Goal: Task Accomplishment & Management: Use online tool/utility

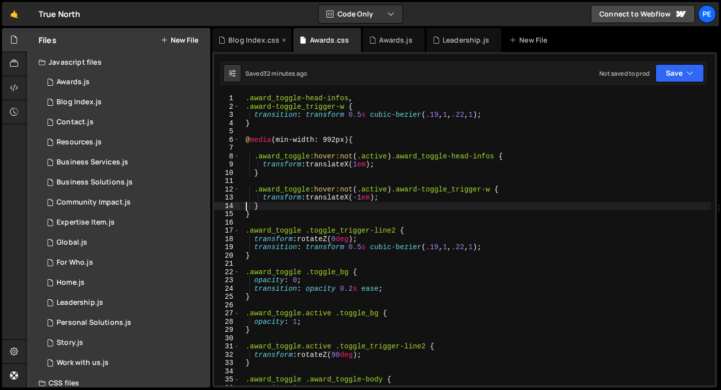
scroll to position [136, 0]
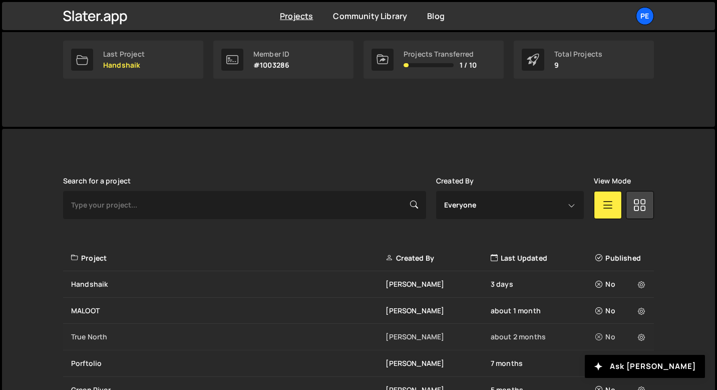
scroll to position [196, 0]
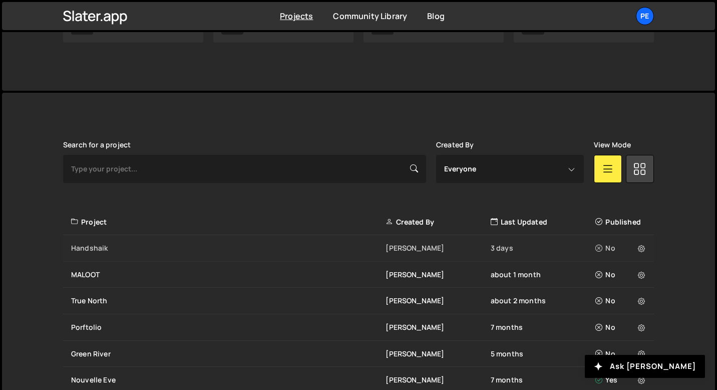
click at [143, 250] on div "Handshaik" at bounding box center [228, 248] width 315 height 10
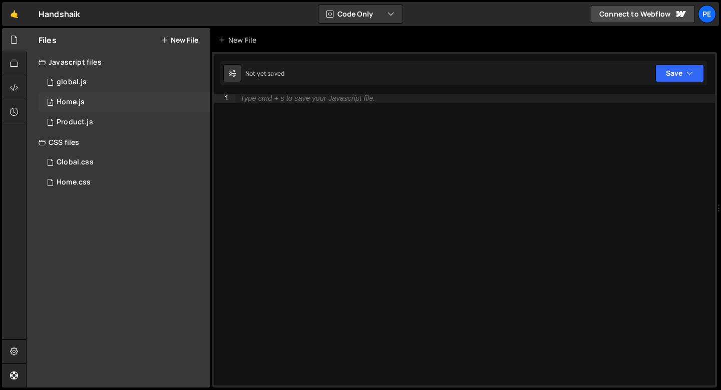
click at [79, 109] on div "0 Home.js 0" at bounding box center [125, 102] width 172 height 20
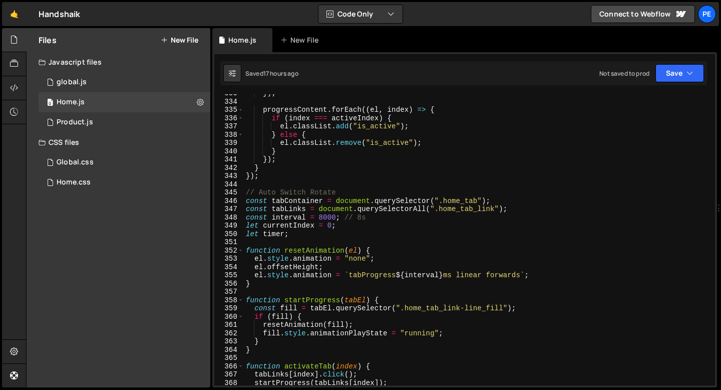
scroll to position [2777, 0]
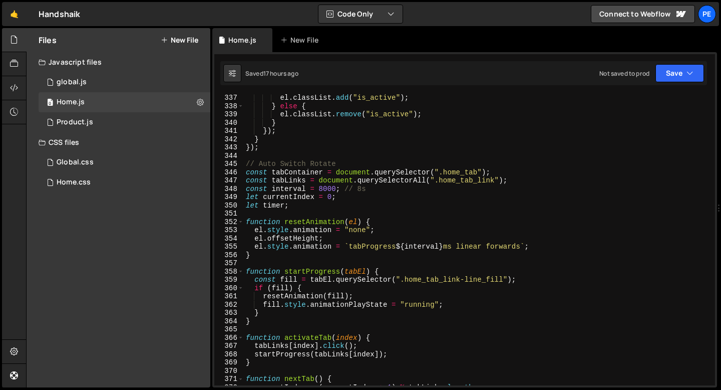
click at [246, 165] on div "el . classList . add ( "is_active" ) ; } else { el . classList . remove ( "is_a…" at bounding box center [477, 248] width 467 height 308
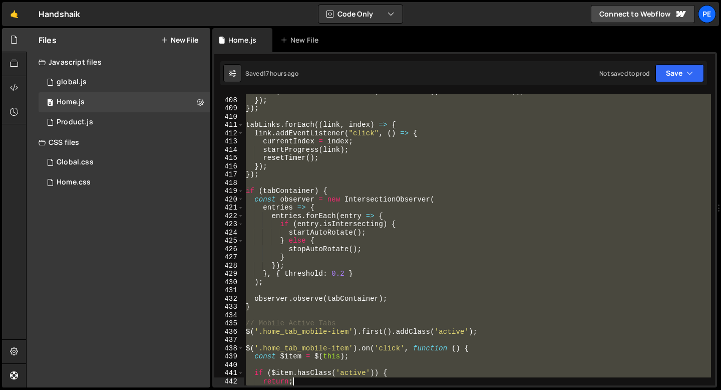
scroll to position [3412, 0]
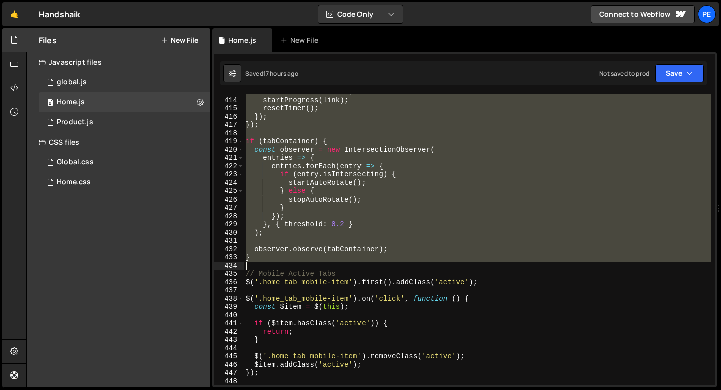
drag, startPoint x: 246, startPoint y: 165, endPoint x: 288, endPoint y: 262, distance: 106.2
click at [288, 262] on div "currentIndex = index ; startProgress ( link ) ; resetTimer ( ) ; }) ; }) ; if (…" at bounding box center [477, 242] width 467 height 308
type textarea "}"
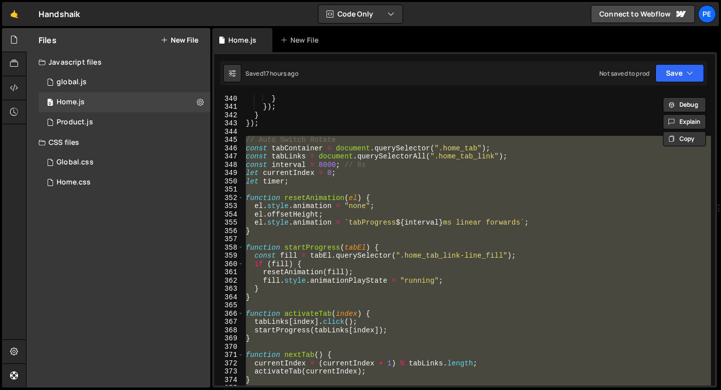
scroll to position [2802, 0]
click at [328, 238] on div "el . classList . remove ( "is_active" ) ; } }) ; } }) ; // Auto Switch Rotate c…" at bounding box center [477, 240] width 467 height 308
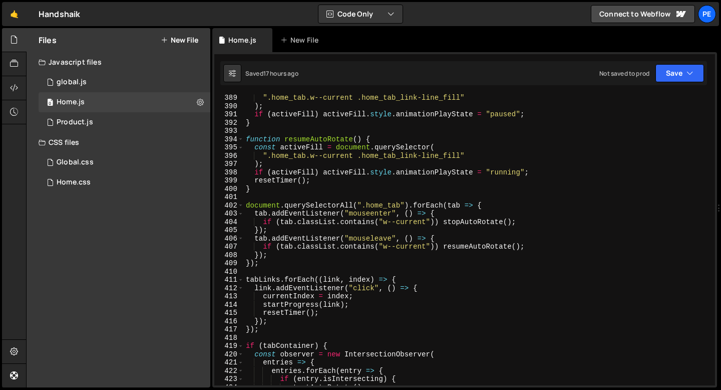
scroll to position [3207, 0]
click at [275, 330] on div "".home_tab.w--current .home_tab_link-line_fill" ) ; if ( activeFill ) activeFil…" at bounding box center [477, 248] width 467 height 308
type textarea "});"
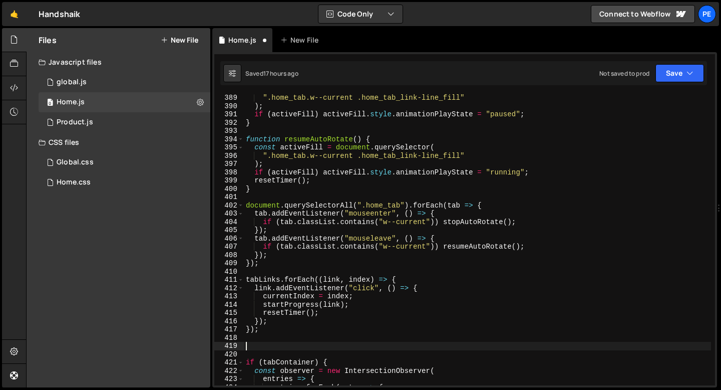
paste textarea "});"
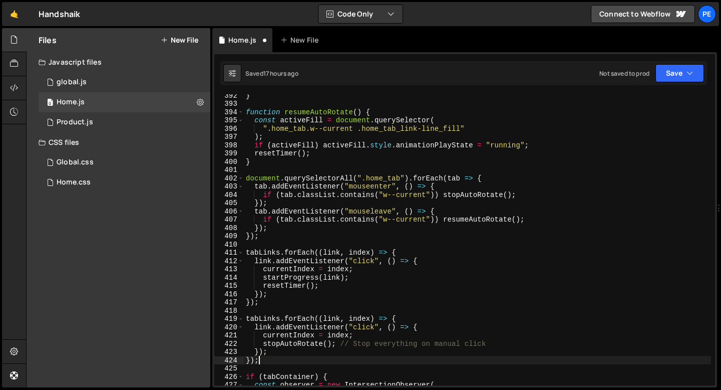
scroll to position [3235, 0]
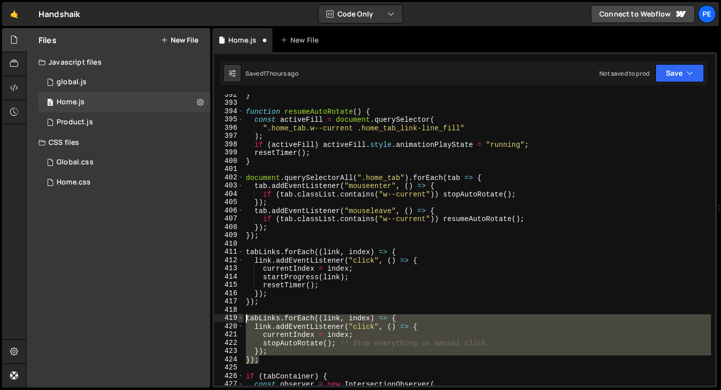
drag, startPoint x: 264, startPoint y: 360, endPoint x: 241, endPoint y: 319, distance: 46.9
click at [241, 319] on div "}); 392 393 394 395 396 397 398 399 400 401 402 403 404 405 406 407 408 409 410…" at bounding box center [464, 239] width 501 height 291
type textarea "tabLinks.forEach((link, index) => { link.addEventListener("click", () => {"
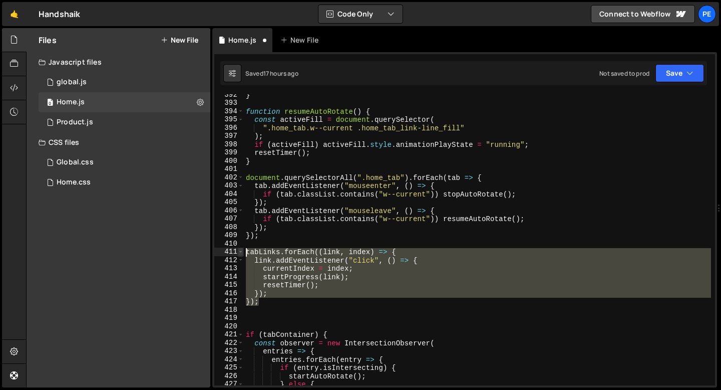
drag, startPoint x: 265, startPoint y: 304, endPoint x: 240, endPoint y: 253, distance: 55.8
click at [240, 254] on div "392 393 394 395 396 397 398 399 400 401 402 403 404 405 406 407 408 409 410 411…" at bounding box center [464, 239] width 501 height 291
paste textarea "});"
type textarea "});"
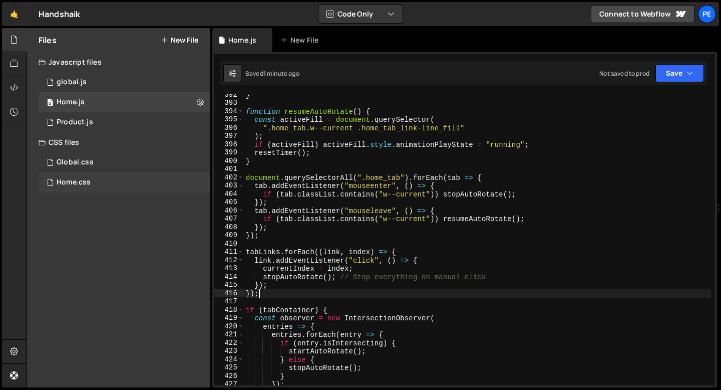
click at [84, 180] on div "Home.css" at bounding box center [74, 182] width 34 height 9
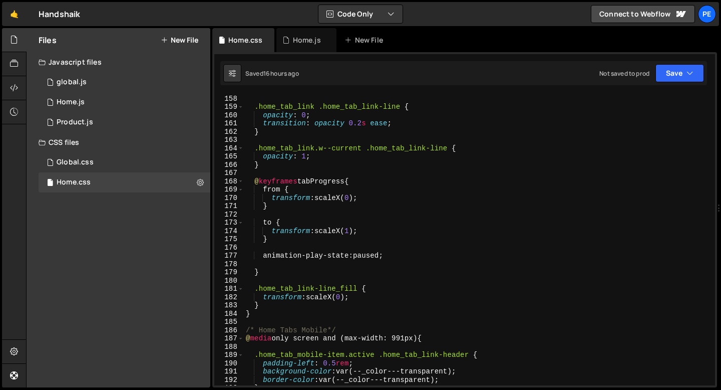
scroll to position [1291, 0]
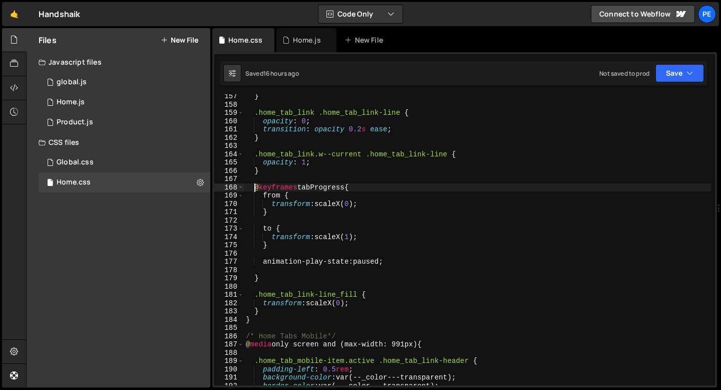
click at [253, 186] on div "} .home_tab_link .home_tab_link-line { opacity : 0 ; transition : opacity 0.2 s…" at bounding box center [477, 246] width 467 height 308
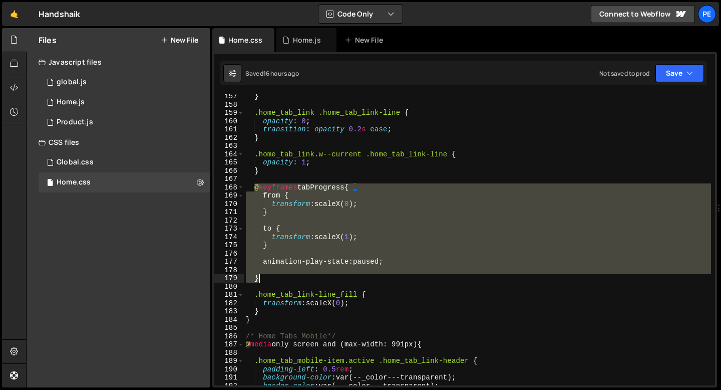
drag, startPoint x: 253, startPoint y: 186, endPoint x: 268, endPoint y: 276, distance: 90.8
click at [268, 276] on div "} .home_tab_link .home_tab_link-line { opacity : 0 ; transition : opacity 0.2 s…" at bounding box center [477, 246] width 467 height 308
type textarea "}"
click at [93, 122] on div "0 Product.js 0" at bounding box center [125, 122] width 172 height 20
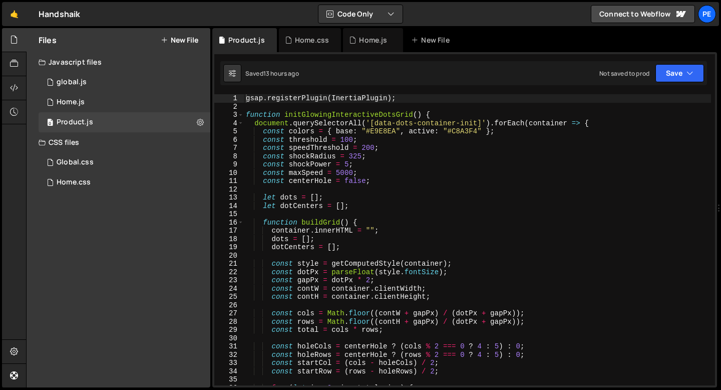
click at [253, 110] on div "gsap . registerPlugin ( InertiaPlugin ) ; function initGlowingInteractiveDotsGr…" at bounding box center [477, 248] width 467 height 308
click at [246, 100] on div "gsap . registerPlugin ( InertiaPlugin ) ; function initGlowingInteractiveDotsGr…" at bounding box center [477, 248] width 467 height 308
type textarea "gsap.registerPlugin(InertiaPlugin);"
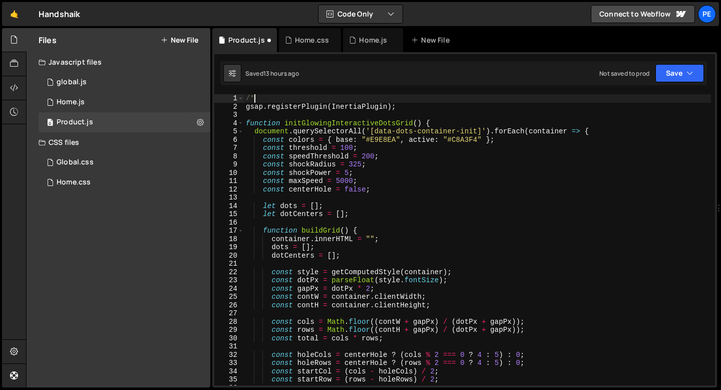
type textarea "/*"
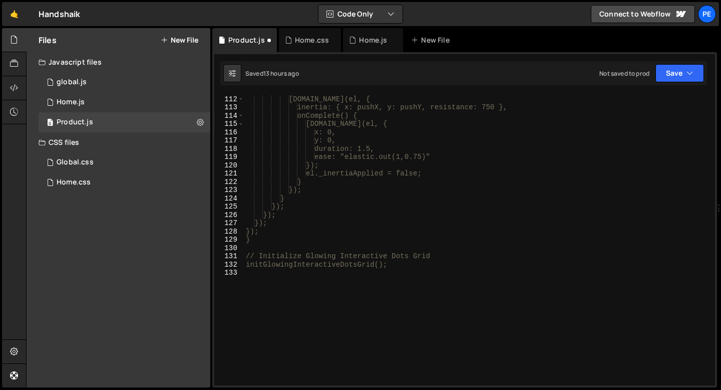
scroll to position [950, 0]
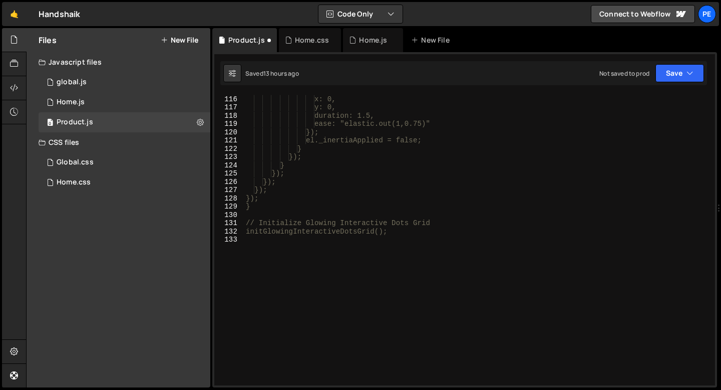
click at [253, 251] on div "gsap.to(el, { x: 0, y: 0, duration: 1.5, ease: "elastic.out(1,0.75)" }); el._in…" at bounding box center [477, 241] width 467 height 308
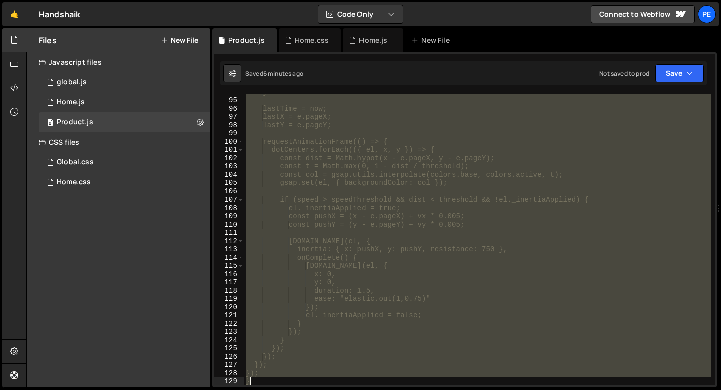
scroll to position [816, 0]
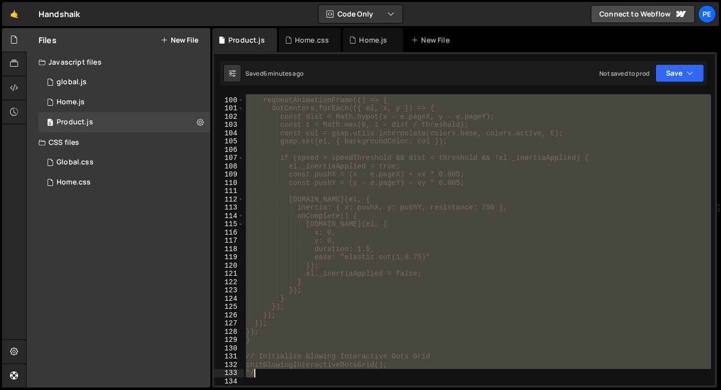
drag, startPoint x: 245, startPoint y: 101, endPoint x: 296, endPoint y: 370, distance: 274.3
click at [296, 370] on div "requestAnimationFrame(() => { dotCenters.forEach(({ el, x, y }) => { const dist…" at bounding box center [477, 242] width 467 height 308
type textarea "initGlowingInteractiveDotsGrid(); */"
paste textarea
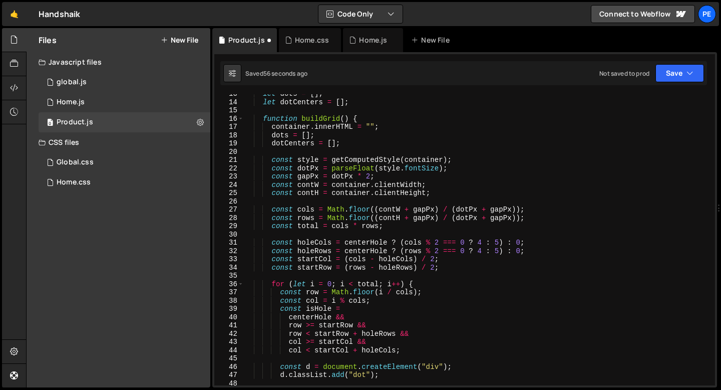
scroll to position [0, 0]
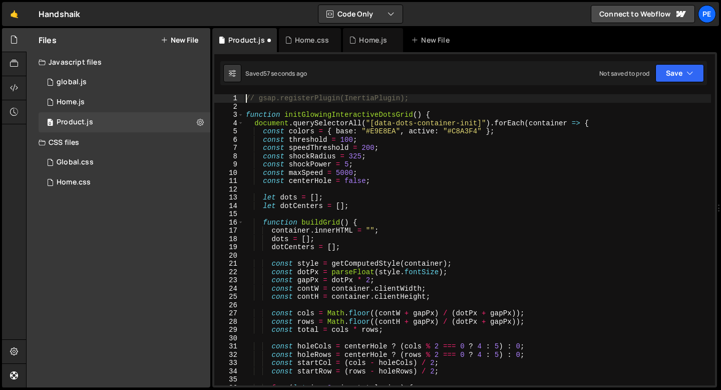
click at [246, 98] on div "// gsap.registerPlugin(InertiaPlugin); function initGlowingInteractiveDotsGrid …" at bounding box center [477, 248] width 467 height 308
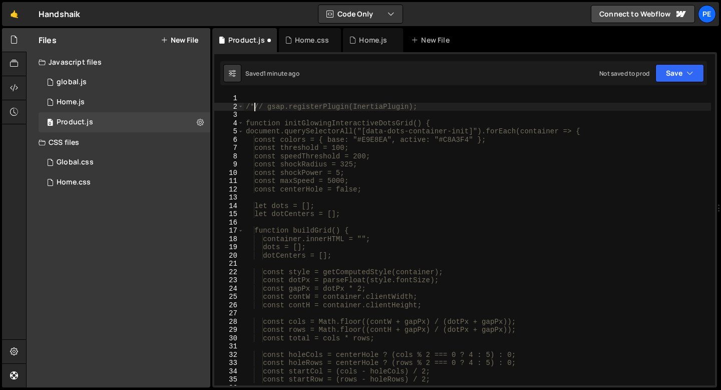
type textarea "// gsap.registerPlugin(InertiaPlugin);"
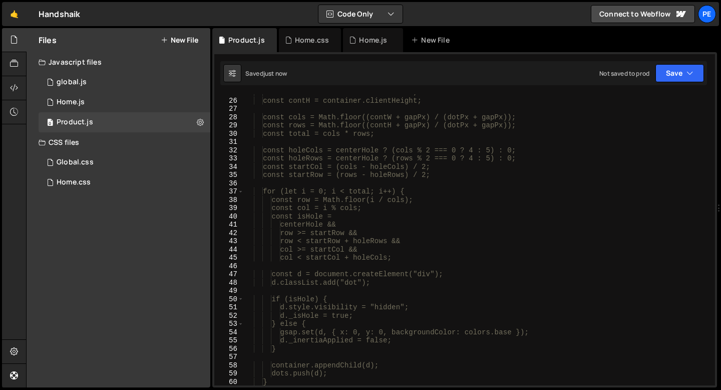
scroll to position [545, 0]
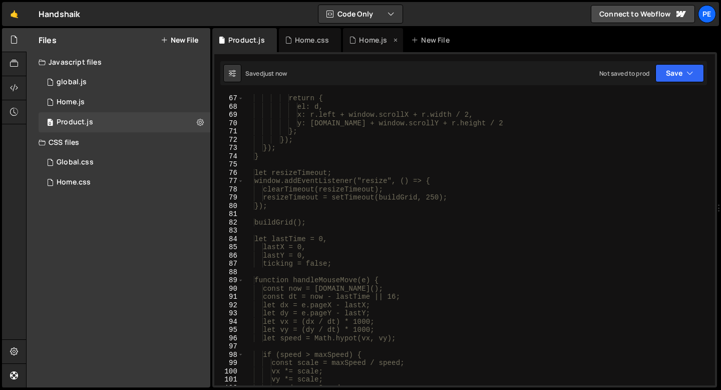
click at [359, 48] on div "Home.js" at bounding box center [373, 40] width 60 height 24
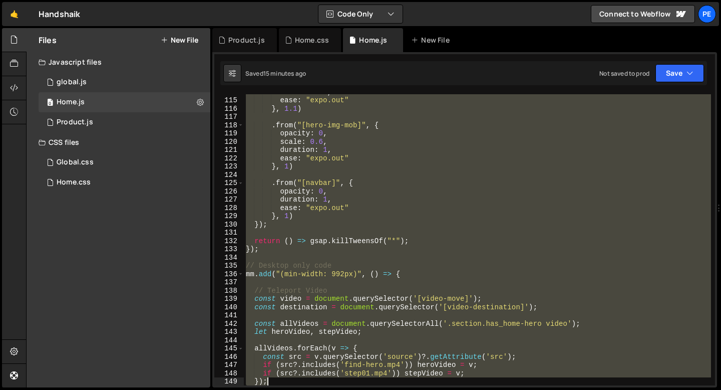
scroll to position [982, 0]
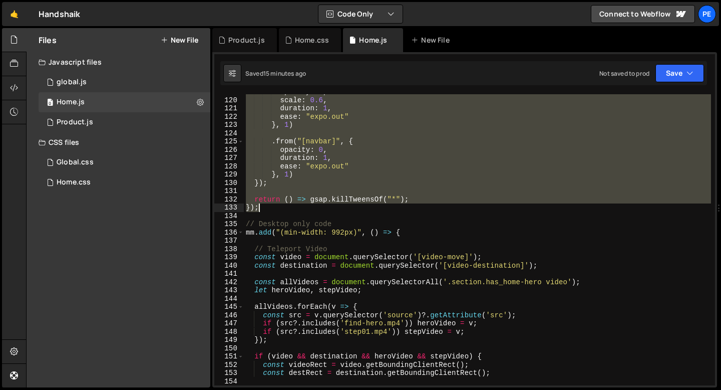
drag, startPoint x: 246, startPoint y: 98, endPoint x: 317, endPoint y: 210, distance: 133.3
click at [317, 210] on div "opacity : 0 , scale : 0.6 , duration : 1 , ease : "expo.out" } , 1 ) . from ( "…" at bounding box center [477, 242] width 467 height 308
type textarea "return () => gsap.killTweensOf("*"); });"
click at [233, 35] on div "Product.js" at bounding box center [246, 40] width 37 height 10
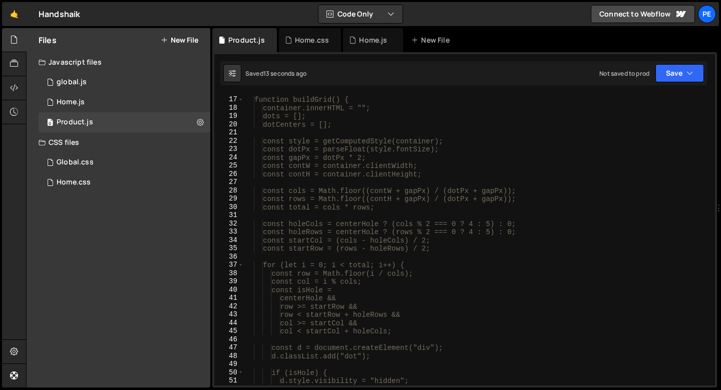
scroll to position [0, 0]
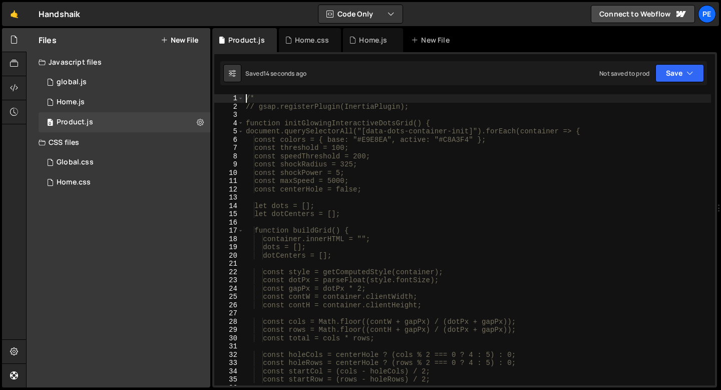
click at [247, 99] on div "/* // gsap.registerPlugin(InertiaPlugin); function initGlowingInteractiveDotsGr…" at bounding box center [477, 248] width 467 height 308
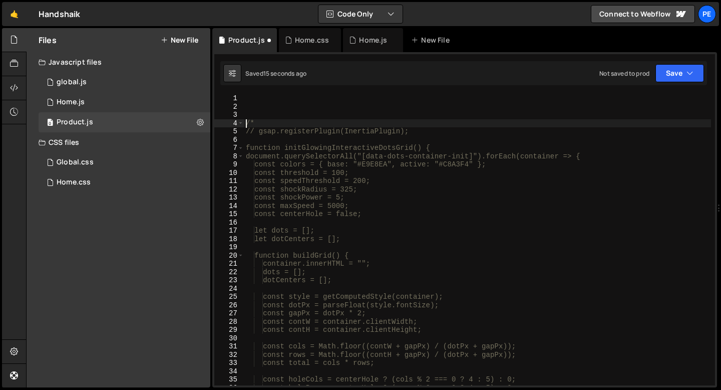
type textarea "/*"
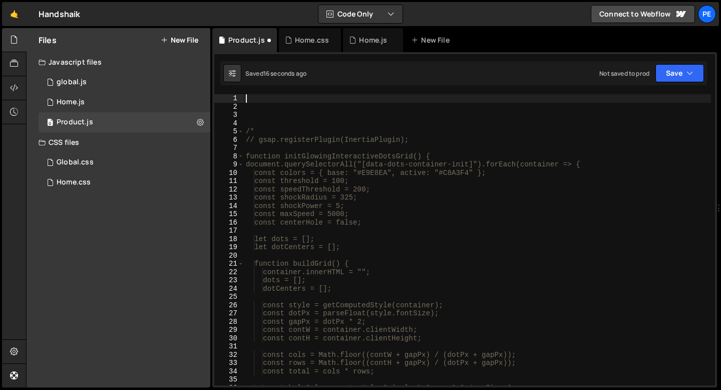
paste textarea "});"
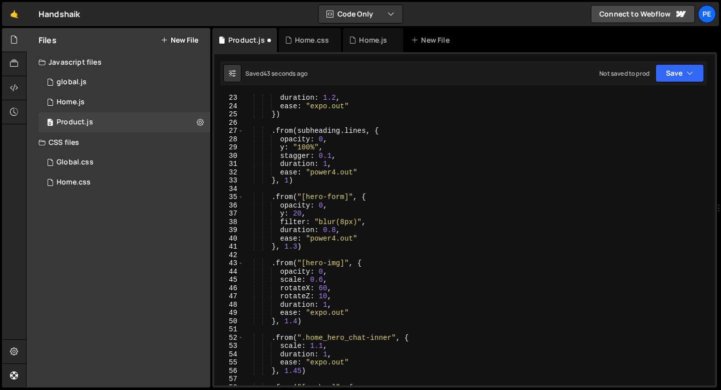
scroll to position [175, 0]
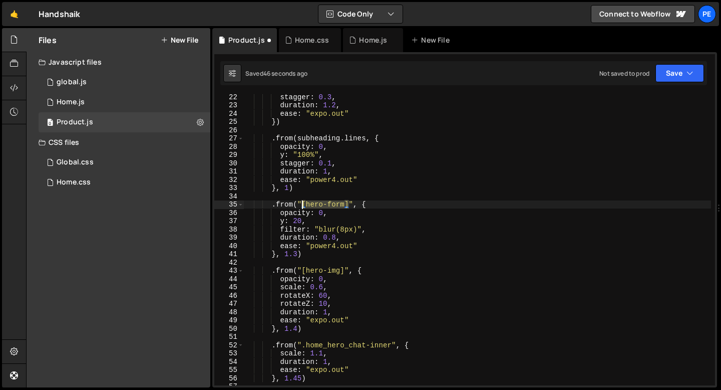
drag, startPoint x: 348, startPoint y: 203, endPoint x: 303, endPoint y: 204, distance: 45.1
click at [303, 204] on div "stagger : 0.3 , duration : 1.2 , ease : "expo.out" }) . from ( subheading . lin…" at bounding box center [477, 247] width 467 height 308
click at [341, 230] on div "stagger : 0.3 , duration : 1.2 , ease : "expo.out" }) . from ( subheading . lin…" at bounding box center [477, 247] width 467 height 308
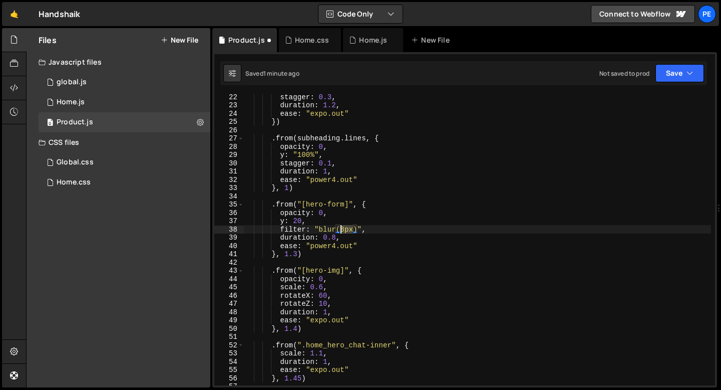
click at [341, 230] on div "stagger : 0.3 , duration : 1.2 , ease : "expo.out" }) . from ( subheading . lin…" at bounding box center [477, 247] width 467 height 308
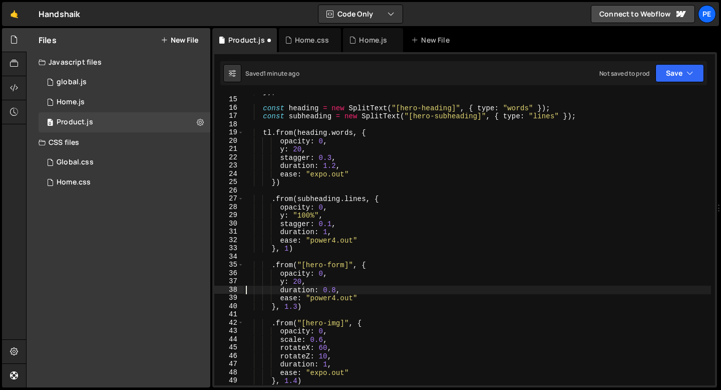
scroll to position [114, 0]
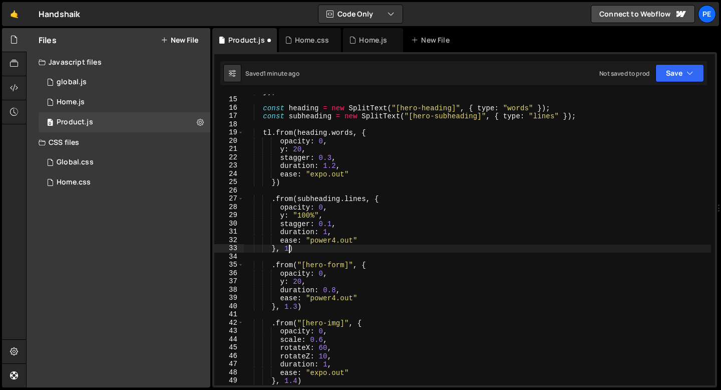
click at [288, 247] on div "}) ; const heading = new SplitText ( "[hero-heading]" , { type : "words" }) ; c…" at bounding box center [477, 241] width 467 height 308
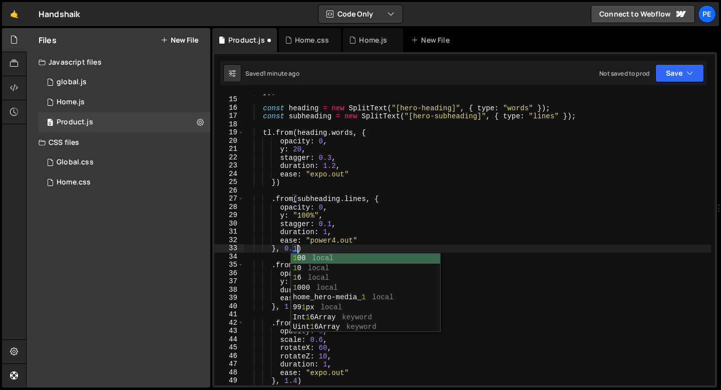
scroll to position [0, 4]
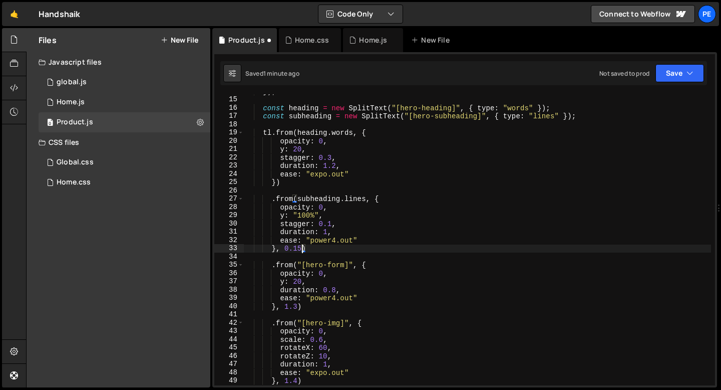
click at [296, 305] on div "}) ; const heading = new SplitText ( "[hero-heading]" , { type : "words" }) ; c…" at bounding box center [477, 241] width 467 height 308
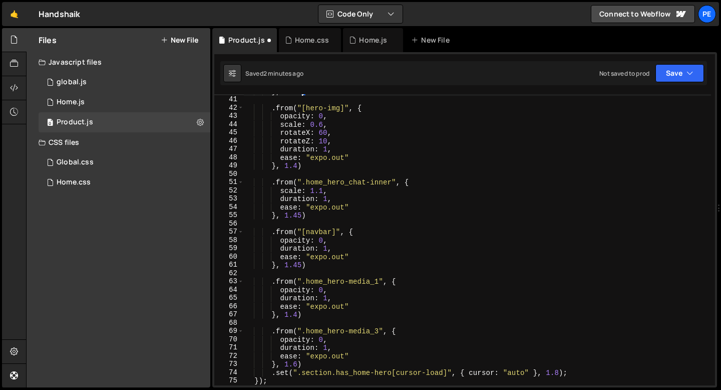
scroll to position [329, 0]
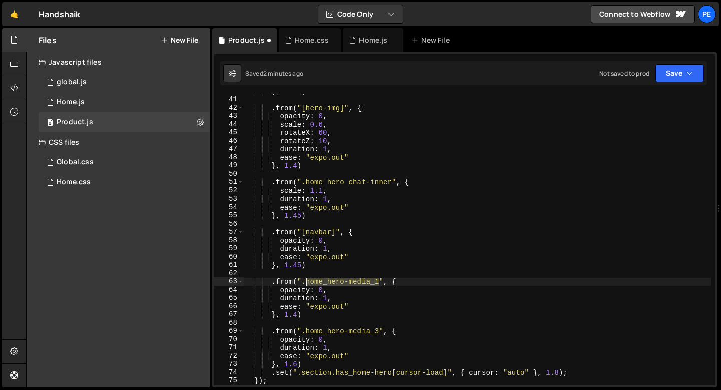
drag, startPoint x: 380, startPoint y: 284, endPoint x: 308, endPoint y: 284, distance: 72.6
click at [308, 284] on div "} , 0.25 ) . from ( "[hero-img]" , { opacity : 0 , scale : 0.6 , rotateX : 60 ,…" at bounding box center [477, 241] width 467 height 308
paste textarea "product"
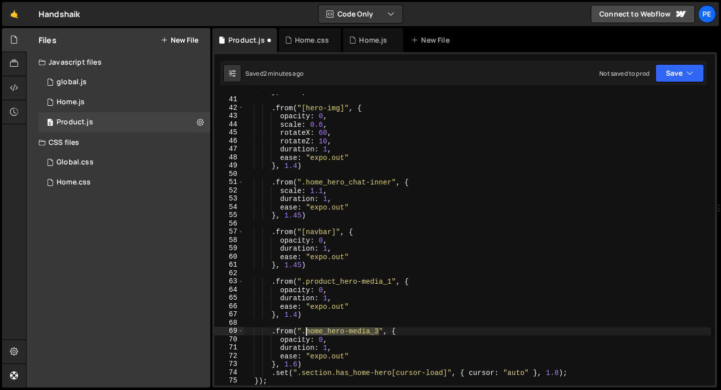
drag, startPoint x: 379, startPoint y: 331, endPoint x: 307, endPoint y: 333, distance: 72.1
click at [307, 333] on div "} , 0.25 ) . from ( "[hero-img]" , { opacity : 0 , scale : 0.6 , rotateX : 60 ,…" at bounding box center [477, 241] width 467 height 308
paste textarea "product_hero-media_1"
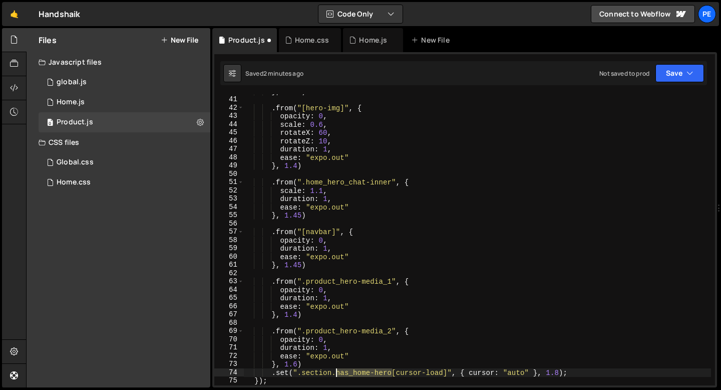
drag, startPoint x: 390, startPoint y: 372, endPoint x: 337, endPoint y: 372, distance: 53.1
click at [337, 372] on div "} , 0.25 ) . from ( "[hero-img]" , { opacity : 0 , scale : 0.6 , rotateX : 60 ,…" at bounding box center [477, 241] width 467 height 308
paste textarea "product_"
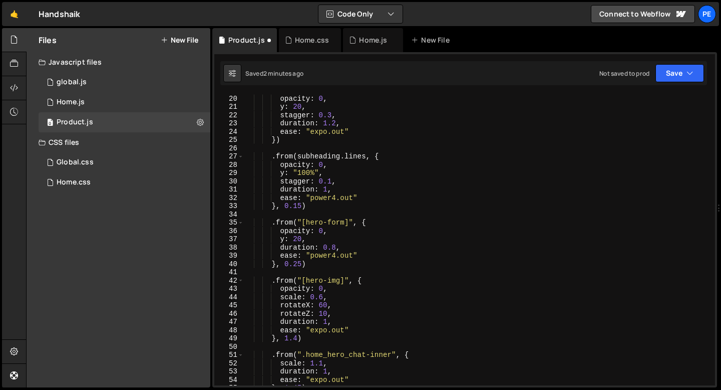
scroll to position [157, 0]
click at [333, 282] on div "tl . from ( heading . words , { opacity : 0 , y : 20 , stagger : 0.3 , duration…" at bounding box center [477, 240] width 467 height 308
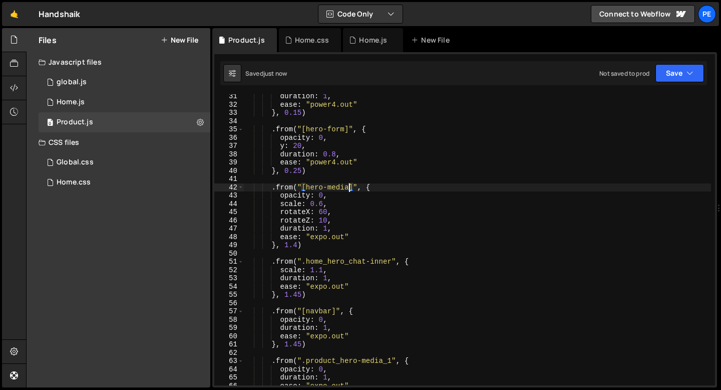
scroll to position [249, 0]
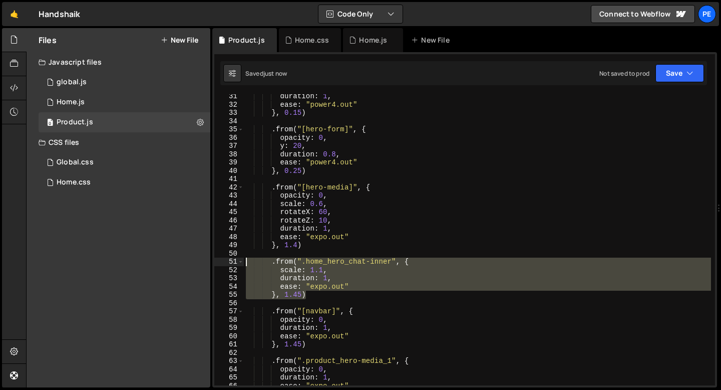
drag, startPoint x: 322, startPoint y: 298, endPoint x: 234, endPoint y: 262, distance: 94.1
click at [234, 262] on div ".from("[hero-media]", { 31 32 33 34 35 36 37 38 39 40 41 42 43 44 45 46 47 48 4…" at bounding box center [464, 239] width 501 height 291
type textarea ".from(".home_hero_chat-inner", { scale: 1.1,"
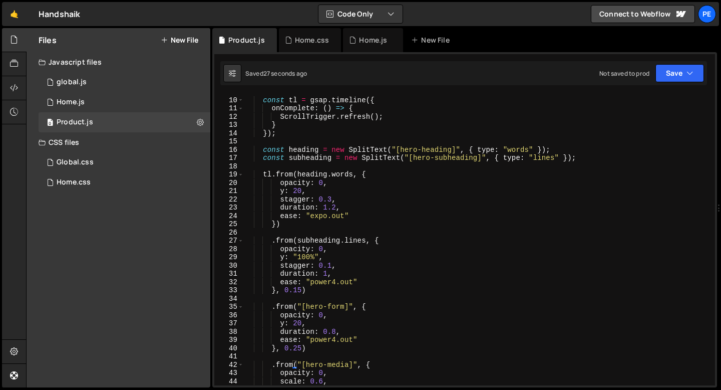
scroll to position [66, 0]
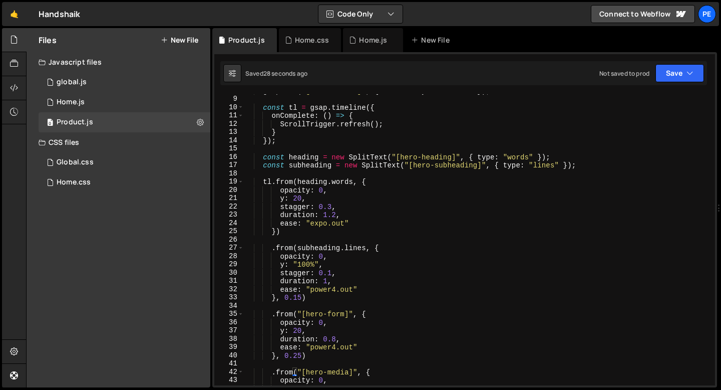
click at [332, 204] on div "gsap . set ( "[data-hidden]" , { visibility : "visible" }) ; const tl = gsap . …" at bounding box center [477, 241] width 467 height 308
click at [320, 199] on div "gsap . set ( "[data-hidden]" , { visibility : "visible" }) ; const tl = gsap . …" at bounding box center [477, 241] width 467 height 308
click at [311, 222] on div "gsap . set ( "[data-hidden]" , { visibility : "visible" }) ; const tl = gsap . …" at bounding box center [477, 241] width 467 height 308
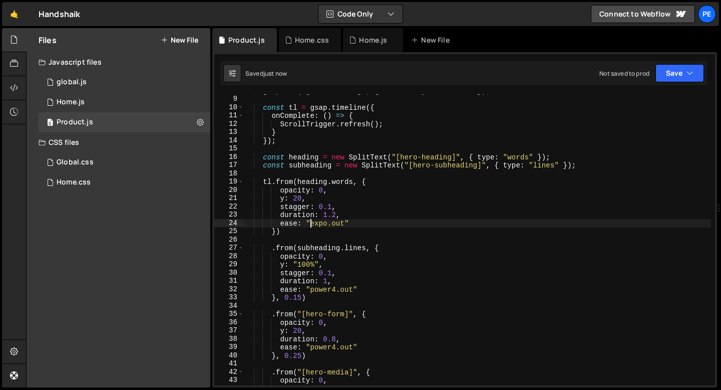
click at [302, 298] on div "gsap . set ( "[data-hidden]" , { visibility : "visible" }) ; const tl = gsap . …" at bounding box center [477, 241] width 467 height 308
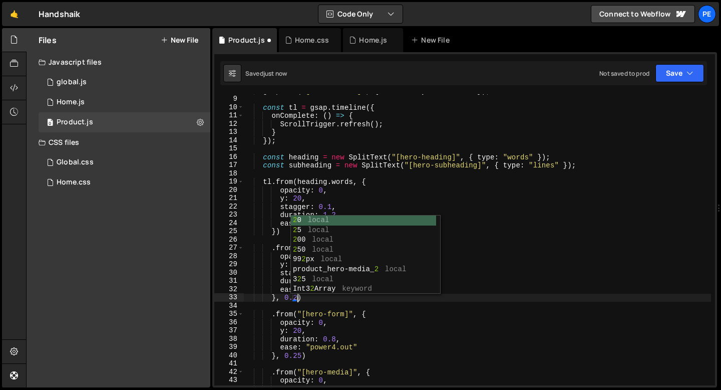
scroll to position [0, 3]
click at [301, 357] on div "gsap . set ( "[data-hidden]" , { visibility : "visible" }) ; const tl = gsap . …" at bounding box center [477, 241] width 467 height 308
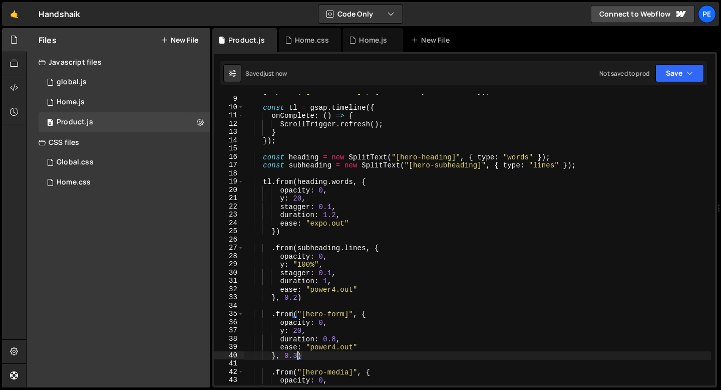
type textarea "}, 0.3)"
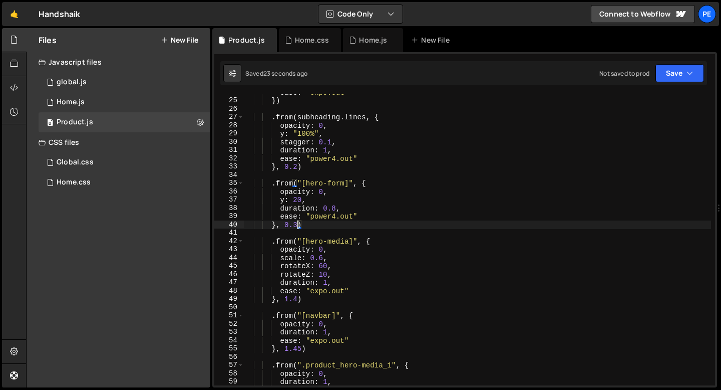
scroll to position [201, 0]
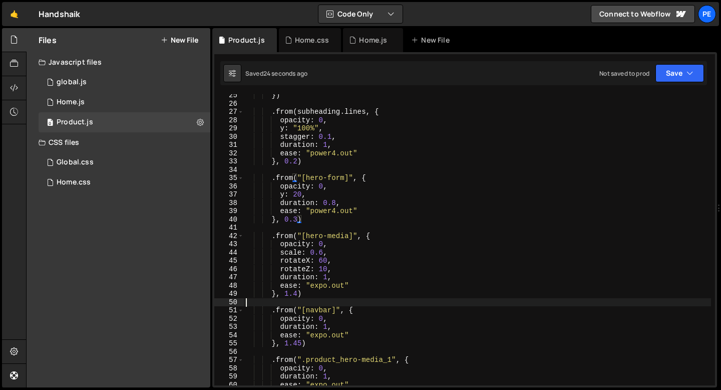
click at [318, 301] on div "}) . from ( subheading . lines , { opacity : 0 , y : "100%" , stagger : 0.1 , d…" at bounding box center [477, 245] width 467 height 308
click at [315, 218] on div "}) . from ( subheading . lines , { opacity : 0 , y : "100%" , stagger : 0.1 , d…" at bounding box center [477, 245] width 467 height 308
type textarea "}, 0.3)"
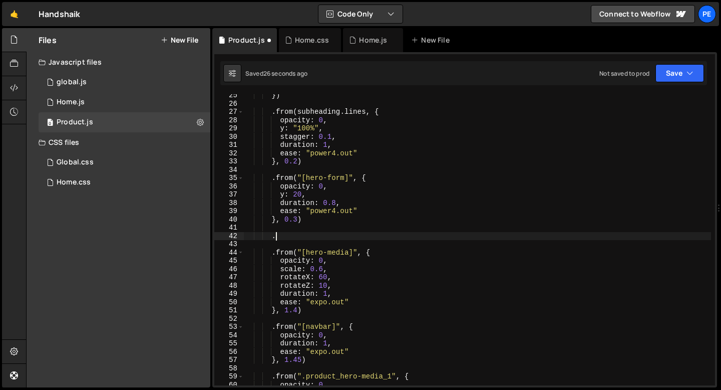
scroll to position [0, 2]
paste textarea "side_nav-list_item"
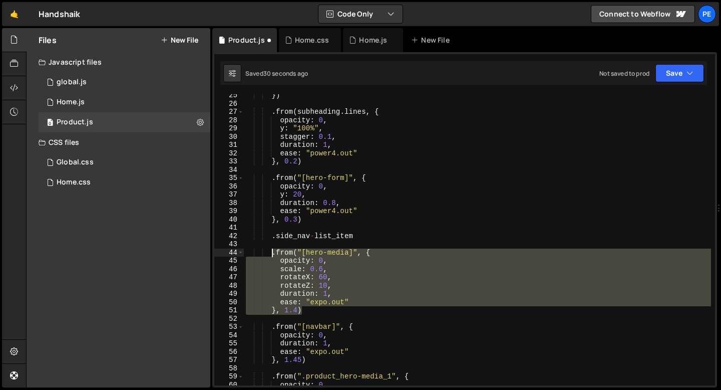
drag, startPoint x: 304, startPoint y: 311, endPoint x: 271, endPoint y: 252, distance: 66.9
click at [271, 252] on div "}) . from ( subheading . lines , { opacity : 0 , y : "100%" , stagger : 0.1 , d…" at bounding box center [477, 245] width 467 height 308
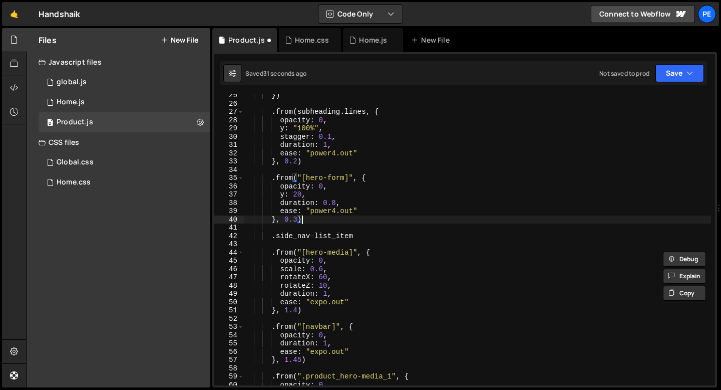
click at [317, 218] on div "}) . from ( subheading . lines , { opacity : 0 , y : "100%" , stagger : 0.1 , d…" at bounding box center [477, 245] width 467 height 308
type textarea "}, 0.3)"
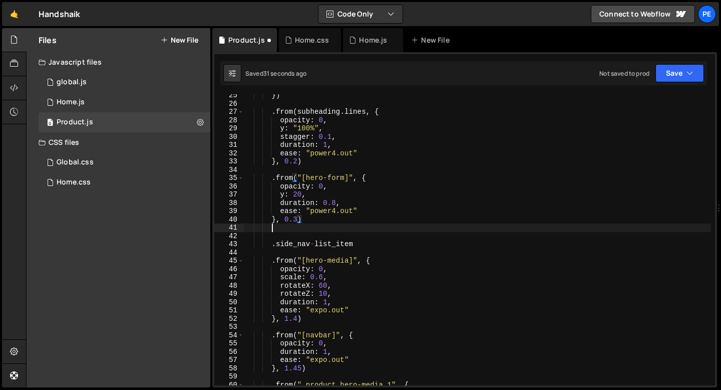
scroll to position [0, 1]
paste textarea "}, 1.4)"
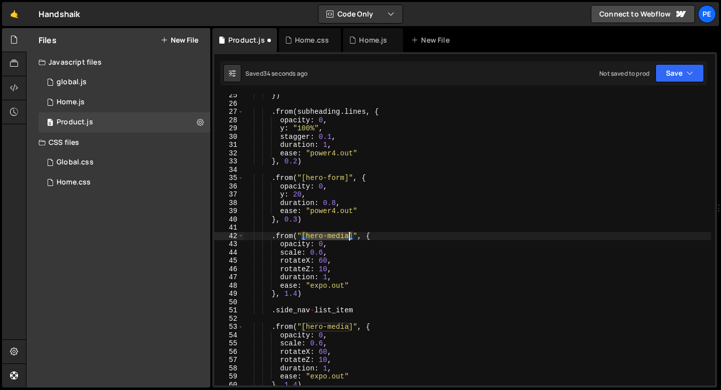
drag, startPoint x: 302, startPoint y: 236, endPoint x: 351, endPoint y: 235, distance: 49.1
click at [351, 235] on div "}) . from ( subheading . lines , { opacity : 0 , y : "100%" , stagger : 0.1 , d…" at bounding box center [477, 245] width 467 height 308
click at [325, 307] on div "}) . from ( subheading . lines , { opacity : 0 , y : "100%" , stagger : 0.1 , d…" at bounding box center [477, 245] width 467 height 308
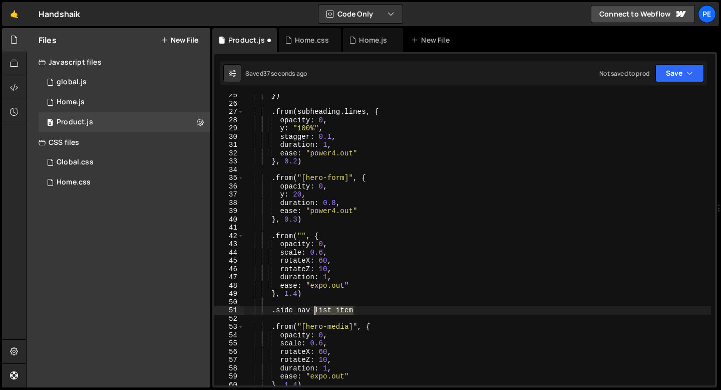
click at [326, 307] on div "}) . from ( subheading . lines , { opacity : 0 , y : "100%" , stagger : 0.1 , d…" at bounding box center [477, 245] width 467 height 308
type textarea ".side_nav-list_item"
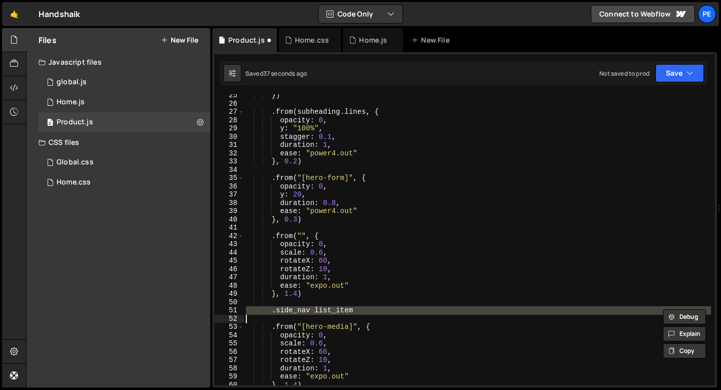
scroll to position [0, 0]
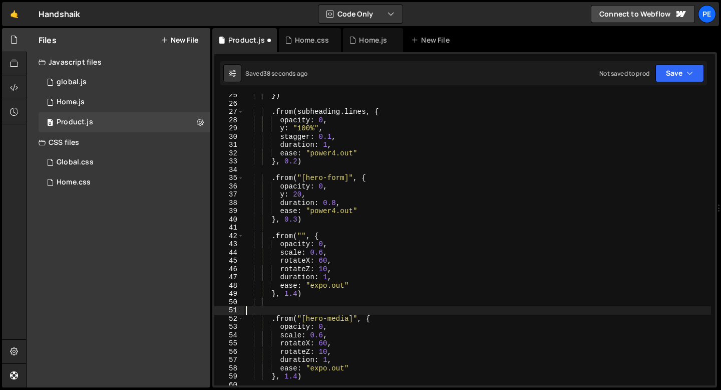
click at [301, 235] on div "}) . from ( subheading . lines , { opacity : 0 , y : "100%" , stagger : 0.1 , d…" at bounding box center [477, 245] width 467 height 308
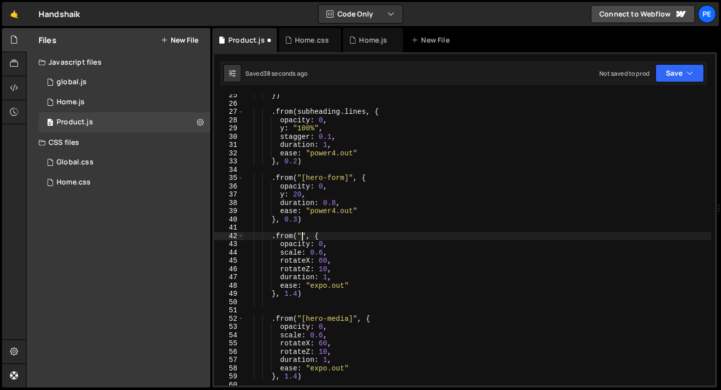
paste textarea
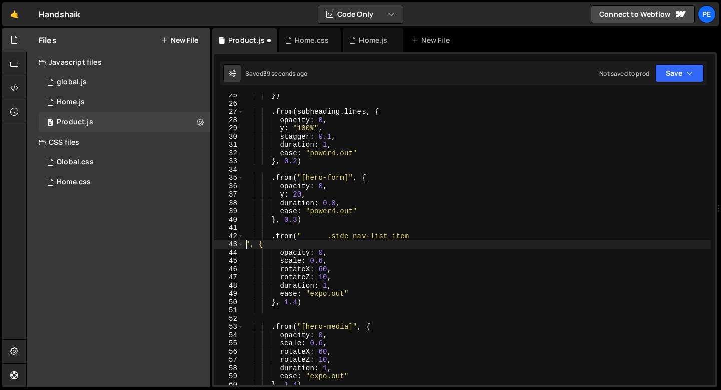
scroll to position [198, 0]
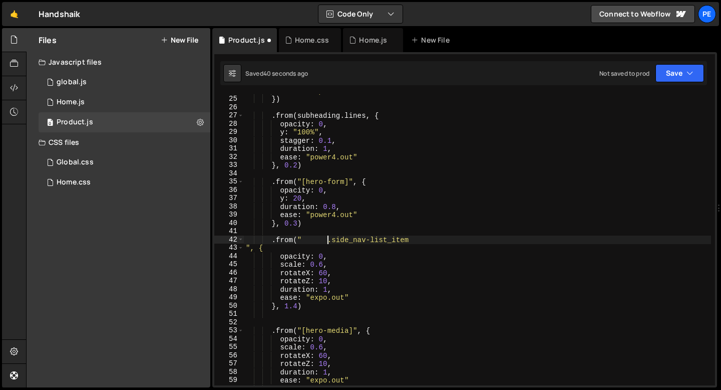
click at [328, 238] on div "ease : "expo.out" }) . from ( subheading . lines , { opacity : 0 , y : "100%" ,…" at bounding box center [477, 241] width 467 height 308
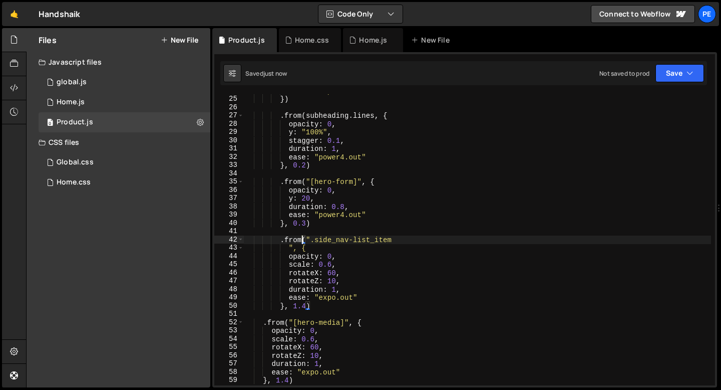
click at [288, 248] on div "ease : "expo.out" }) . from ( subheading . lines , { opacity : 0 , y : "100%" ,…" at bounding box center [477, 241] width 467 height 308
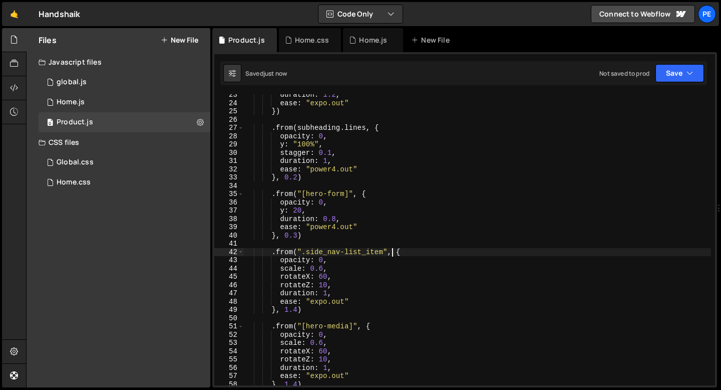
scroll to position [115, 0]
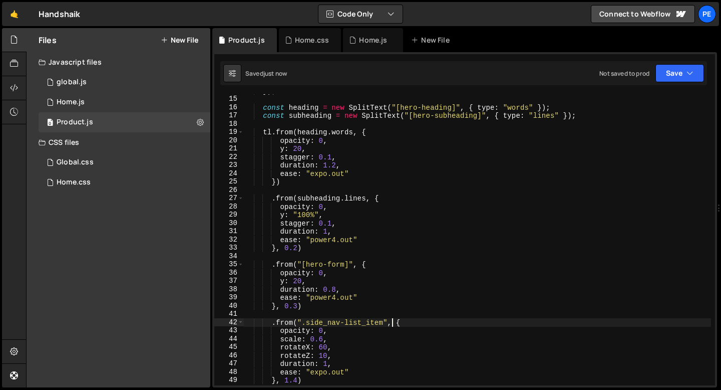
click at [305, 225] on div "}) ; const heading = new SplitText ( "[hero-heading]" , { type : "words" }) ; c…" at bounding box center [477, 241] width 467 height 308
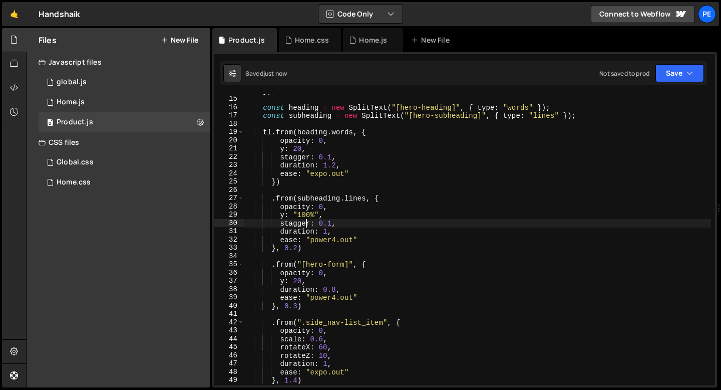
click at [305, 225] on div "}) ; const heading = new SplitText ( "[hero-heading]" , { type : "words" }) ; c…" at bounding box center [477, 241] width 467 height 308
click at [277, 222] on div "}) ; const heading = new SplitText ( "[hero-heading]" , { type : "words" }) ; c…" at bounding box center [477, 241] width 467 height 308
drag, startPoint x: 280, startPoint y: 223, endPoint x: 342, endPoint y: 221, distance: 62.7
click at [342, 221] on div "}) ; const heading = new SplitText ( "[hero-heading]" , { type : "words" }) ; c…" at bounding box center [477, 241] width 467 height 308
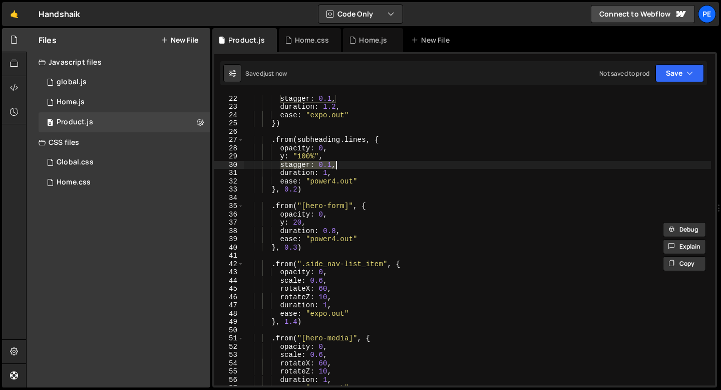
scroll to position [180, 0]
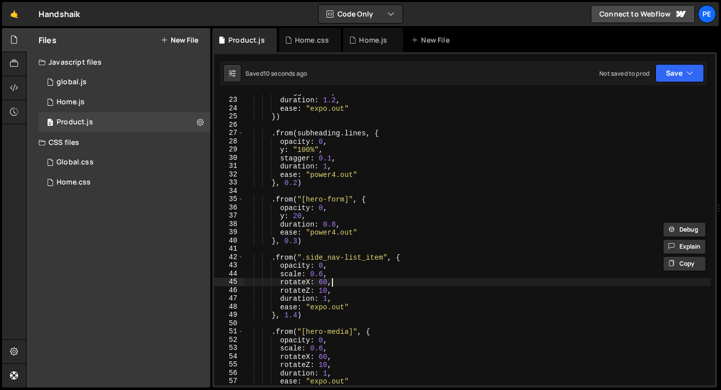
click at [330, 281] on div "stagger : 0.1 , duration : 1.2 , ease : "expo.out" }) . from ( subheading . lin…" at bounding box center [477, 242] width 467 height 308
type textarea "rotateX: 60,"
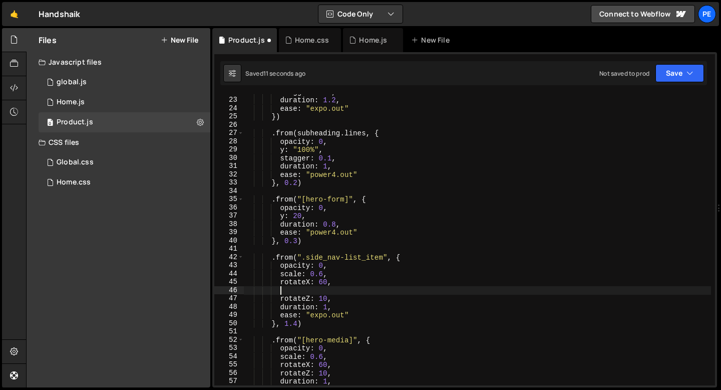
scroll to position [0, 2]
paste textarea "stagger: 0.1,"
click at [331, 299] on div "stagger : 0.1 , duration : 1.2 , ease : "expo.out" }) . from ( subheading . lin…" at bounding box center [477, 242] width 467 height 308
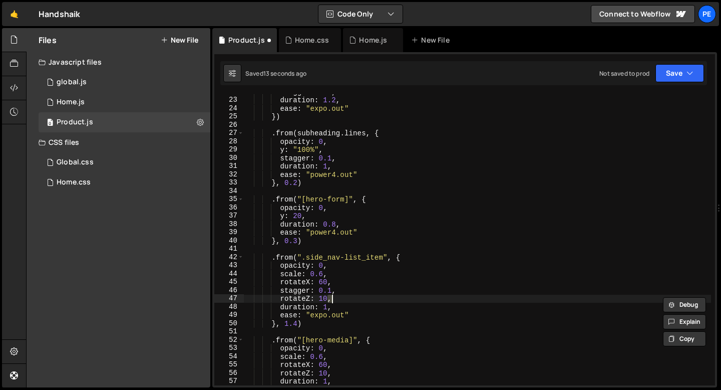
click at [331, 299] on div "stagger : 0.1 , duration : 1.2 , ease : "expo.out" }) . from ( subheading . lin…" at bounding box center [477, 242] width 467 height 308
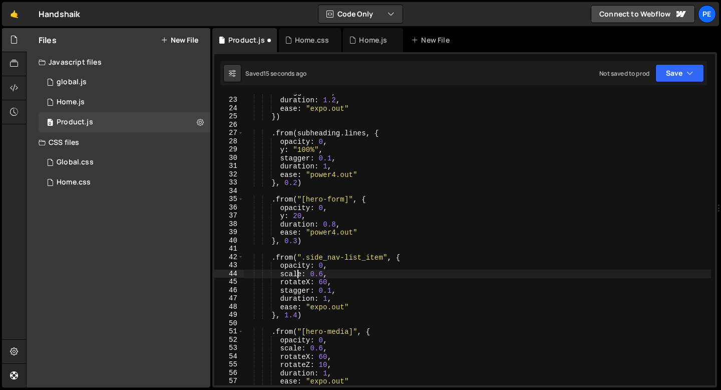
click at [297, 275] on div "stagger : 0.1 , duration : 1.2 , ease : "expo.out" }) . from ( subheading . lin…" at bounding box center [477, 242] width 467 height 308
click at [296, 275] on div "stagger : 0.1 , duration : 1.2 , ease : "expo.out" }) . from ( subheading . lin…" at bounding box center [477, 242] width 467 height 308
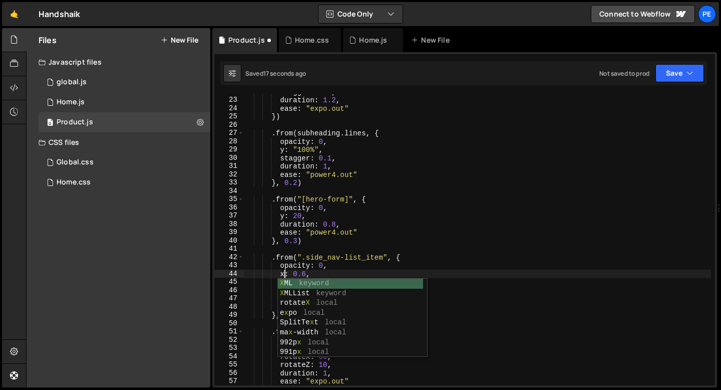
click at [306, 273] on div "stagger : 0.1 , duration : 1.2 , ease : "expo.out" }) . from ( subheading . lin…" at bounding box center [477, 242] width 467 height 308
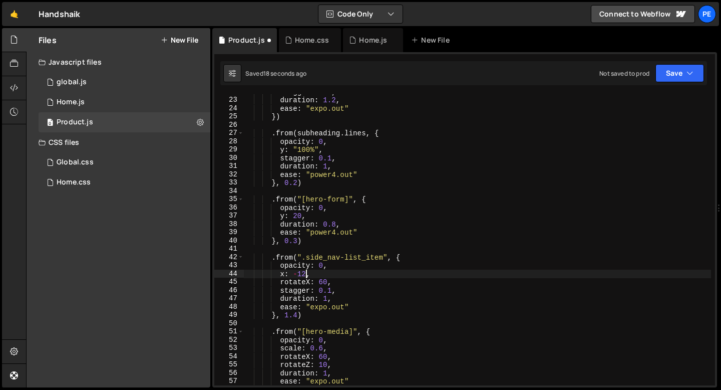
scroll to position [0, 4]
click at [332, 284] on div "stagger : 0.1 , duration : 1.2 , ease : "expo.out" }) . from ( subheading . lin…" at bounding box center [477, 242] width 467 height 308
click at [332, 283] on div "stagger : 0.1 , duration : 1.2 , ease : "expo.out" }) . from ( subheading . lin…" at bounding box center [477, 242] width 467 height 308
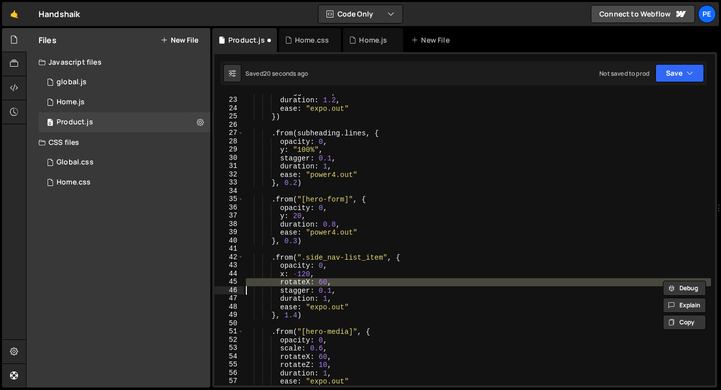
click at [332, 283] on div "stagger : 0.1 , duration : 1.2 , ease : "expo.out" }) . from ( subheading . lin…" at bounding box center [477, 242] width 467 height 308
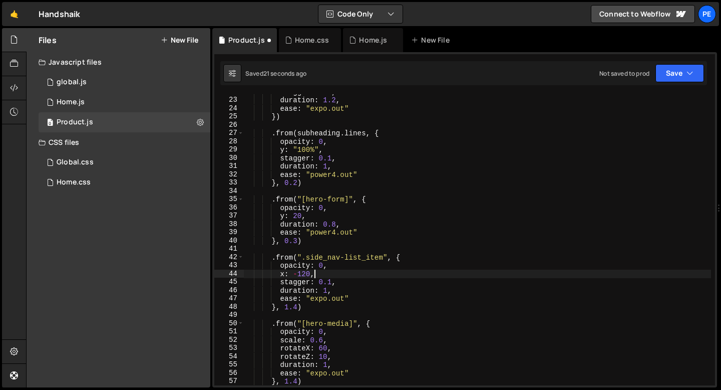
click at [327, 275] on div "stagger : 0.1 , duration : 1.2 , ease : "expo.out" }) . from ( subheading . lin…" at bounding box center [477, 242] width 467 height 308
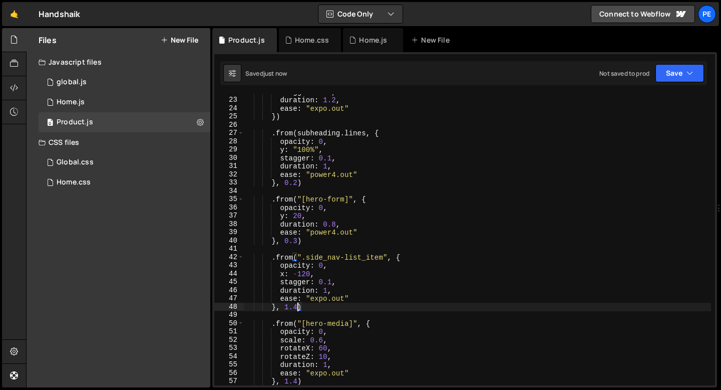
click at [298, 306] on div "stagger : 0.1 , duration : 1.2 , ease : "expo.out" }) . from ( subheading . lin…" at bounding box center [477, 242] width 467 height 308
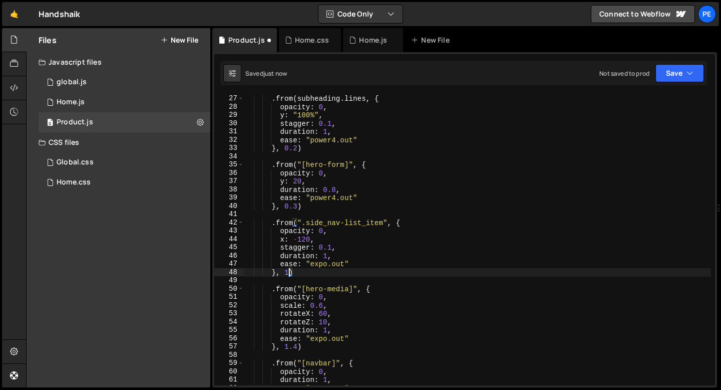
scroll to position [215, 0]
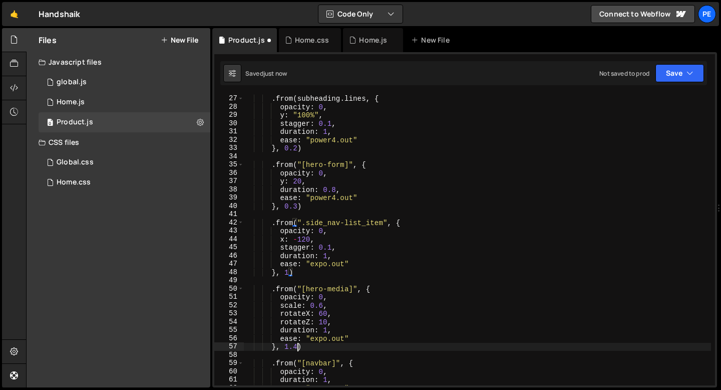
click at [297, 347] on div ". from ( subheading . lines , { opacity : 0 , y : "100%" , stagger : 0.1 , dura…" at bounding box center [477, 240] width 467 height 308
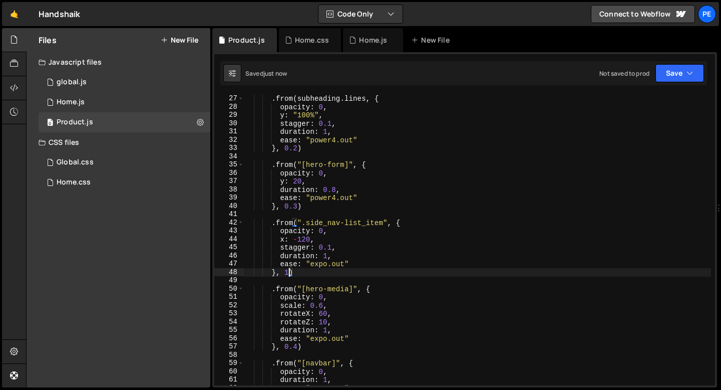
click at [289, 271] on div ". from ( subheading . lines , { opacity : 0 , y : "100%" , stagger : 0.1 , dura…" at bounding box center [477, 240] width 467 height 308
click at [304, 237] on div ". from ( subheading . lines , { opacity : 0 , y : "100%" , stagger : 0.1 , dura…" at bounding box center [477, 240] width 467 height 308
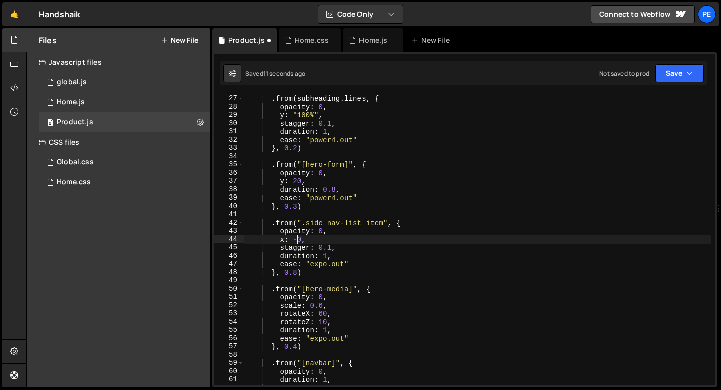
scroll to position [0, 4]
click at [329, 246] on div ". from ( subheading . lines , { opacity : 0 , y : "100%" , stagger : 0.1 , dura…" at bounding box center [477, 240] width 467 height 308
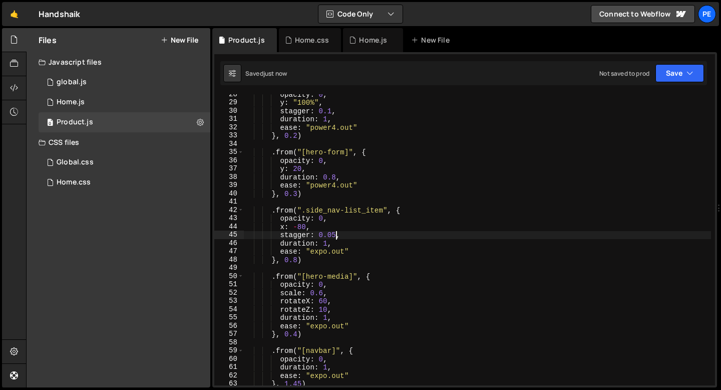
scroll to position [234, 0]
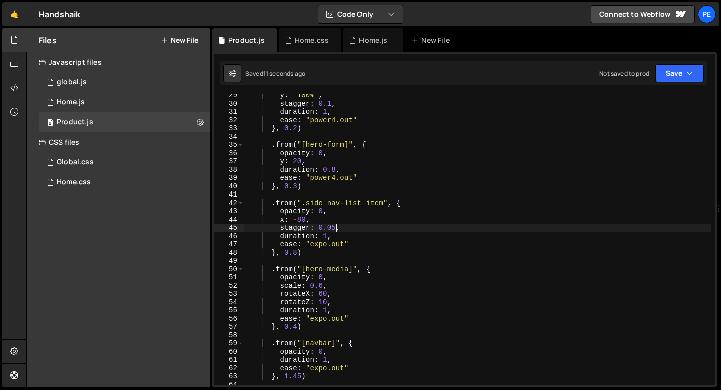
click at [335, 302] on div "y : "100%" , stagger : 0.1 , duration : 1 , ease : "power4.out" } , 0.2 ) . fro…" at bounding box center [477, 245] width 467 height 308
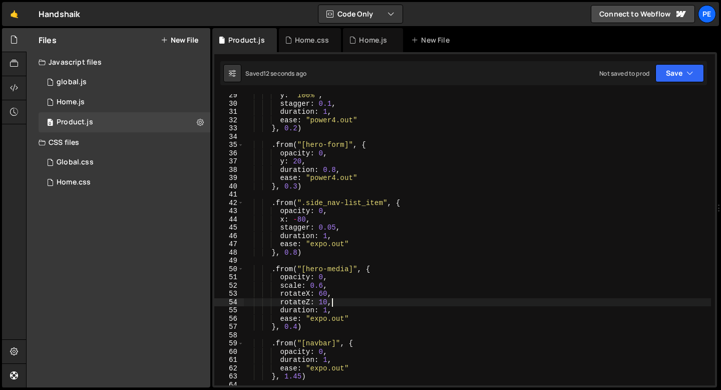
scroll to position [0, 6]
click at [335, 302] on div "y : "100%" , stagger : 0.1 , duration : 1 , ease : "power4.out" } , 0.2 ) . fro…" at bounding box center [477, 245] width 467 height 308
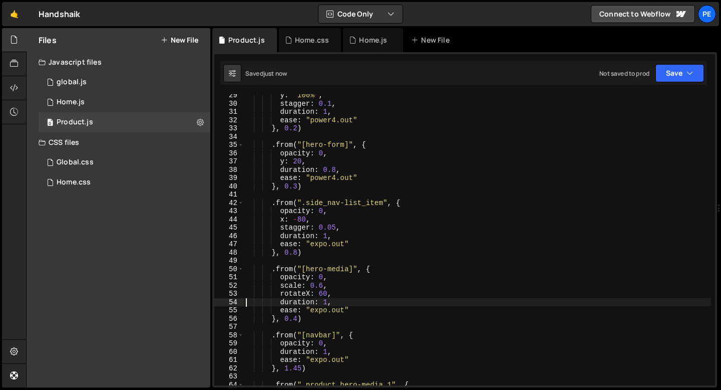
click at [332, 275] on div "y : "100%" , stagger : 0.1 , duration : 1 , ease : "power4.out" } , 0.2 ) . fro…" at bounding box center [477, 245] width 467 height 308
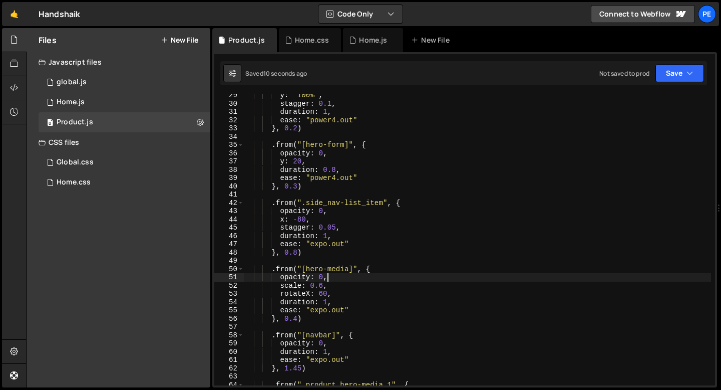
scroll to position [0, 5]
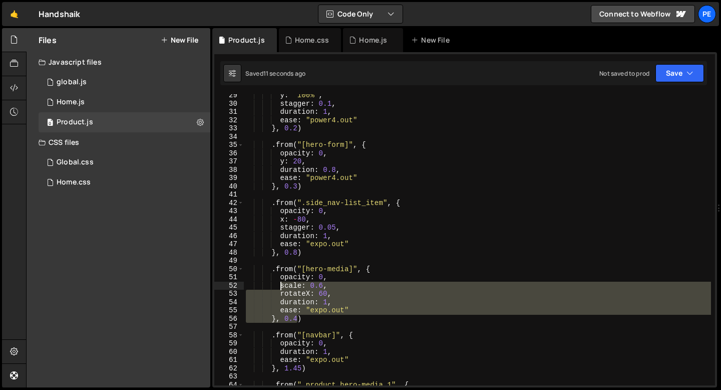
drag, startPoint x: 300, startPoint y: 318, endPoint x: 275, endPoint y: 283, distance: 42.7
click at [275, 284] on div "y : "100%" , stagger : 0.1 , duration : 1 , ease : "power4.out" } , 0.2 ) . fro…" at bounding box center [477, 245] width 467 height 308
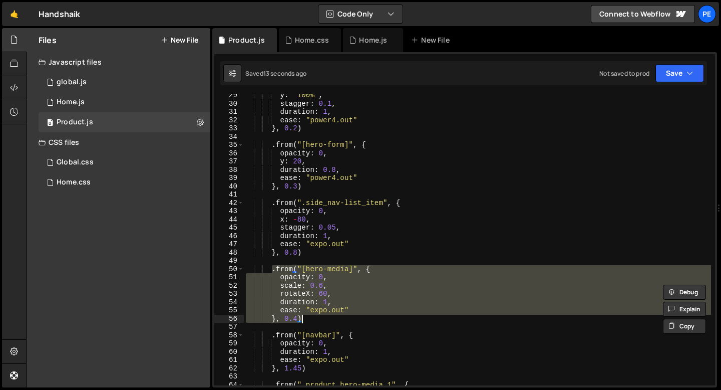
drag, startPoint x: 273, startPoint y: 272, endPoint x: 307, endPoint y: 316, distance: 55.3
click at [307, 316] on div "y : "100%" , stagger : 0.1 , duration : 1 , ease : "power4.out" } , 0.2 ) . fro…" at bounding box center [477, 245] width 467 height 308
paste textarea
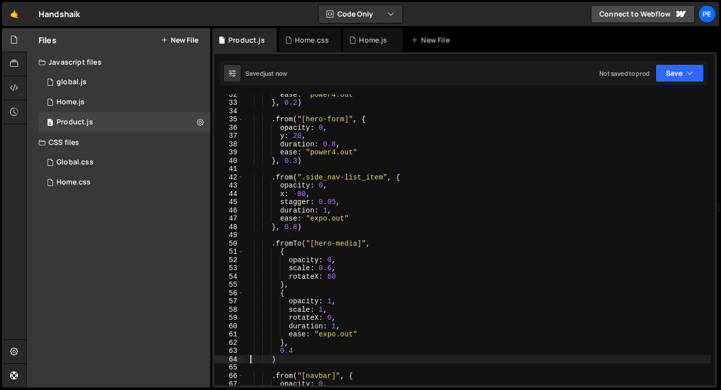
scroll to position [260, 0]
click at [331, 319] on div "ease : "power4.out" } , 0.2 ) . from ( "[hero-form]" , { opacity : 0 , y : 20 ,…" at bounding box center [477, 244] width 467 height 308
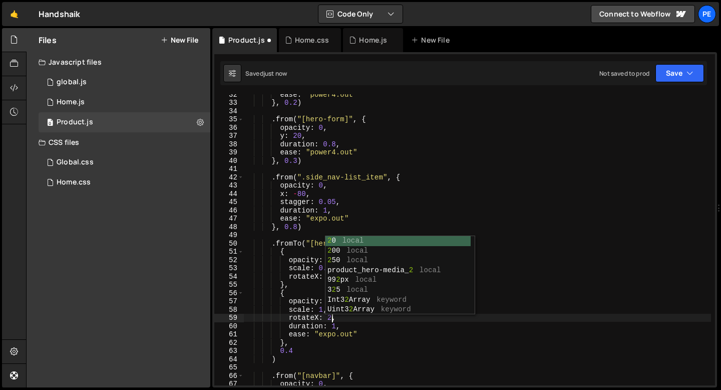
scroll to position [0, 6]
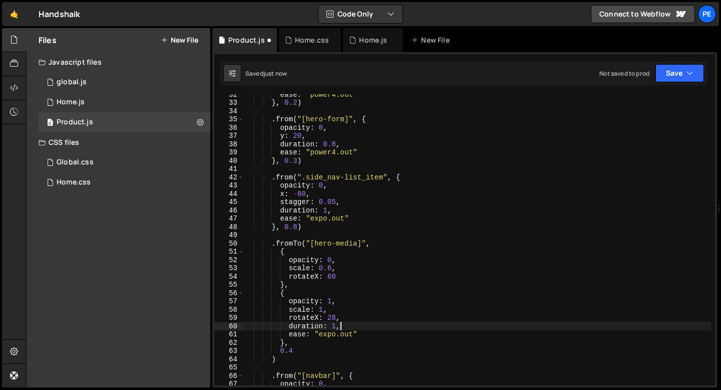
click at [341, 327] on div "ease : "power4.out" } , 0.2 ) . from ( "[hero-form]" , { opacity : 0 , y : 20 ,…" at bounding box center [477, 244] width 467 height 308
click at [348, 259] on div "ease : "power4.out" } , 0.2 ) . from ( "[hero-form]" , { opacity : 0 , y : 20 ,…" at bounding box center [477, 244] width 467 height 308
type textarea "opacity: 0,"
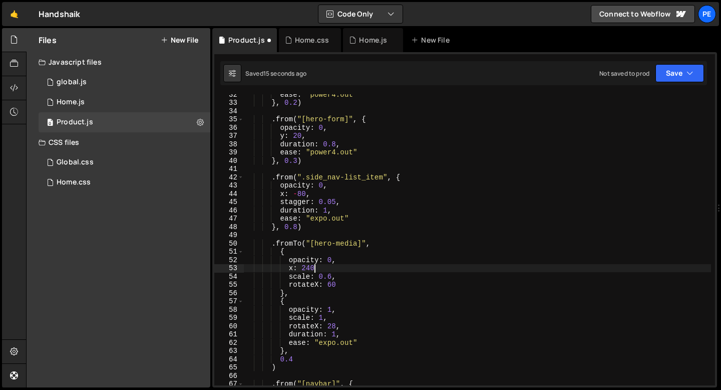
scroll to position [0, 4]
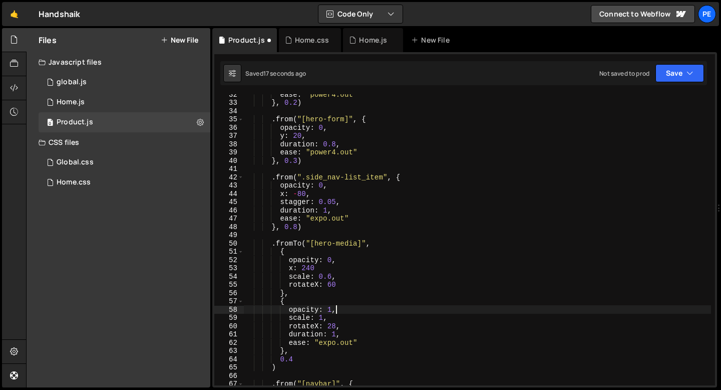
click at [347, 312] on div "ease : "power4.out" } , 0.2 ) . from ( "[hero-form]" , { opacity : 0 , y : 20 ,…" at bounding box center [477, 244] width 467 height 308
type textarea "opacity: 1,"
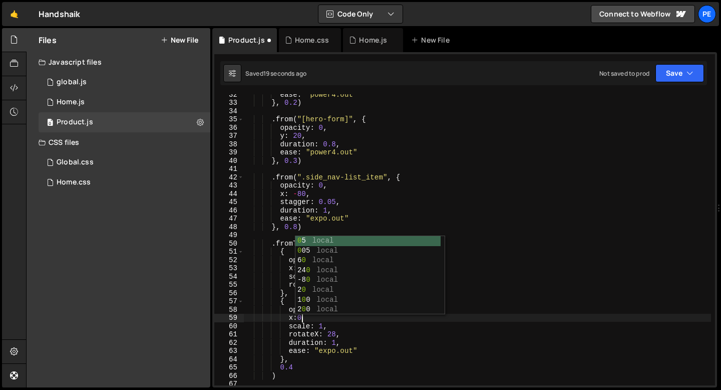
scroll to position [0, 4]
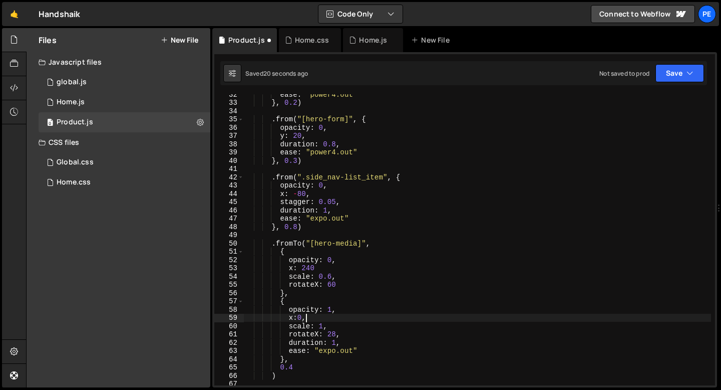
click at [320, 267] on div "ease : "power4.out" } , 0.2 ) . from ( "[hero-form]" , { opacity : 0 , y : 20 ,…" at bounding box center [477, 244] width 467 height 308
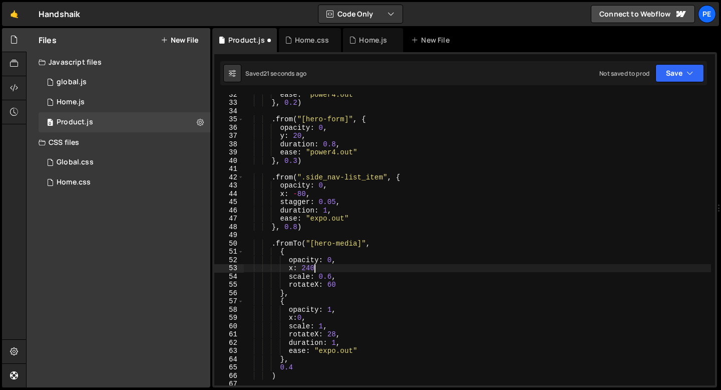
scroll to position [0, 5]
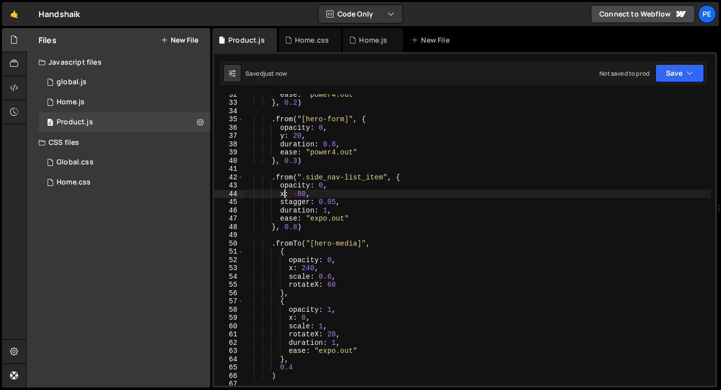
click at [285, 192] on div "ease : "power4.out" } , 0.2 ) . from ( "[hero-form]" , { opacity : 0 , y : 20 ,…" at bounding box center [477, 244] width 467 height 308
click at [293, 266] on div "ease : "power4.out" } , 0.2 ) . from ( "[hero-form]" , { opacity : 0 , y : 20 ,…" at bounding box center [477, 244] width 467 height 308
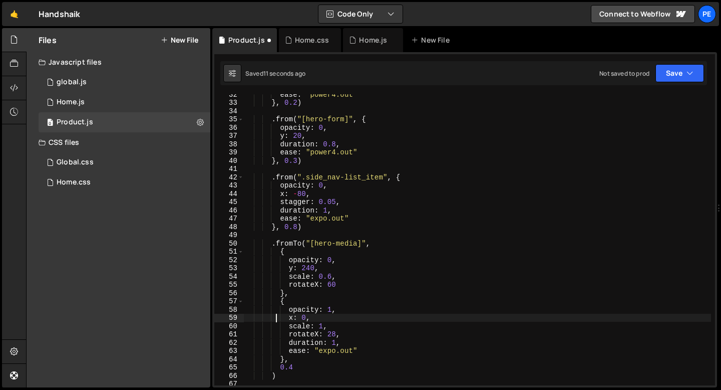
click at [278, 317] on div "ease : "power4.out" } , 0.2 ) . from ( "[hero-form]" , { opacity : 0 , y : 20 ,…" at bounding box center [477, 244] width 467 height 308
click at [293, 318] on div "ease : "power4.out" } , 0.2 ) . from ( "[hero-form]" , { opacity : 0 , y : 20 ,…" at bounding box center [477, 244] width 467 height 308
type textarea "y: 0,"
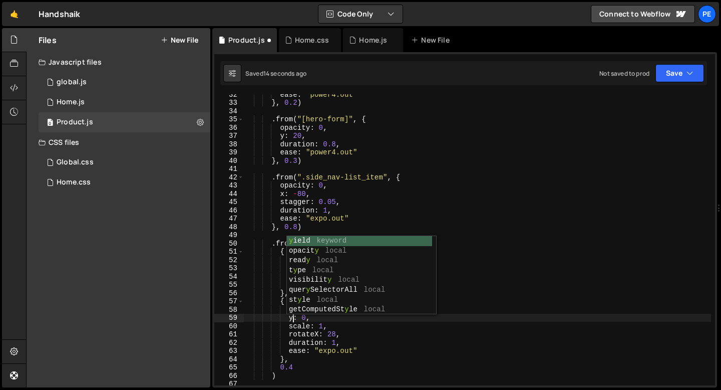
click at [547, 232] on div "ease : "power4.out" } , 0.2 ) . from ( "[hero-form]" , { opacity : 0 , y : 20 ,…" at bounding box center [477, 244] width 467 height 308
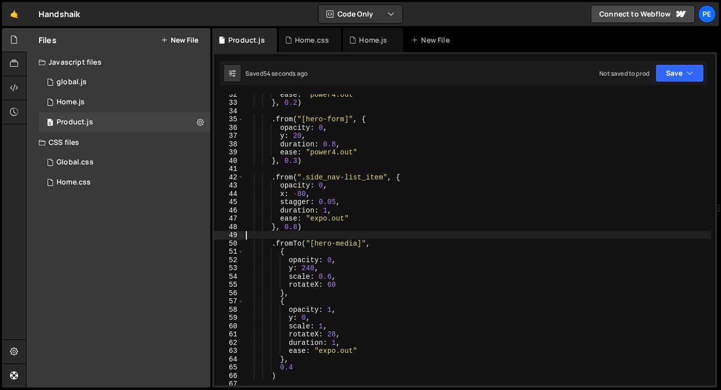
click at [335, 330] on div "ease : "power4.out" } , 0.2 ) . from ( "[hero-form]" , { opacity : 0 , y : 20 ,…" at bounding box center [477, 244] width 467 height 308
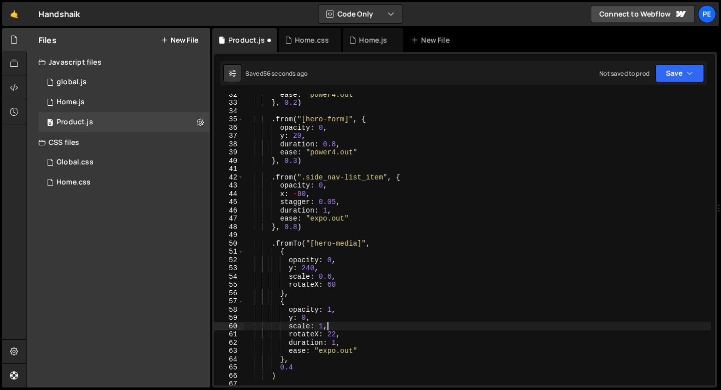
click at [333, 323] on div "ease : "power4.out" } , 0.2 ) . from ( "[hero-form]" , { opacity : 0 , y : 20 ,…" at bounding box center [477, 244] width 467 height 308
click at [340, 351] on div "ease : "power4.out" } , 0.2 ) . from ( "[hero-form]" , { opacity : 0 , y : 20 ,…" at bounding box center [477, 244] width 467 height 308
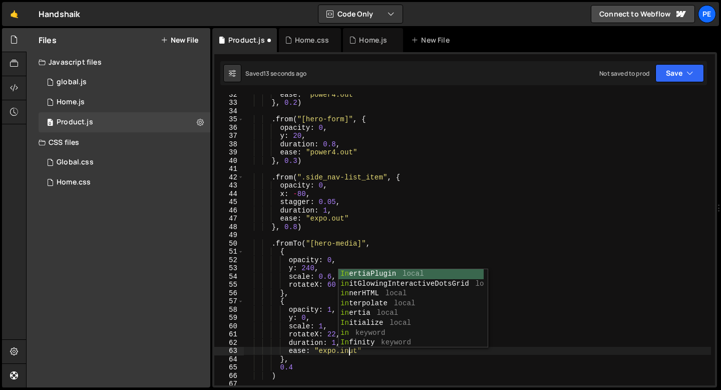
scroll to position [0, 7]
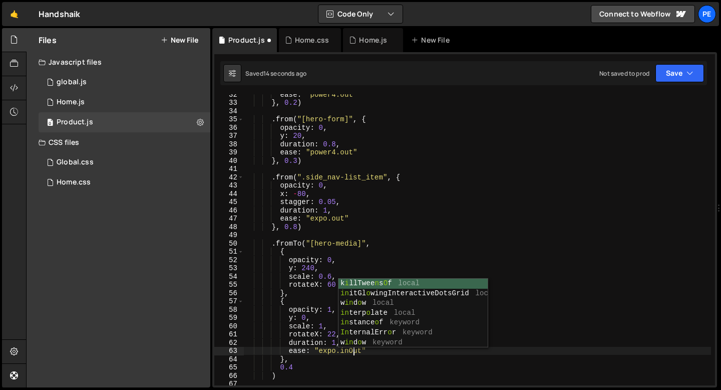
click at [292, 367] on div "ease : "power4.out" } , 0.2 ) . from ( "[hero-form]" , { opacity : 0 , y : 20 ,…" at bounding box center [477, 244] width 467 height 308
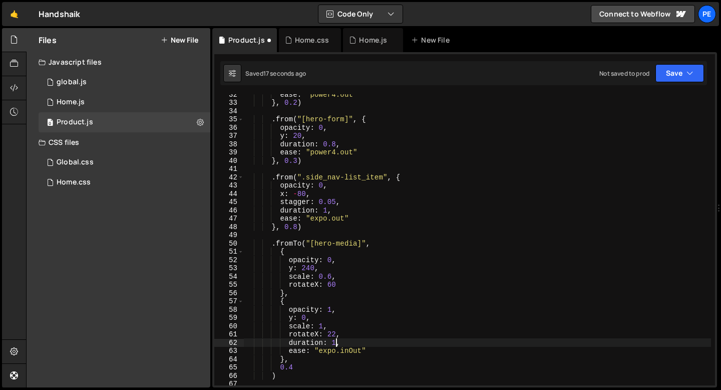
click at [337, 341] on div "ease : "power4.out" } , 0.2 ) . from ( "[hero-form]" , { opacity : 0 , y : 20 ,…" at bounding box center [477, 244] width 467 height 308
click at [299, 368] on div "ease : "power4.out" } , 0.2 ) . from ( "[hero-form]" , { opacity : 0 , y : 20 ,…" at bounding box center [477, 244] width 467 height 308
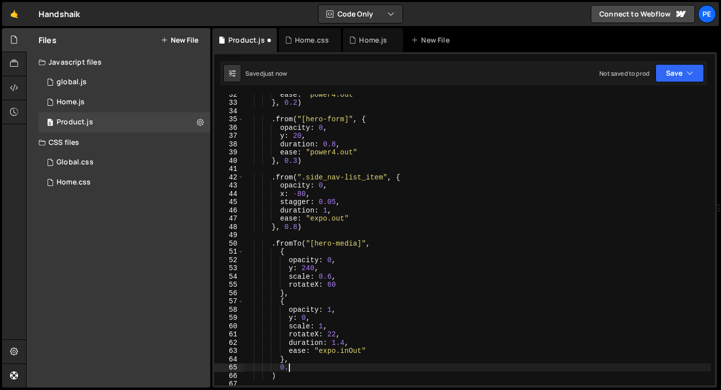
scroll to position [0, 2]
click at [332, 353] on div "ease : "power4.out" } , 0.2 ) . from ( "[hero-form]" , { opacity : 0 , y : 20 ,…" at bounding box center [477, 244] width 467 height 308
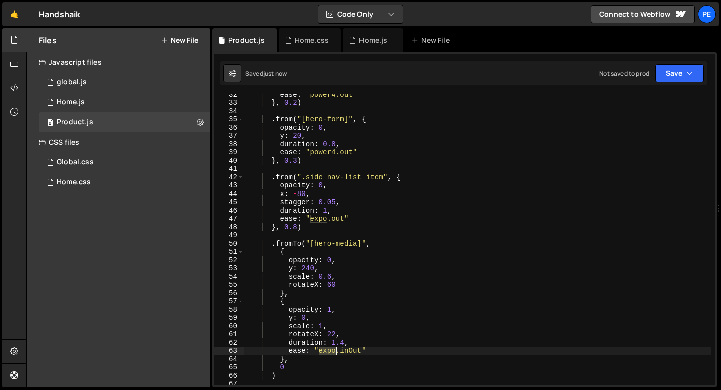
click at [332, 353] on div "ease : "power4.out" } , 0.2 ) . from ( "[hero-form]" , { opacity : 0 , y : 20 ,…" at bounding box center [477, 244] width 467 height 308
click at [345, 342] on div "ease : "power4.out" } , 0.2 ) . from ( "[hero-form]" , { opacity : 0 , y : 20 ,…" at bounding box center [477, 244] width 467 height 308
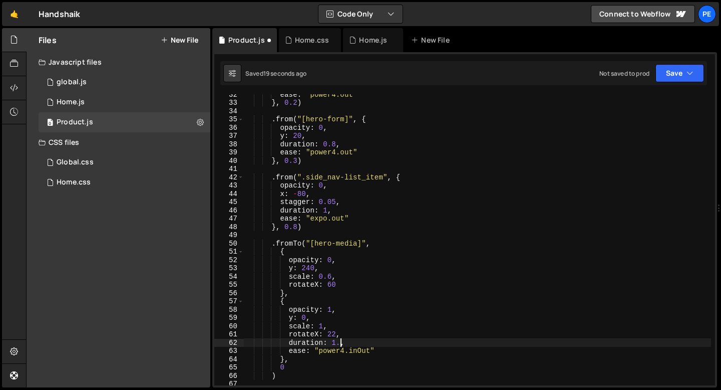
scroll to position [0, 6]
click at [358, 352] on div "ease : "power4.out" } , 0.2 ) . from ( "[hero-form]" , { opacity : 0 , y : 20 ,…" at bounding box center [477, 244] width 467 height 308
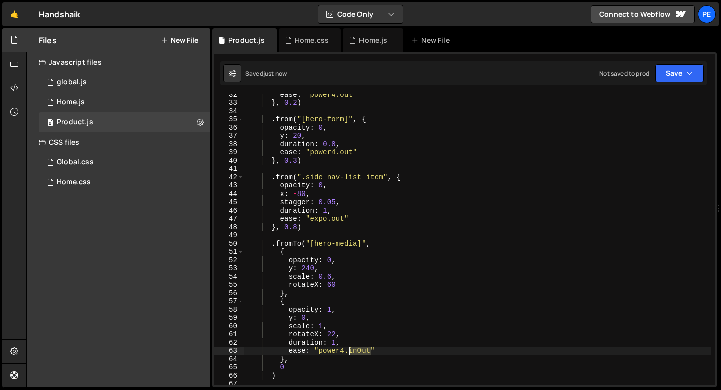
click at [358, 352] on div "ease : "power4.out" } , 0.2 ) . from ( "[hero-form]" , { opacity : 0 , y : 20 ,…" at bounding box center [477, 244] width 467 height 308
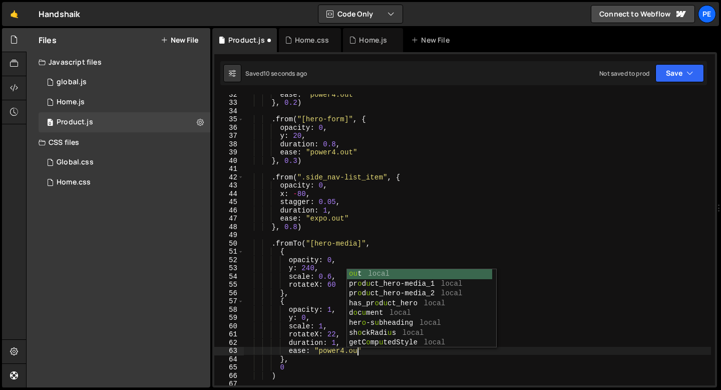
scroll to position [0, 8]
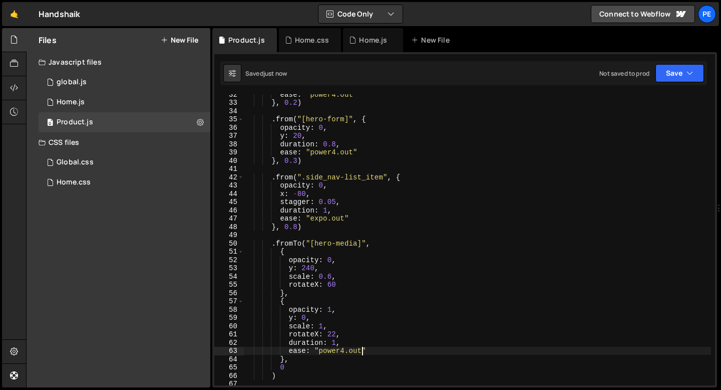
click at [334, 342] on div "ease : "power4.out" } , 0.2 ) . from ( "[hero-form]" , { opacity : 0 , y : 20 ,…" at bounding box center [477, 244] width 467 height 308
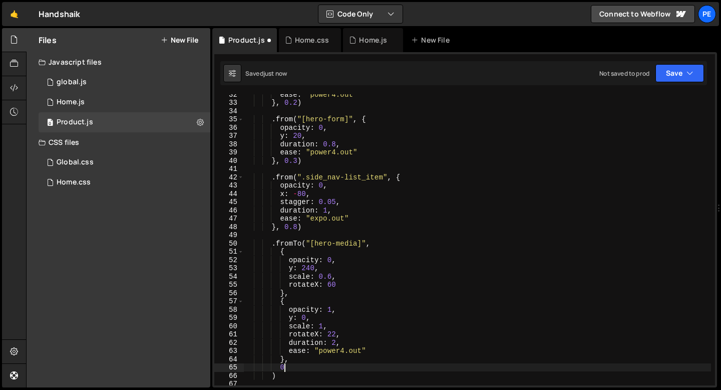
click at [295, 369] on div "ease : "power4.out" } , 0.2 ) . from ( "[hero-form]" , { opacity : 0 , y : 20 ,…" at bounding box center [477, 244] width 467 height 308
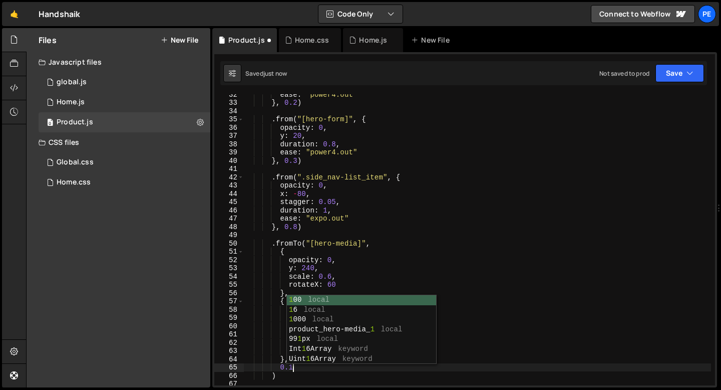
scroll to position [0, 3]
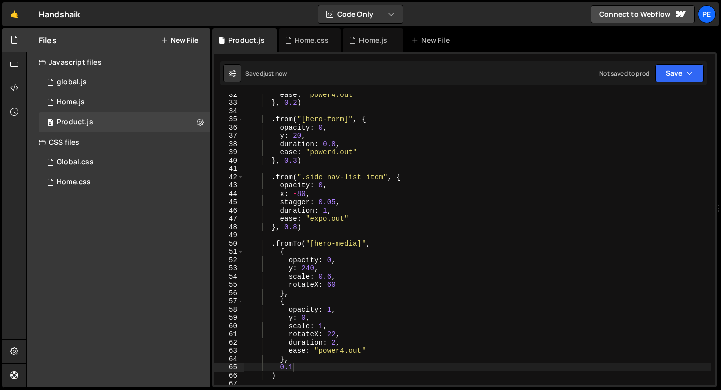
click at [341, 351] on div "ease : "power4.out" } , 0.2 ) . from ( "[hero-form]" , { opacity : 0 , y : 20 ,…" at bounding box center [477, 244] width 467 height 308
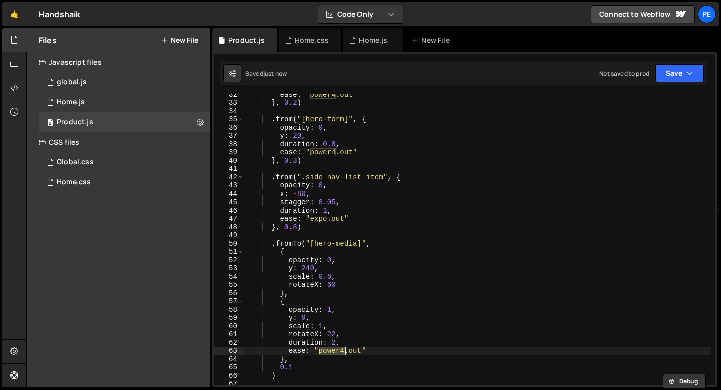
click at [341, 351] on div "ease : "power4.out" } , 0.2 ) . from ( "[hero-form]" , { opacity : 0 , y : 20 ,…" at bounding box center [477, 244] width 467 height 308
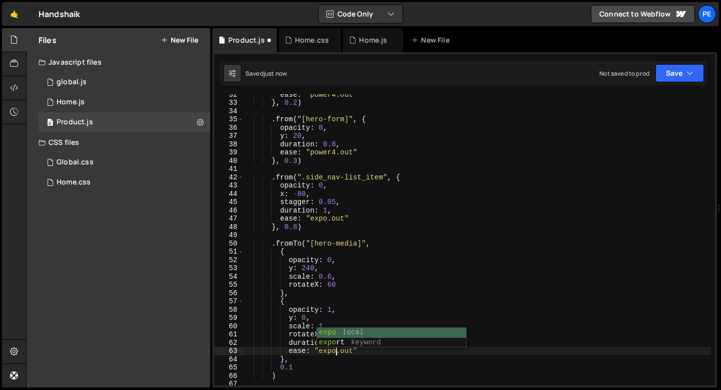
click at [303, 364] on div "ease : "power4.out" } , 0.2 ) . from ( "[hero-form]" , { opacity : 0 , y : 20 ,…" at bounding box center [477, 244] width 467 height 308
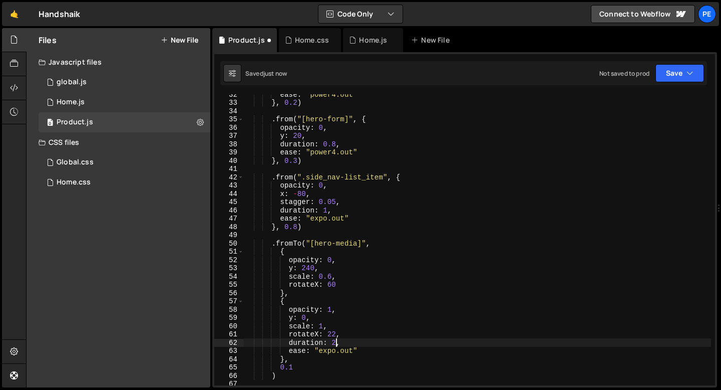
click at [336, 343] on div "ease : "power4.out" } , 0.2 ) . from ( "[hero-form]" , { opacity : 0 , y : 20 ,…" at bounding box center [477, 244] width 467 height 308
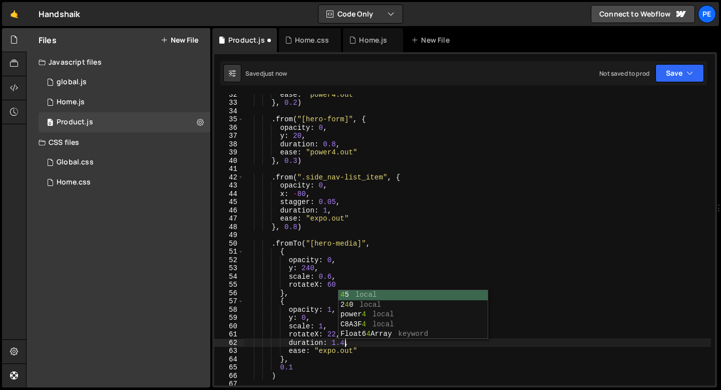
click at [293, 368] on div "ease : "power4.out" } , 0.2 ) . from ( "[hero-form]" , { opacity : 0 , y : 20 ,…" at bounding box center [477, 244] width 467 height 308
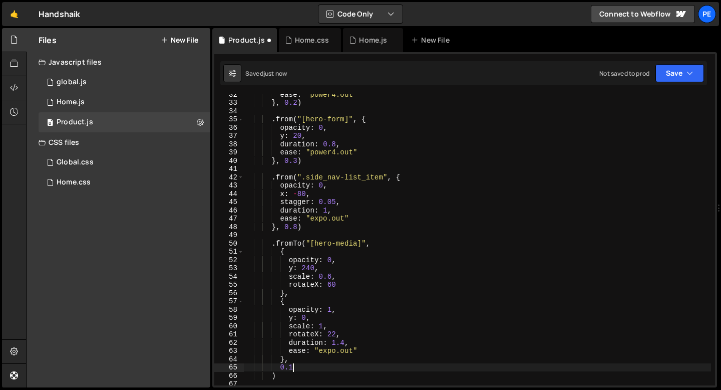
scroll to position [0, 3]
click at [345, 344] on div "ease : "power4.out" } , 0.2 ) . from ( "[hero-form]" , { opacity : 0 , y : 20 ,…" at bounding box center [477, 244] width 467 height 308
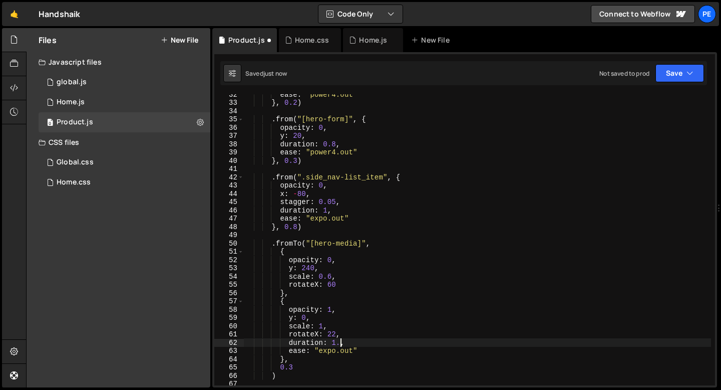
scroll to position [0, 7]
click at [298, 227] on div "ease : "power4.out" } , 0.2 ) . from ( "[hero-form]" , { opacity : 0 , y : 20 ,…" at bounding box center [477, 244] width 467 height 308
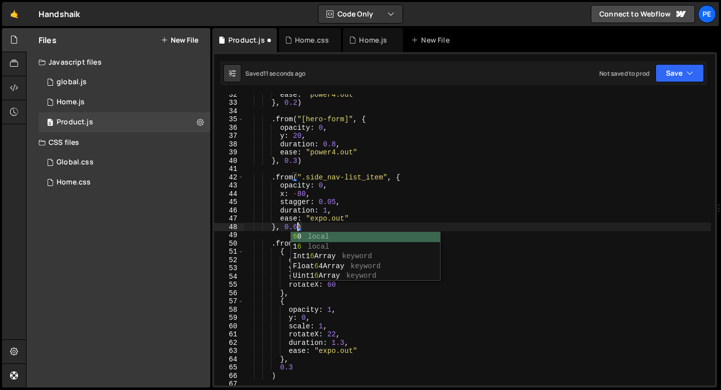
scroll to position [0, 3]
click at [329, 225] on div "ease : "power4.out" } , 0.2 ) . from ( "[hero-form]" , { opacity : 0 , y : 20 ,…" at bounding box center [477, 244] width 467 height 308
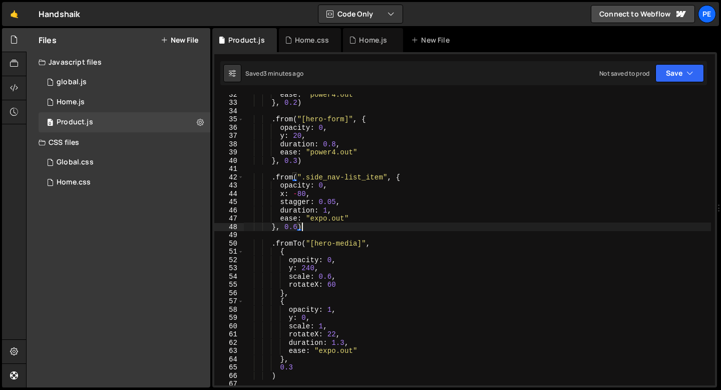
click at [298, 225] on div "ease : "power4.out" } , 0.2 ) . from ( "[hero-form]" , { opacity : 0 , y : 20 ,…" at bounding box center [477, 244] width 467 height 308
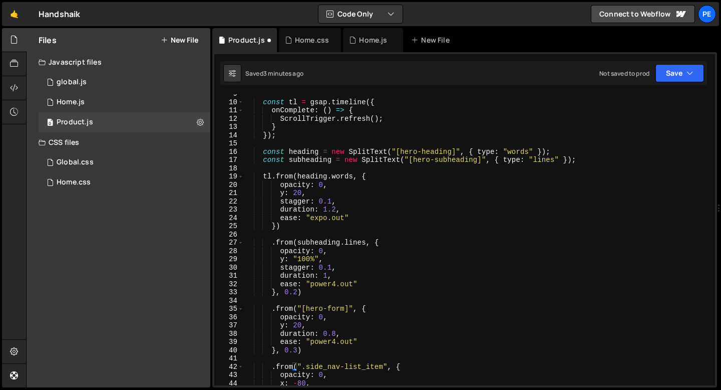
scroll to position [98, 0]
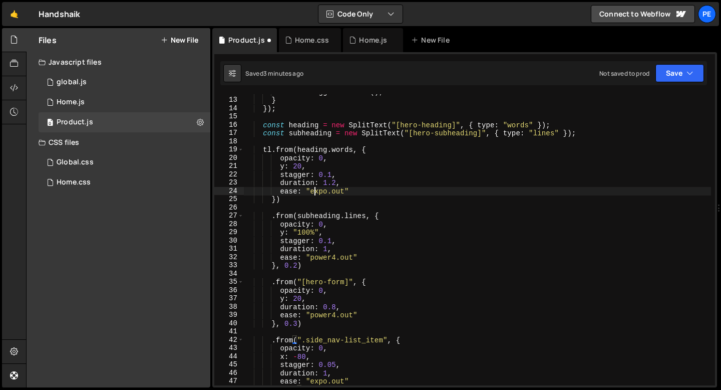
click at [314, 189] on div "ScrollTrigger . refresh ( ) ; } }) ; const heading = new SplitText ( "[hero-hea…" at bounding box center [477, 242] width 467 height 308
type textarea "ease: "expo.out""
click at [293, 48] on div "Home.css" at bounding box center [310, 40] width 62 height 24
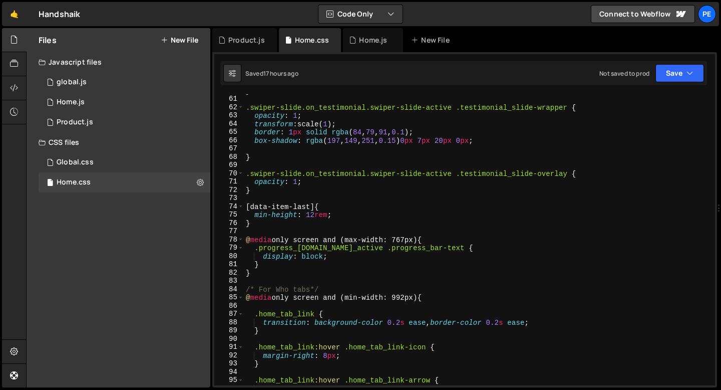
scroll to position [0, 0]
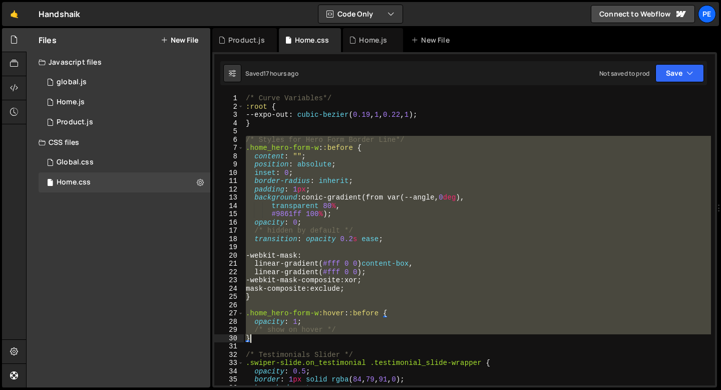
drag, startPoint x: 246, startPoint y: 139, endPoint x: 278, endPoint y: 338, distance: 201.4
click at [278, 338] on div "/* Curve Variables*/ :root { --expo-out : cubic-bezier ( 0.19 , 1 , 0.22 , 1 ) …" at bounding box center [477, 248] width 467 height 308
type textarea "/* show on hover */ }"
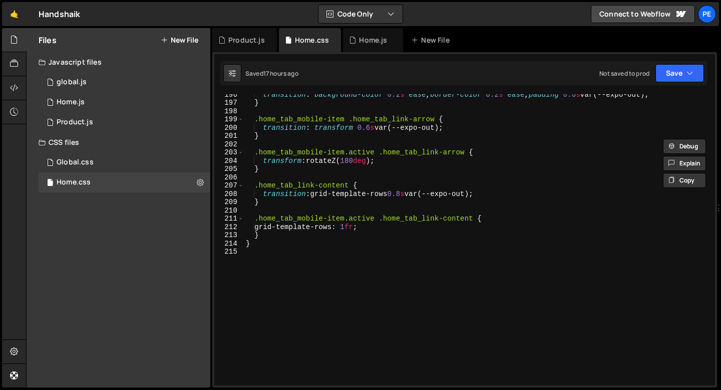
scroll to position [1627, 0]
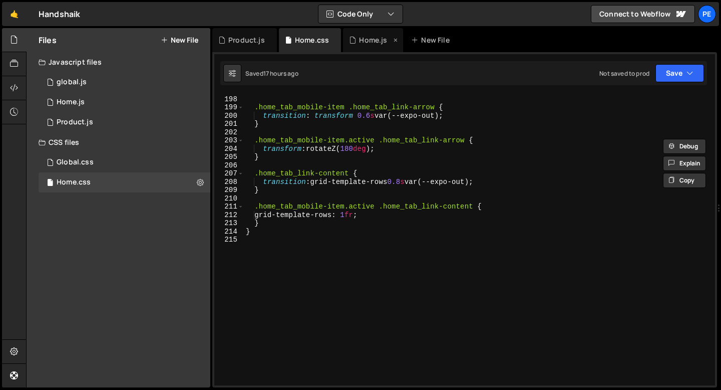
click at [366, 47] on div "Home.js" at bounding box center [373, 40] width 60 height 24
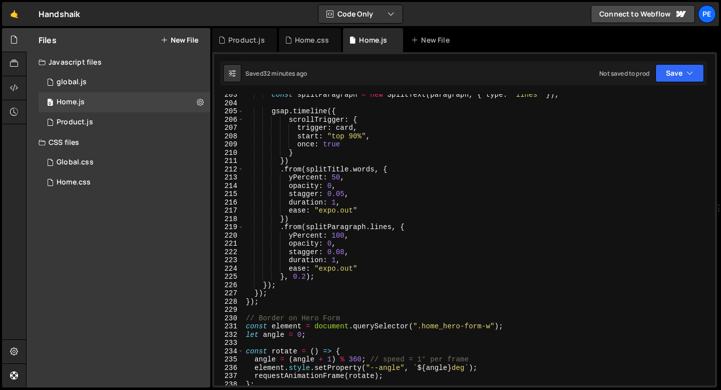
scroll to position [1820, 0]
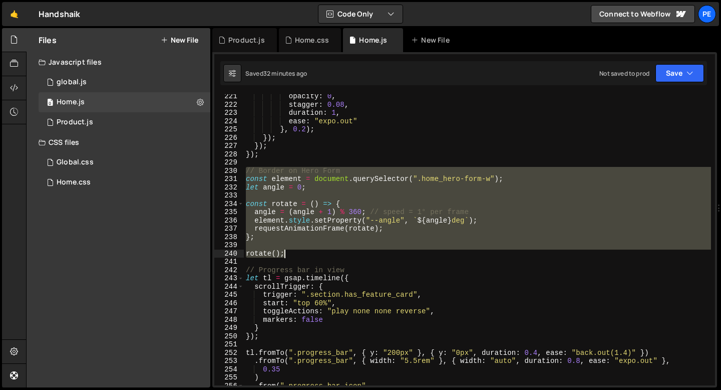
drag, startPoint x: 246, startPoint y: 171, endPoint x: 292, endPoint y: 250, distance: 91.5
click at [292, 250] on div "opacity : 0 , stagger : 0.08 , duration : 1 , ease : "expo.out" } , 0.2 ) ; }) …" at bounding box center [477, 246] width 467 height 308
type textarea "rotate();"
click at [250, 42] on div "Product.js" at bounding box center [246, 40] width 37 height 10
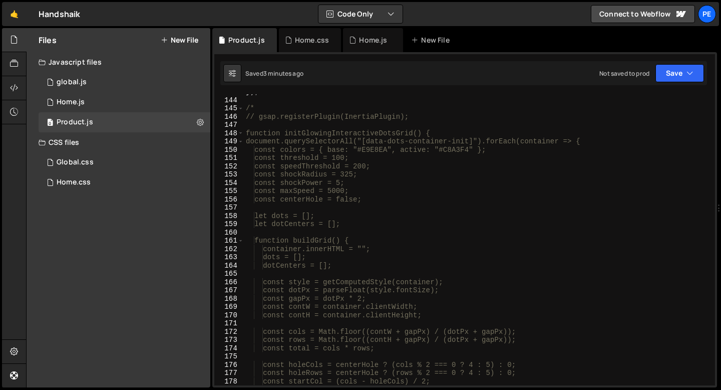
scroll to position [1159, 0]
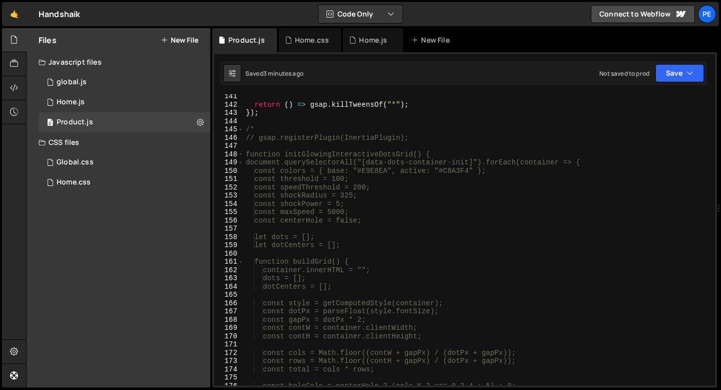
click at [260, 118] on div "return ( ) => gsap . killTweensOf ( "*" ) ; }) ; /* // gsap.registerPlugin(Iner…" at bounding box center [477, 246] width 467 height 308
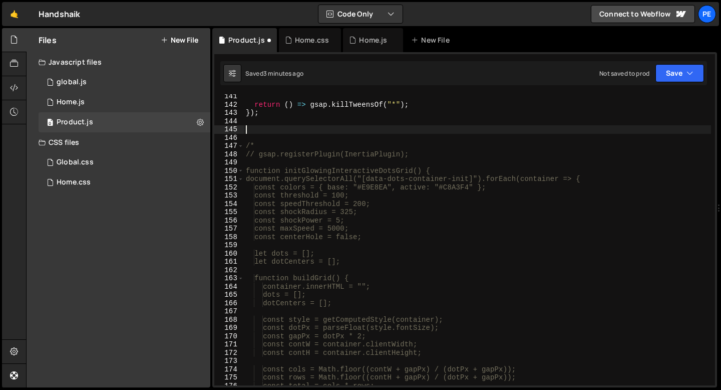
paste textarea "rotate();"
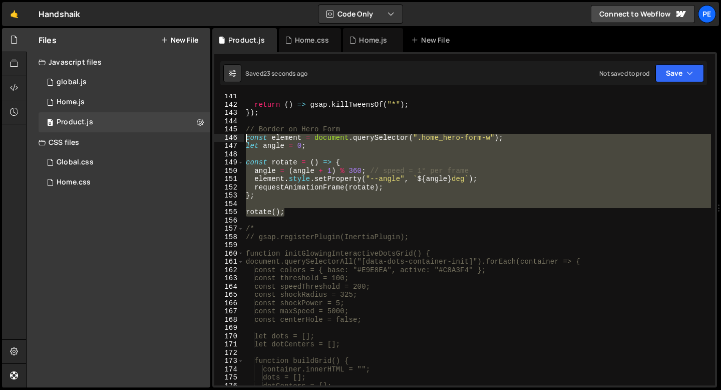
drag, startPoint x: 289, startPoint y: 213, endPoint x: 239, endPoint y: 136, distance: 91.7
click at [239, 136] on div "rotate(); 141 142 143 144 145 146 147 148 149 150 151 152 153 154 155 156 157 1…" at bounding box center [464, 239] width 501 height 291
type textarea "const element = document.querySelector(".home_hero-form-w"); let angle = 0;"
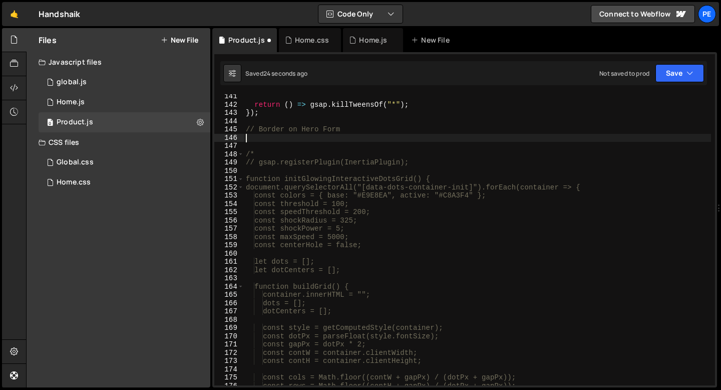
type textarea "// Border on Hero Form"
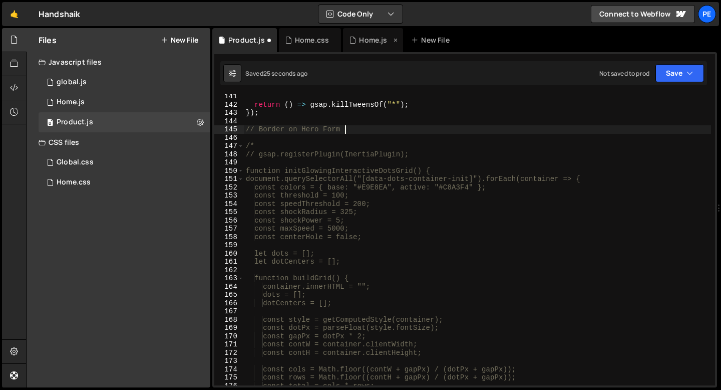
click at [354, 42] on icon at bounding box center [352, 40] width 7 height 10
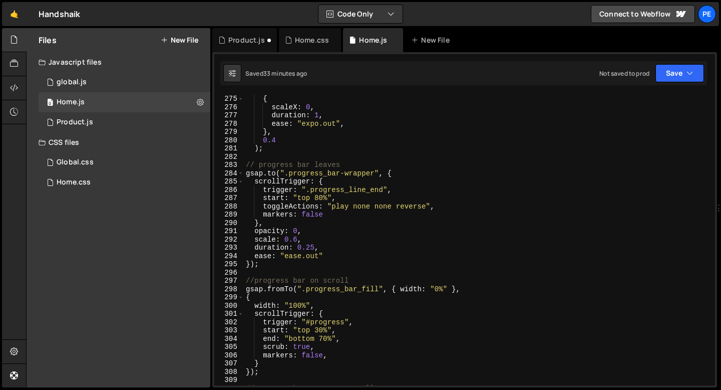
scroll to position [2276, 0]
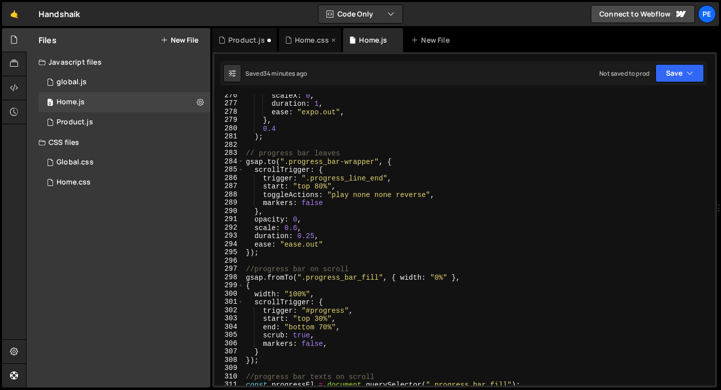
click at [299, 46] on div "Home.css" at bounding box center [310, 40] width 62 height 24
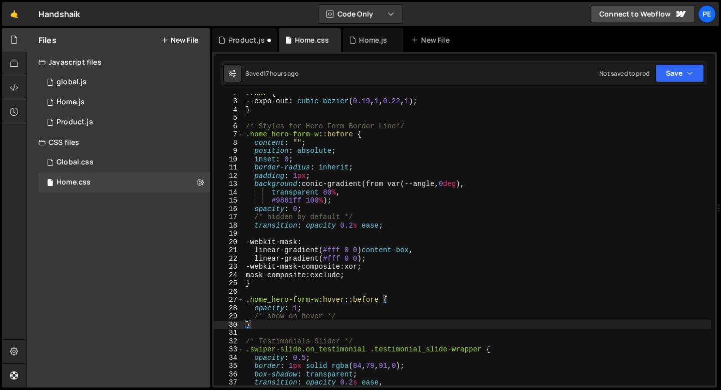
scroll to position [0, 0]
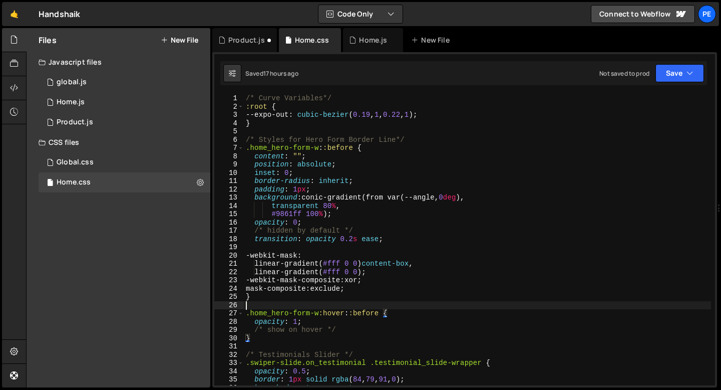
click at [285, 302] on div "/* Curve Variables*/ :root { --expo-out : cubic-bezier ( 0.19 , 1 , 0.22 , 1 ) …" at bounding box center [477, 248] width 467 height 308
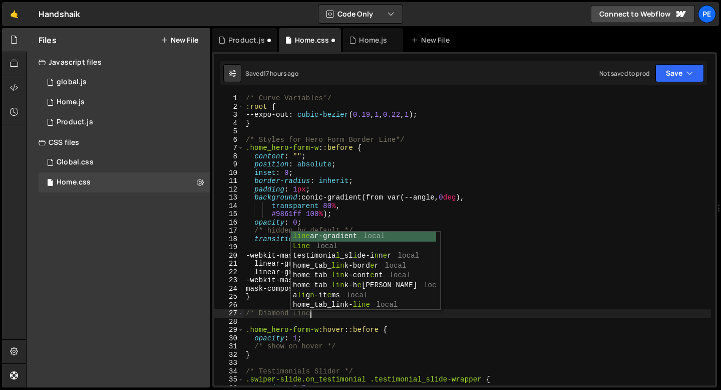
scroll to position [0, 5]
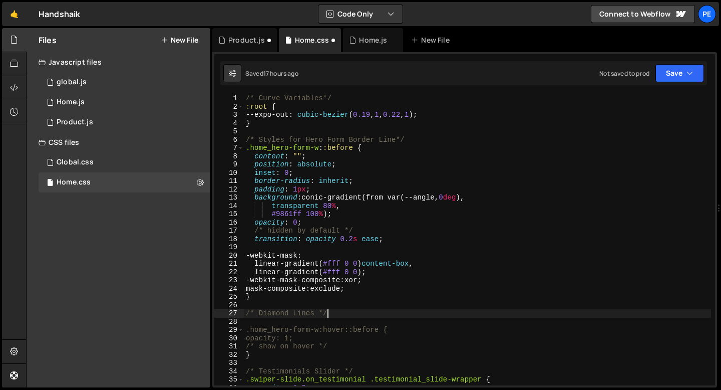
type textarea "/* Diamond Lines */"
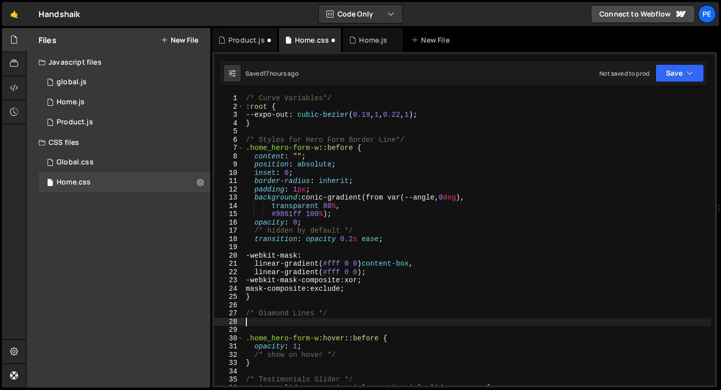
paste textarea "}"
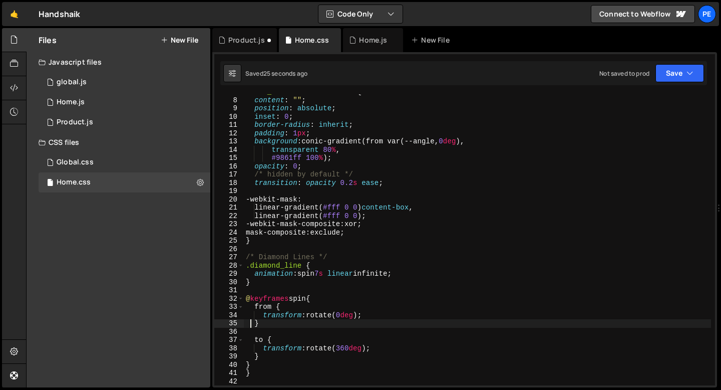
scroll to position [56, 0]
click at [272, 322] on div ".home_hero-form-w : :before { content : " " ; position : absolute ; inset : 0 ;…" at bounding box center [477, 242] width 467 height 308
click at [260, 363] on div ".home_hero-form-w : :before { content : " " ; position : absolute ; inset : 0 ;…" at bounding box center [477, 242] width 467 height 308
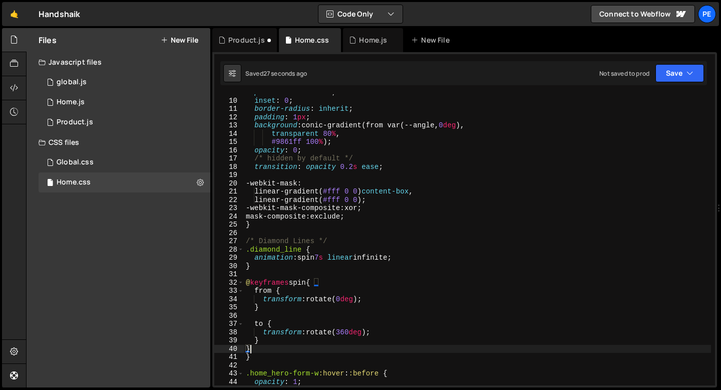
scroll to position [73, 0]
click at [255, 355] on div "position : absolute ; inset : 0 ; border-radius : inherit ; padding : 1 px ; ba…" at bounding box center [477, 241] width 467 height 308
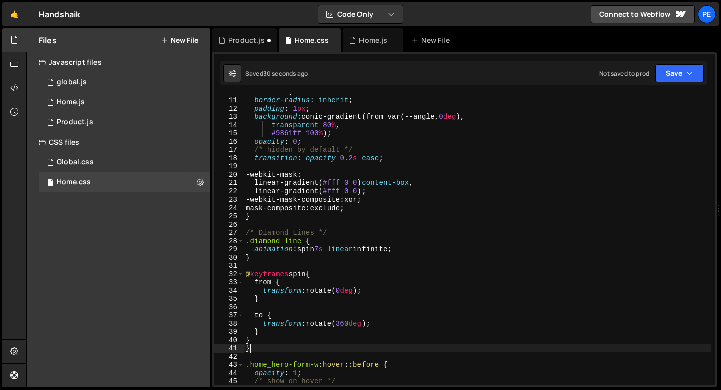
scroll to position [90, 0]
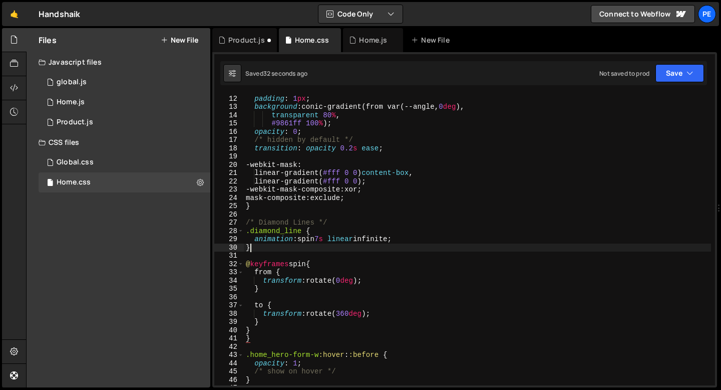
click at [257, 248] on div "border-radius : inherit ; padding : 1 px ; background : conic-gradient(from var…" at bounding box center [477, 240] width 467 height 308
click at [257, 331] on div "border-radius : inherit ; padding : 1 px ; background : conic-gradient(from var…" at bounding box center [477, 240] width 467 height 308
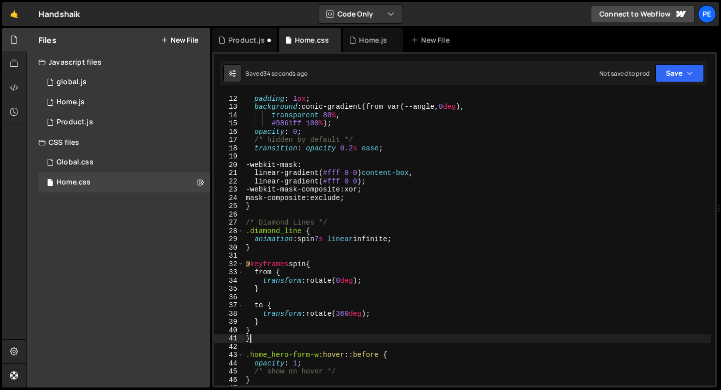
click at [256, 339] on div "border-radius : inherit ; padding : 1 px ; background : conic-gradient(from var…" at bounding box center [477, 240] width 467 height 308
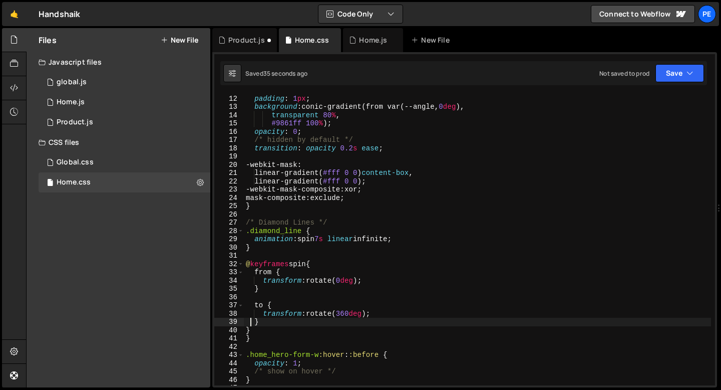
click at [251, 324] on div "border-radius : inherit ; padding : 1 px ; background : conic-gradient(from var…" at bounding box center [477, 240] width 467 height 308
click at [251, 330] on div "border-radius : inherit ; padding : 1 px ; background : conic-gradient(from var…" at bounding box center [477, 240] width 467 height 308
type textarea "}"
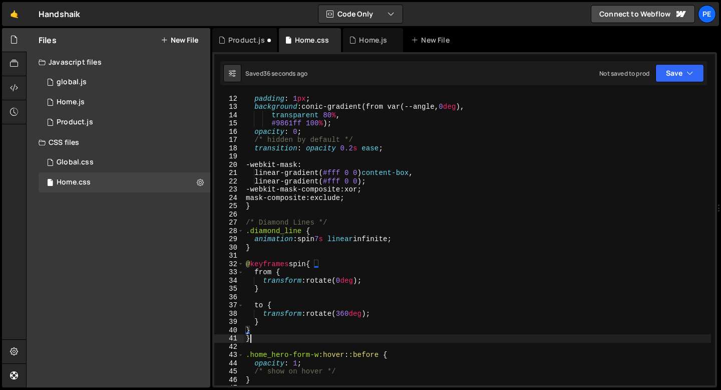
click at [252, 338] on div "border-radius : inherit ; padding : 1 px ; background : conic-gradient(from var…" at bounding box center [477, 240] width 467 height 308
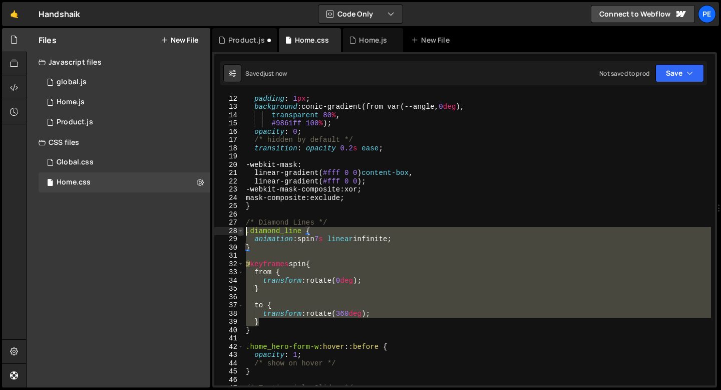
drag, startPoint x: 263, startPoint y: 326, endPoint x: 240, endPoint y: 227, distance: 101.4
click at [240, 227] on div "} 11 12 13 14 15 16 17 18 19 20 21 22 23 24 25 26 27 28 29 30 31 32 33 34 35 36…" at bounding box center [464, 239] width 501 height 291
click at [242, 225] on div "27" at bounding box center [229, 222] width 30 height 9
click at [246, 224] on div "border-radius : inherit ; padding : 1 px ; background : conic-gradient(from var…" at bounding box center [477, 240] width 467 height 308
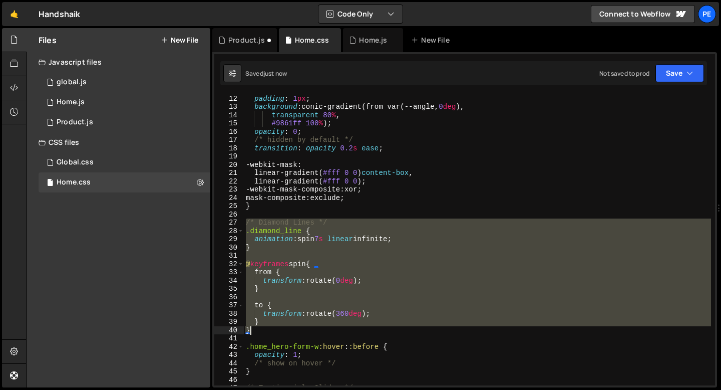
drag, startPoint x: 247, startPoint y: 224, endPoint x: 260, endPoint y: 335, distance: 111.4
click at [260, 335] on div "border-radius : inherit ; padding : 1 px ; background : conic-gradient(from var…" at bounding box center [477, 240] width 467 height 308
type textarea "}"
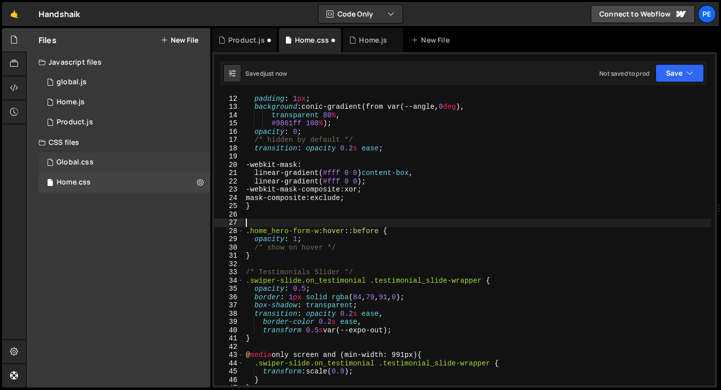
click at [94, 158] on div "Global.css 0" at bounding box center [125, 162] width 172 height 20
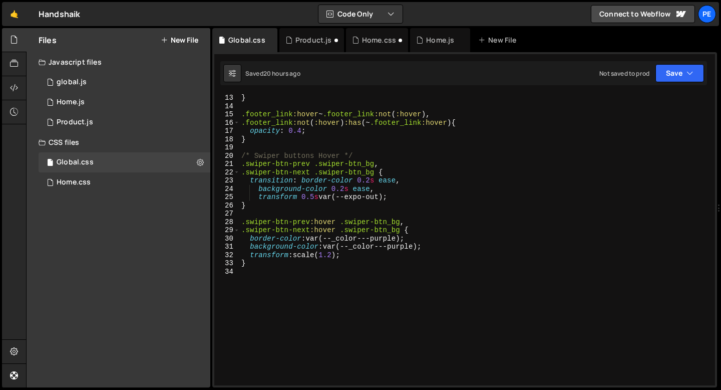
scroll to position [129, 0]
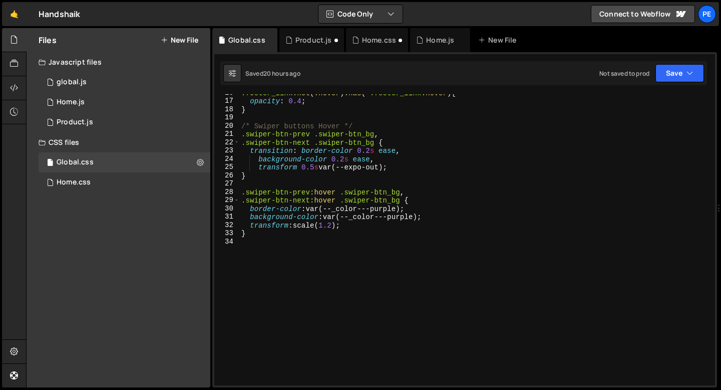
click at [258, 242] on div ".footer_link :not ( :hover ) :has (~ .footer_link :hover ) { opacity : 0.4 ; } …" at bounding box center [475, 243] width 472 height 308
type textarea "/* Diamond Lines"
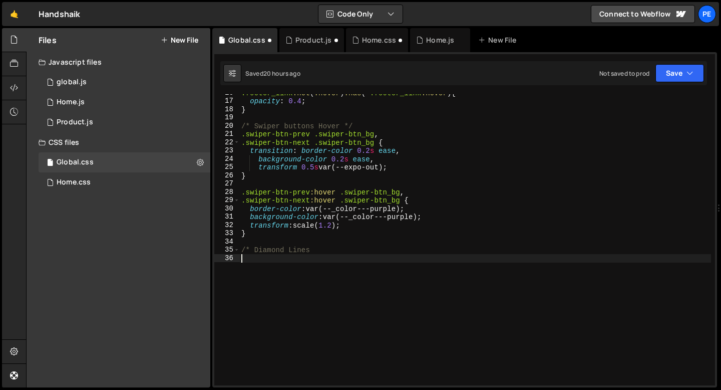
paste textarea "/* Diamond Lines"
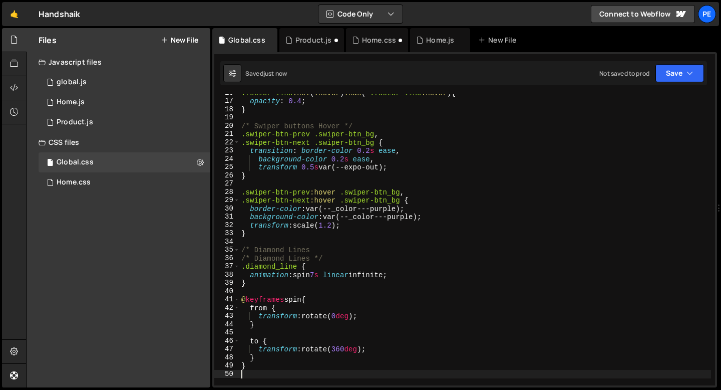
click at [303, 250] on div ".footer_link :not ( :hover ) :has (~ .footer_link :hover ) { opacity : 0.4 ; } …" at bounding box center [475, 243] width 472 height 308
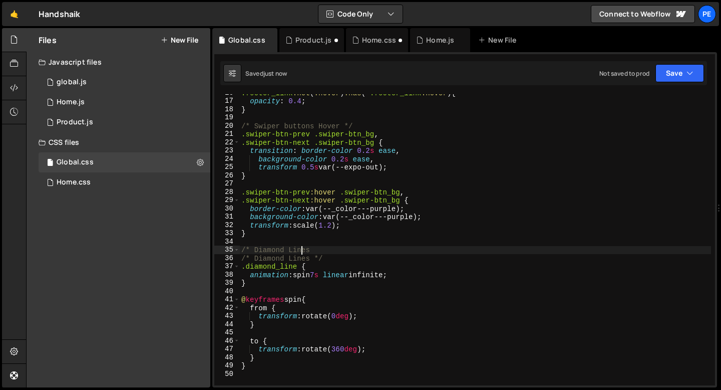
click at [303, 250] on div ".footer_link :not ( :hover ) :has (~ .footer_link :hover ) { opacity : 0.4 ; } …" at bounding box center [475, 243] width 472 height 308
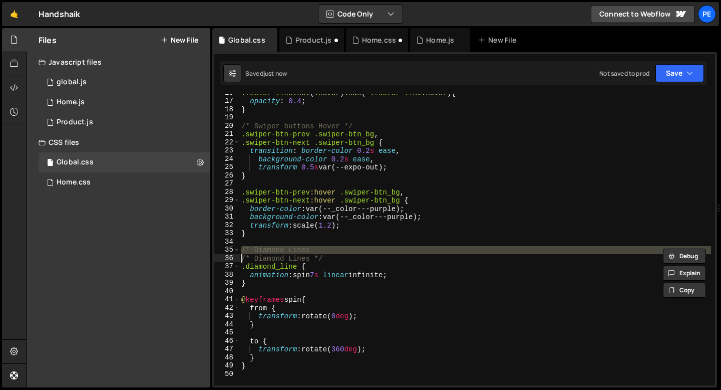
click at [303, 250] on div ".footer_link :not ( :hover ) :has (~ .footer_link :hover ) { opacity : 0.4 ; } …" at bounding box center [475, 243] width 472 height 308
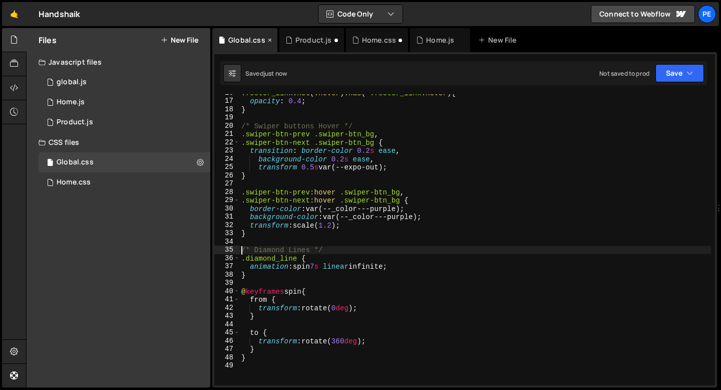
type textarea "/* Diamond Lines */"
click at [316, 41] on div "Product.js" at bounding box center [314, 40] width 37 height 10
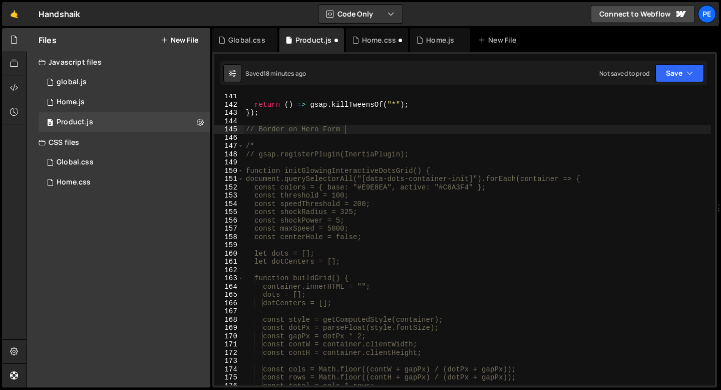
click at [313, 140] on div "return ( ) => gsap . killTweensOf ( "*" ) ; }) ; // Border on Hero Form /* // g…" at bounding box center [477, 246] width 467 height 308
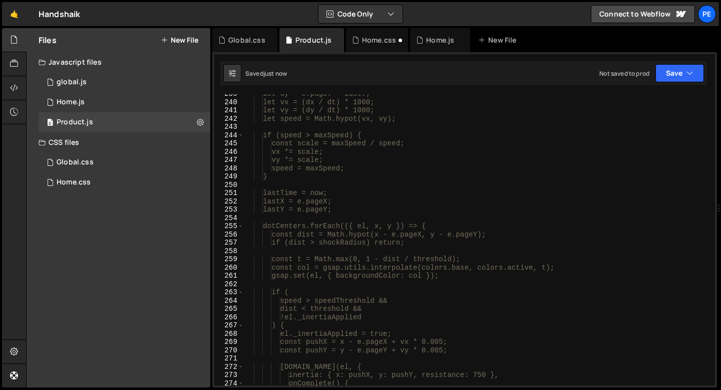
scroll to position [1972, 0]
click at [368, 47] on div "Home.css" at bounding box center [377, 40] width 62 height 24
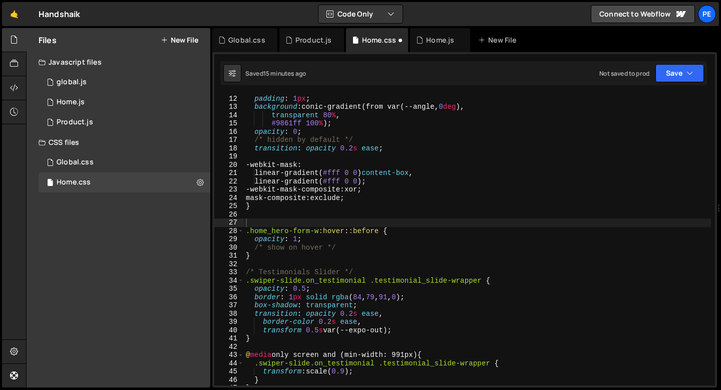
type textarea "transparent 80%,"
click at [382, 111] on div "border-radius : inherit ; padding : 1 px ; background : conic-gradient(from var…" at bounding box center [477, 240] width 467 height 308
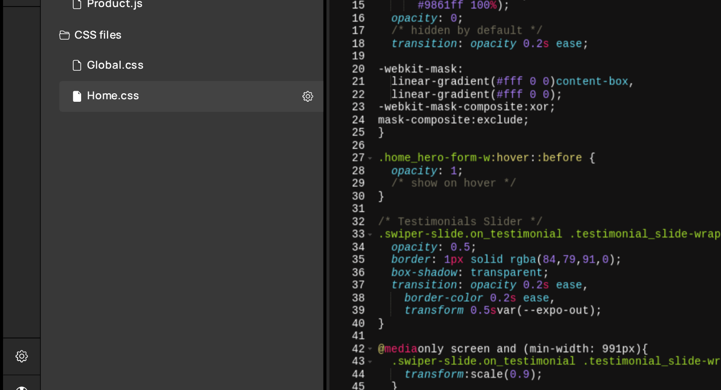
click at [152, 233] on div "Files New File Javascript files 0 global.js 0 0 Home.js 0 0 Product.js 0 CSS fi…" at bounding box center [119, 207] width 184 height 359
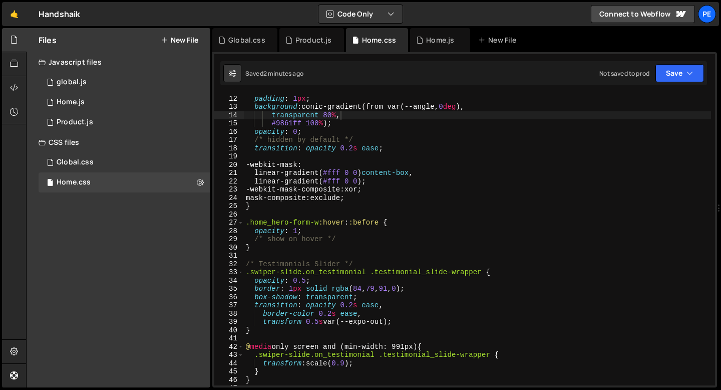
scroll to position [99, 0]
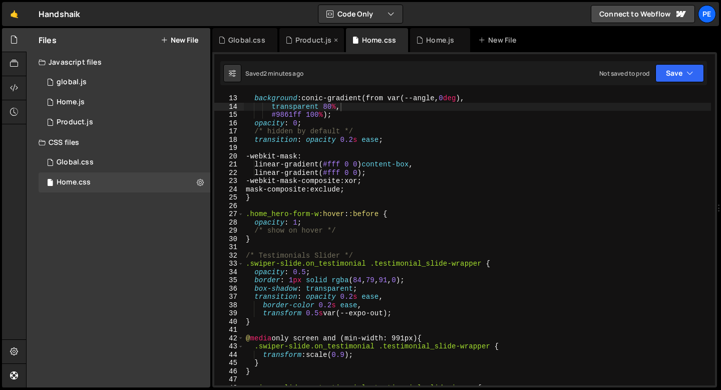
click at [322, 34] on div "Product.js" at bounding box center [312, 40] width 65 height 24
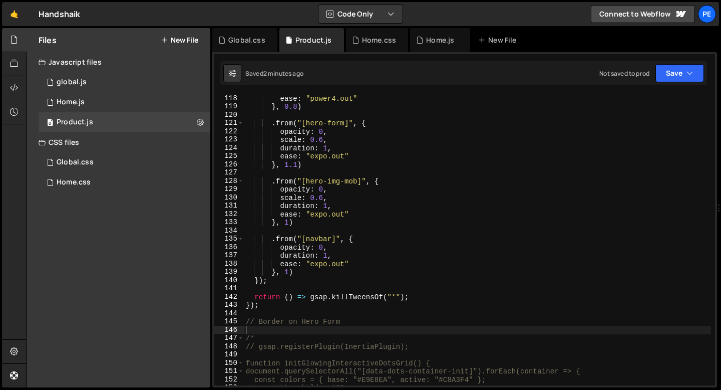
scroll to position [967, 0]
click at [270, 323] on div "ease : "power4.out" } , 0.8 ) . from ( "[hero-form]" , { opacity : 0 , scale : …" at bounding box center [477, 248] width 467 height 308
type textarea "// Border on Hero Form"
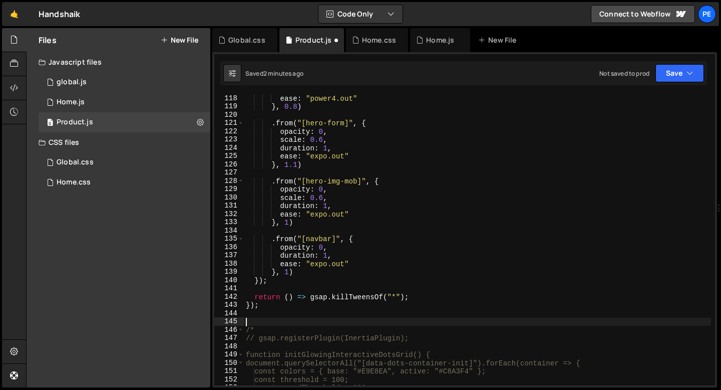
click at [268, 311] on div "ease : "power4.out" } , 0.8 ) . from ( "[hero-form]" , { opacity : 0 , scale : …" at bounding box center [477, 248] width 467 height 308
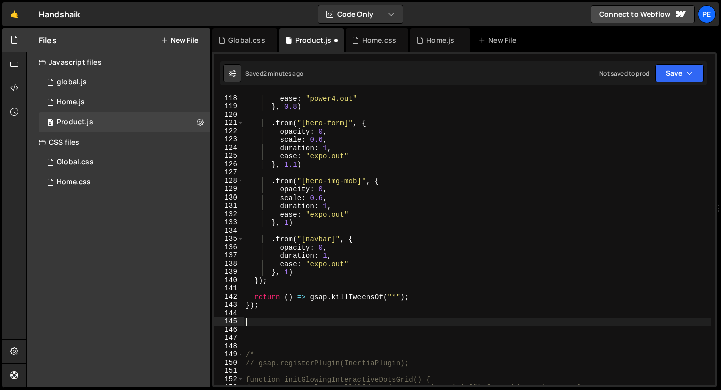
scroll to position [1048, 0]
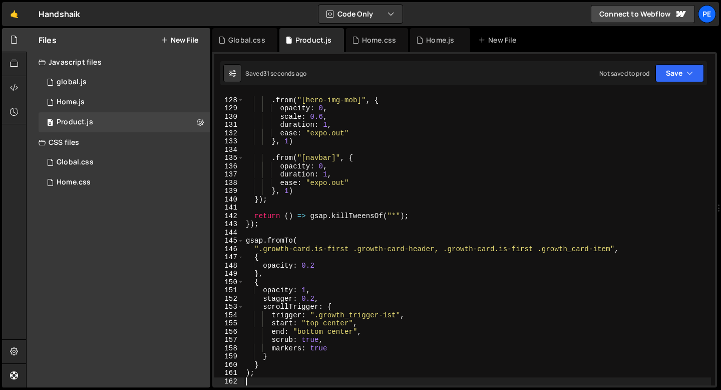
click at [293, 246] on div ". from ( "[hero-img-mob]" , { opacity : 0 , scale : 0.6 , duration : 1 , ease :…" at bounding box center [477, 242] width 467 height 308
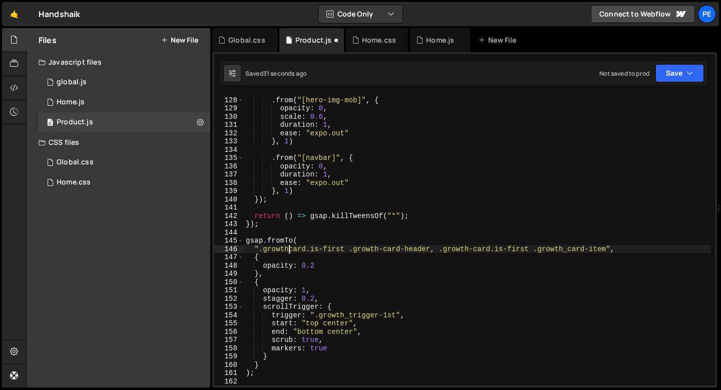
scroll to position [0, 3]
click at [479, 251] on div ". from ( "[hero-img-mob]" , { opacity : 0 , scale : 0.6 , duration : 1 , ease :…" at bounding box center [477, 242] width 467 height 308
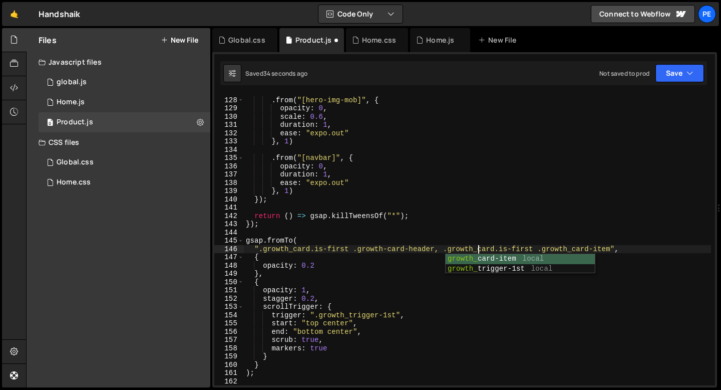
scroll to position [0, 16]
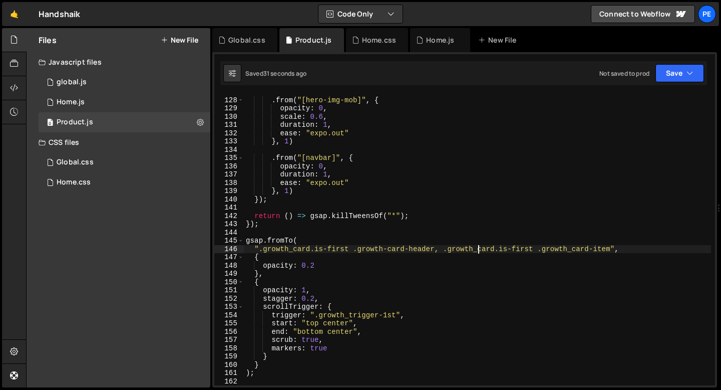
click at [388, 249] on div ". from ( "[hero-img-mob]" , { opacity : 0 , scale : 0.6 , duration : 1 , ease :…" at bounding box center [477, 242] width 467 height 308
click at [323, 299] on div ". from ( "[hero-img-mob]" , { opacity : 0 , scale : 0.6 , duration : 1 , ease :…" at bounding box center [477, 242] width 467 height 308
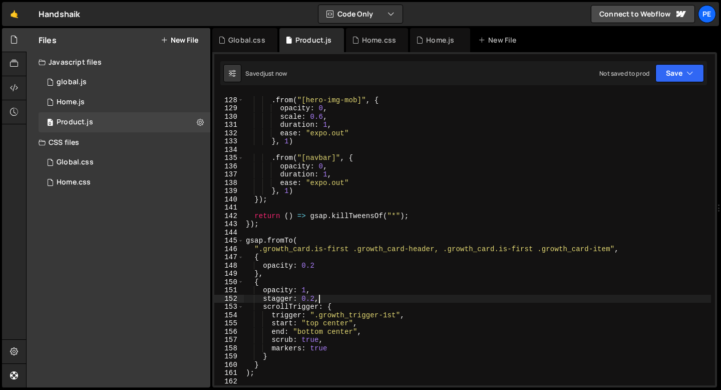
scroll to position [0, 5]
click at [338, 324] on div ". from ( "[hero-img-mob]" , { opacity : 0 , scale : 0.6 , duration : 1 , ease :…" at bounding box center [477, 242] width 467 height 308
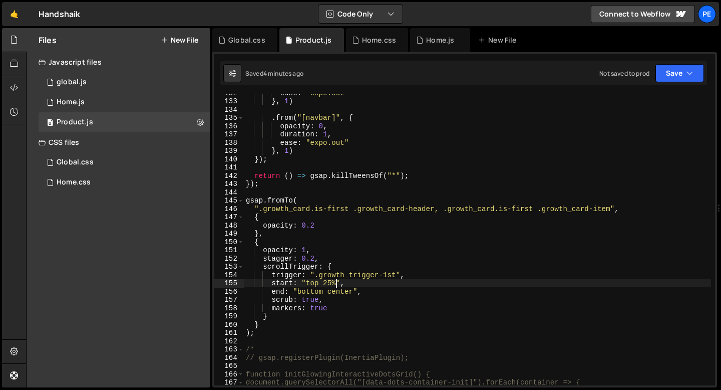
scroll to position [1088, 0]
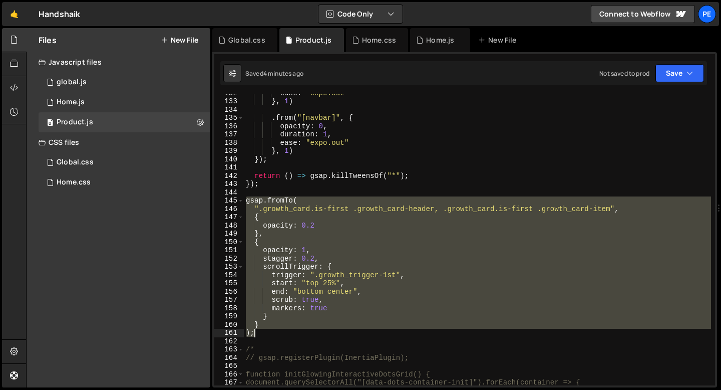
drag, startPoint x: 246, startPoint y: 203, endPoint x: 264, endPoint y: 330, distance: 128.5
click at [264, 330] on div "ease : "expo.out" } , 1 ) . from ( "[navbar]" , { opacity : 0 , duration : 1 , …" at bounding box center [477, 243] width 467 height 308
type textarea "} );"
paste textarea
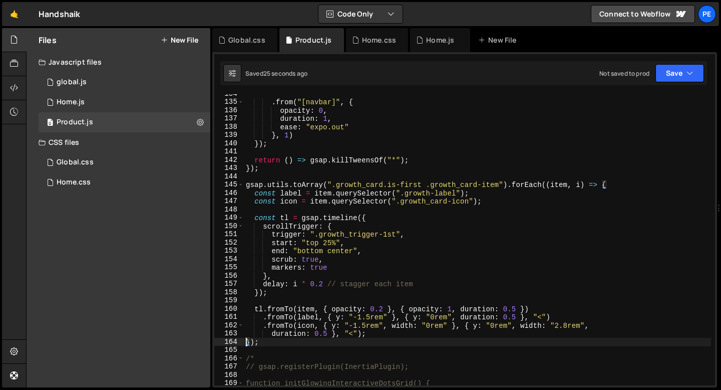
scroll to position [1105, 0]
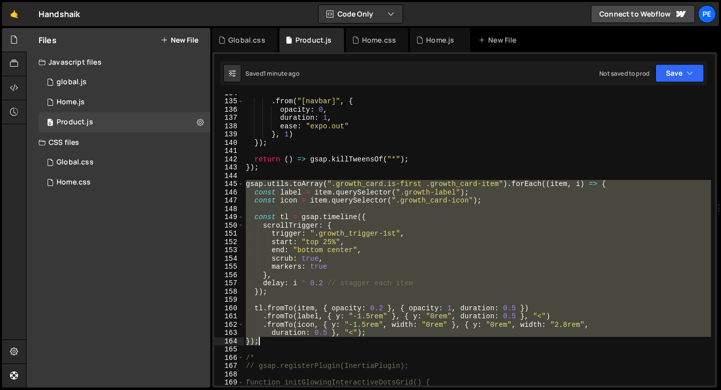
drag, startPoint x: 245, startPoint y: 181, endPoint x: 277, endPoint y: 344, distance: 165.8
click at [276, 344] on div ". from ( "[navbar]" , { opacity : 0 , duration : 1 , ease : "expo.out" } , 1 ) …" at bounding box center [477, 243] width 467 height 308
type textarea "duration: 0.5 }, "<"); });"
paste textarea
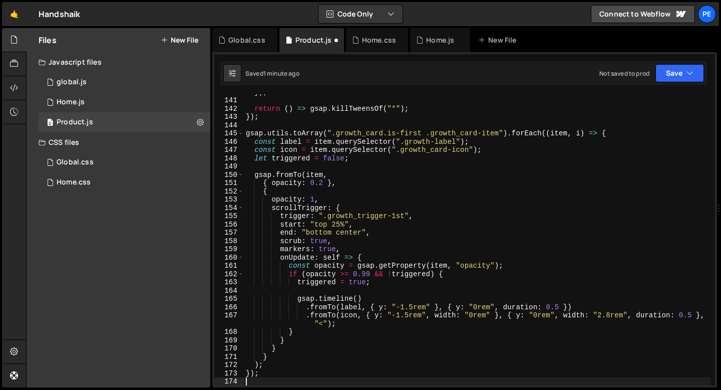
type textarea "/*"
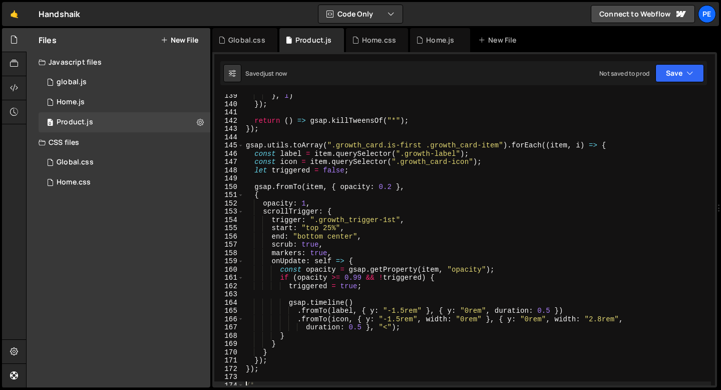
scroll to position [1102, 0]
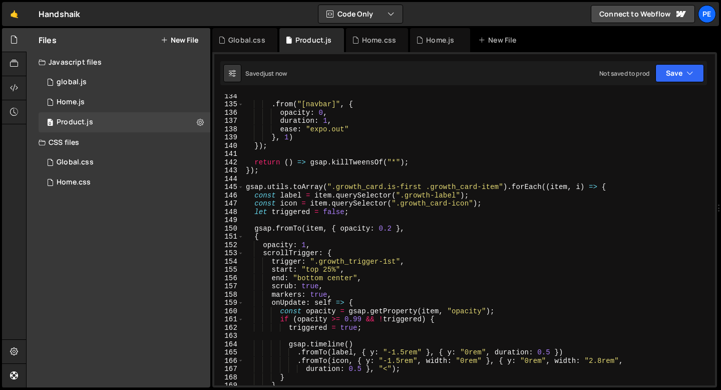
click at [253, 181] on div ". from ( "[navbar]" , { opacity : 0 , duration : 1 , ease : "expo.out" } , 1 ) …" at bounding box center [477, 246] width 467 height 308
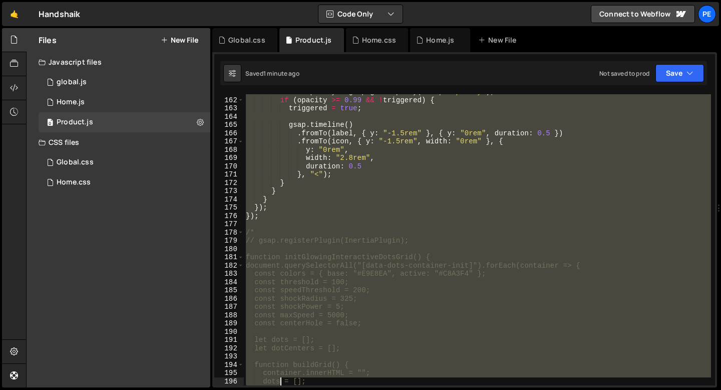
scroll to position [1329, 0]
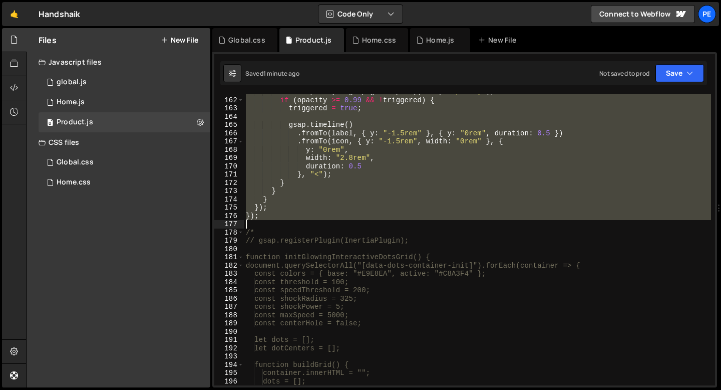
drag, startPoint x: 247, startPoint y: 196, endPoint x: 265, endPoint y: 217, distance: 27.7
click at [265, 217] on div "const opacity = gsap . getProperty ( item , "opacity" ) ; if ( opacity >= 0.99 …" at bounding box center [477, 242] width 467 height 308
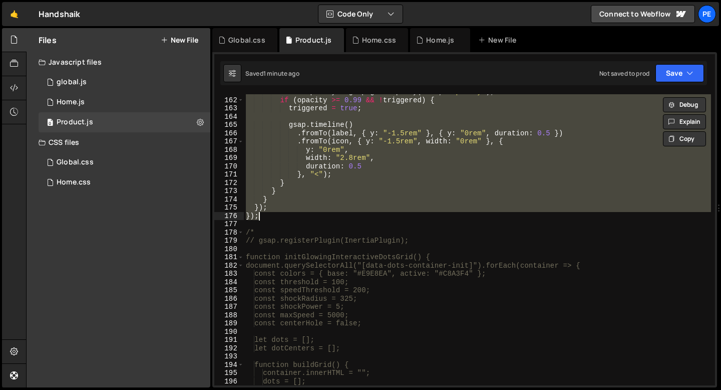
paste textarea
type textarea "});"
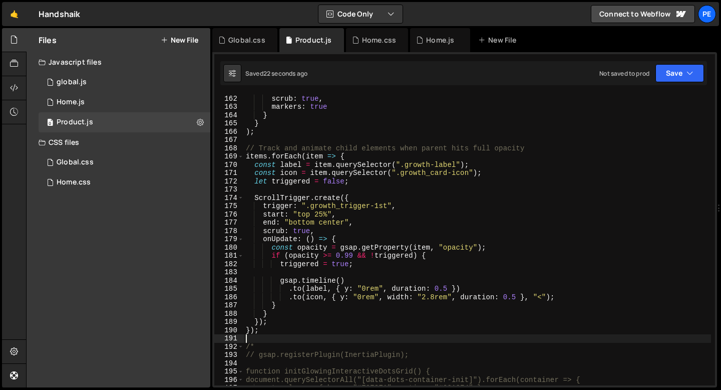
scroll to position [1338, 0]
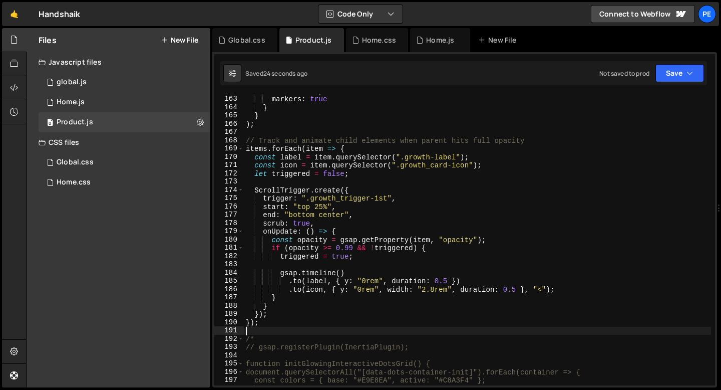
click at [447, 281] on div "scrub : true , markers : true } } ) ; // Track and animate child elements when …" at bounding box center [477, 241] width 467 height 308
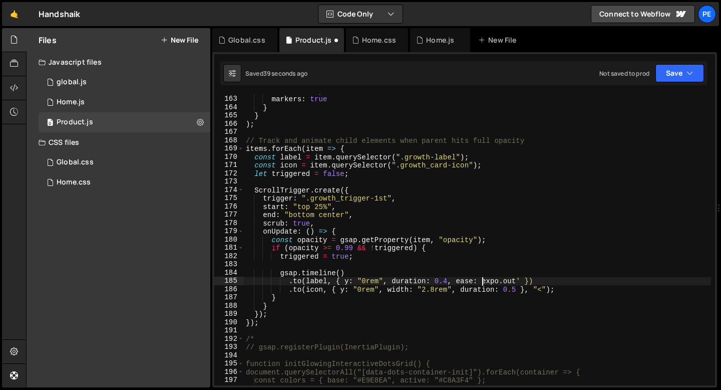
scroll to position [0, 17]
click at [448, 279] on div "scrub : true , markers : true } } ) ; // Track and animate child elements when …" at bounding box center [477, 241] width 467 height 308
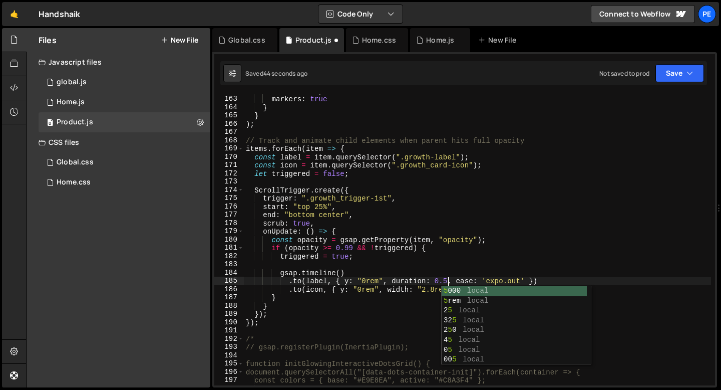
scroll to position [0, 15]
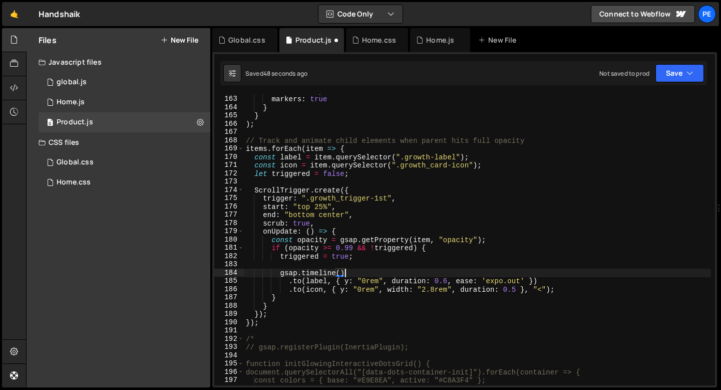
click at [463, 276] on div "scrub : true , markers : true } } ) ; // Track and animate child elements when …" at bounding box center [477, 241] width 467 height 308
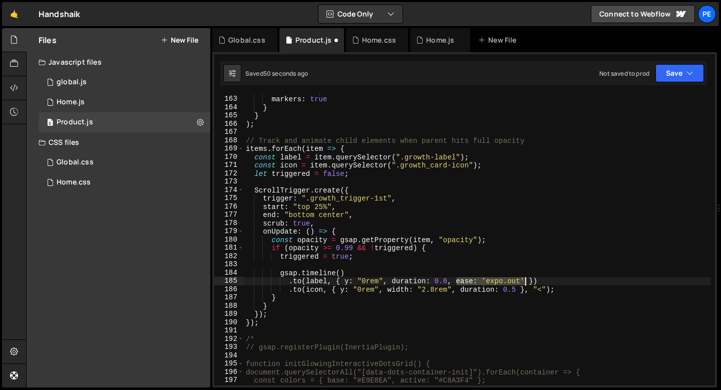
drag, startPoint x: 455, startPoint y: 280, endPoint x: 524, endPoint y: 279, distance: 69.1
click at [524, 279] on div "scrub : true , markers : true } } ) ; // Track and animate child elements when …" at bounding box center [477, 241] width 467 height 308
click at [516, 289] on div "scrub : true , markers : true } } ) ; // Track and animate child elements when …" at bounding box center [477, 241] width 467 height 308
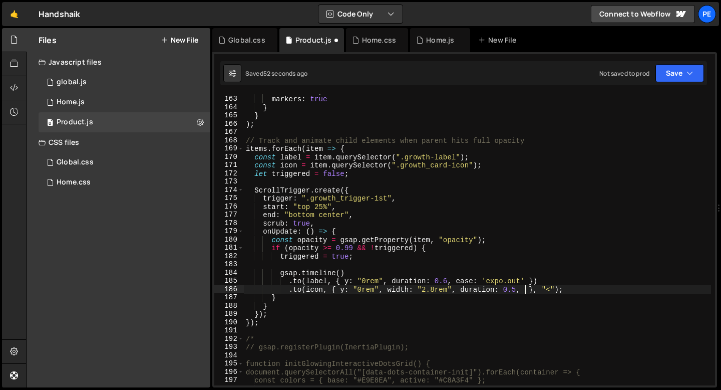
scroll to position [0, 19]
paste textarea "ease: 'expo.out'"
click at [516, 291] on div "scrub : true , markers : true } } ) ; // Track and animate child elements when …" at bounding box center [477, 241] width 467 height 308
click at [448, 281] on div "scrub : true , markers : true } } ) ; // Track and animate child elements when …" at bounding box center [477, 241] width 467 height 308
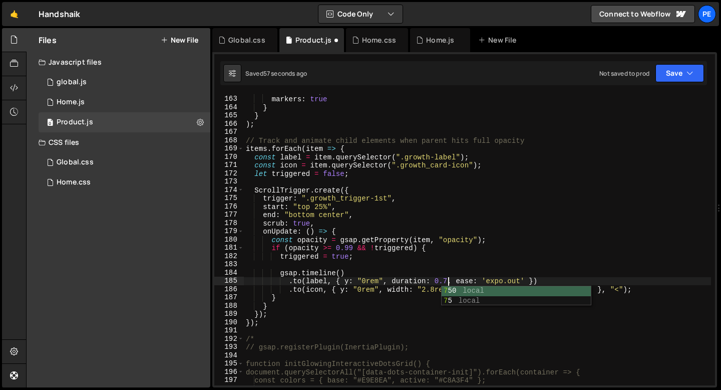
click at [436, 271] on div "scrub : true , markers : true } } ) ; // Track and animate child elements when …" at bounding box center [477, 241] width 467 height 308
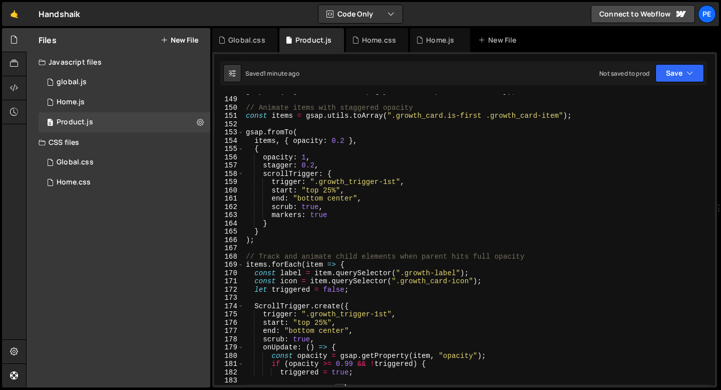
scroll to position [1163, 0]
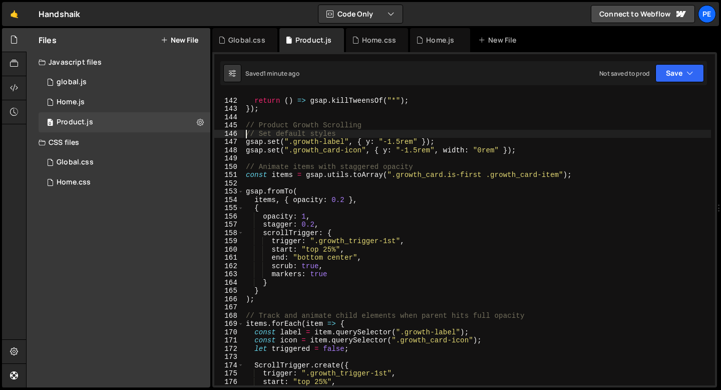
click at [246, 134] on div "return ( ) => gsap . killTweensOf ( "*" ) ; }) ; // Product Growth Scrolling //…" at bounding box center [477, 242] width 467 height 308
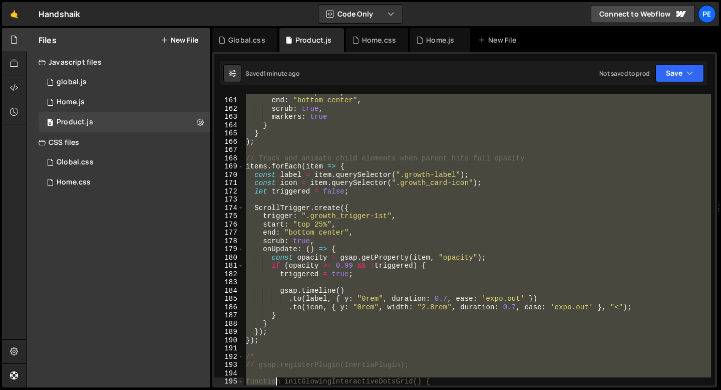
scroll to position [1370, 0]
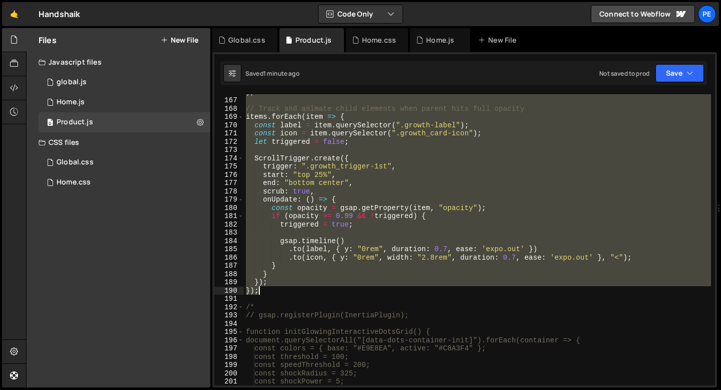
drag, startPoint x: 246, startPoint y: 134, endPoint x: 263, endPoint y: 294, distance: 161.1
click at [263, 294] on div ") ; // Track and animate child elements when parent hits full opacity items . f…" at bounding box center [477, 242] width 467 height 308
type textarea "}); });"
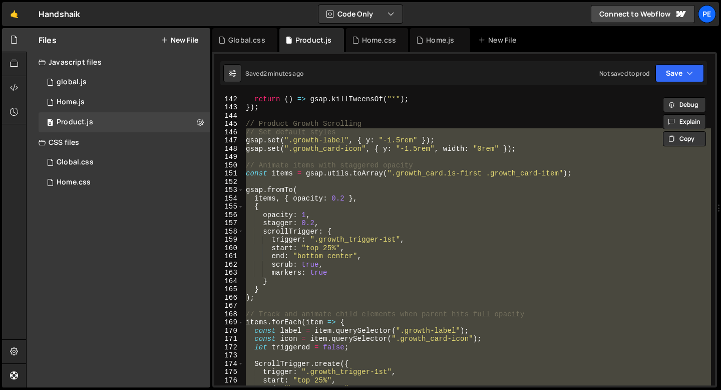
scroll to position [1149, 0]
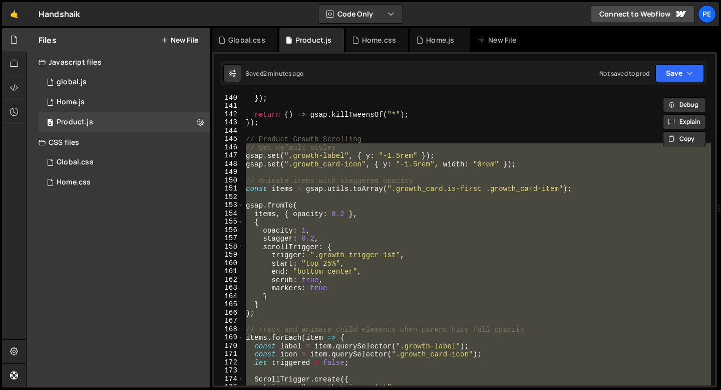
paste textarea
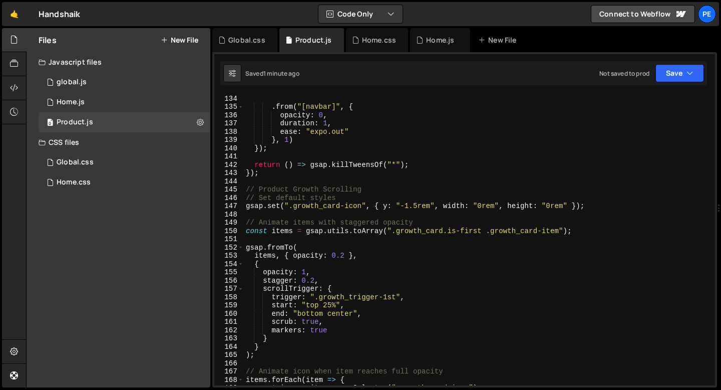
scroll to position [1100, 0]
drag, startPoint x: 445, startPoint y: 207, endPoint x: 384, endPoint y: 206, distance: 61.1
click at [384, 206] on div ". from ( "[navbar]" , { opacity : 0 , duration : 1 , ease : "expo.out" } , 1 ) …" at bounding box center [477, 248] width 467 height 308
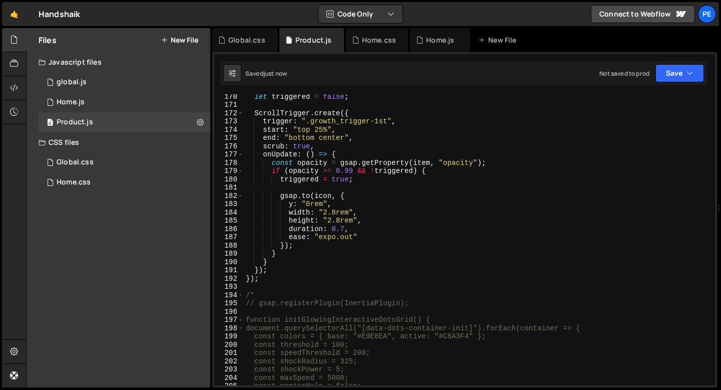
scroll to position [1400, 0]
click at [347, 200] on div "let triggered = false ; ScrollTrigger . create ({ trigger : ".growth_trigger-1s…" at bounding box center [477, 245] width 467 height 308
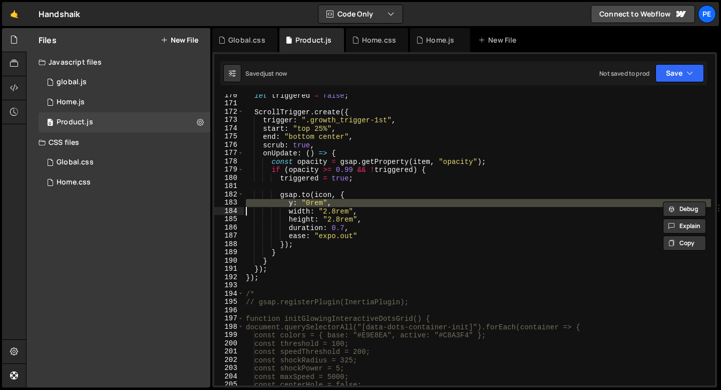
click at [347, 200] on div "let triggered = false ; ScrollTrigger . create ({ trigger : ".growth_trigger-1s…" at bounding box center [477, 245] width 467 height 308
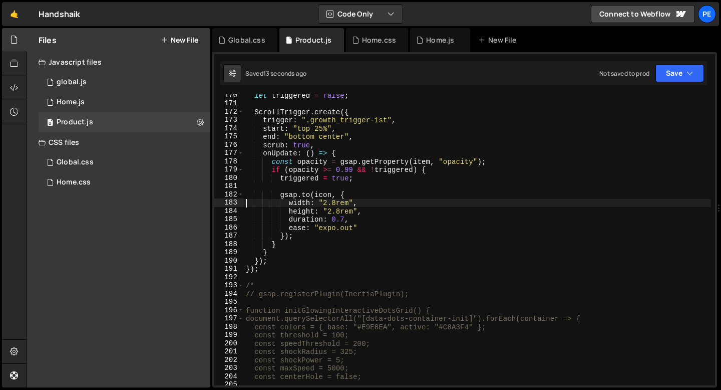
click at [353, 168] on div "let triggered = false ; ScrollTrigger . create ({ trigger : ".growth_trigger-1s…" at bounding box center [477, 245] width 467 height 308
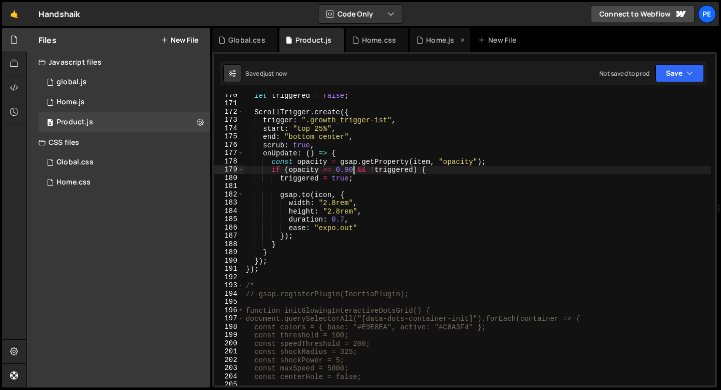
type textarea "if (opacity >= 0.90 && !triggered) {"
click at [440, 46] on div "Home.js" at bounding box center [440, 40] width 60 height 24
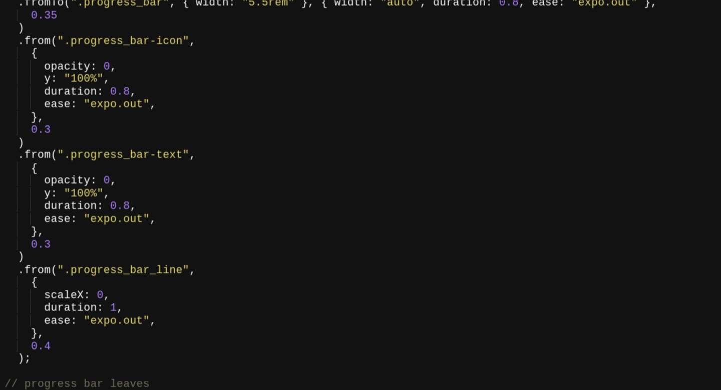
scroll to position [2039, 0]
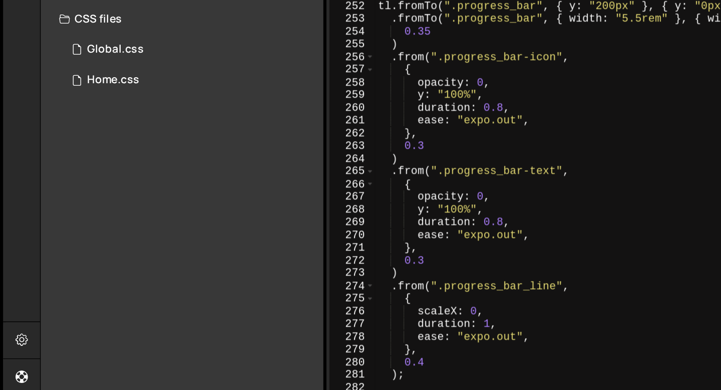
click at [192, 298] on div "Files New File Javascript files 0 global.js 0 0 Home.js 0 0 Product.js 0 CSS fi…" at bounding box center [119, 207] width 184 height 359
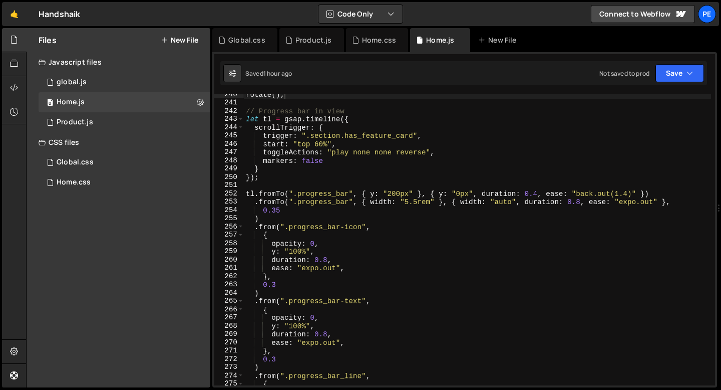
scroll to position [1971, 0]
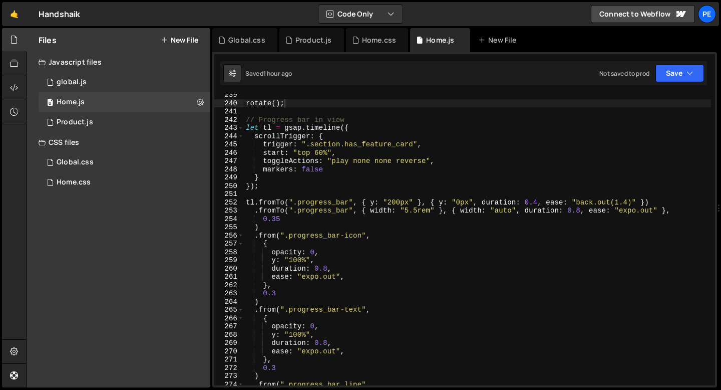
type textarea "tl.fromTo(".progress_bar", { y: "200px" }, { y: "0px", duration: 0.4, ease: "ba…"
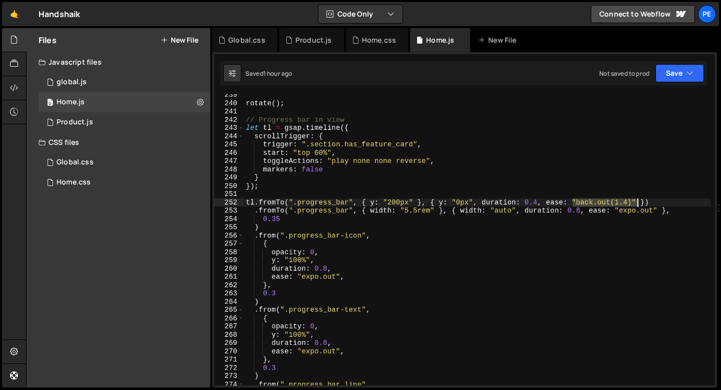
drag, startPoint x: 573, startPoint y: 201, endPoint x: 636, endPoint y: 204, distance: 63.2
click at [636, 204] on div "rotate ( ) ; // Progress bar in view let tl = gsap . timeline ({ scrollTrigger …" at bounding box center [477, 245] width 467 height 308
click at [299, 40] on div "Product.js" at bounding box center [314, 40] width 37 height 10
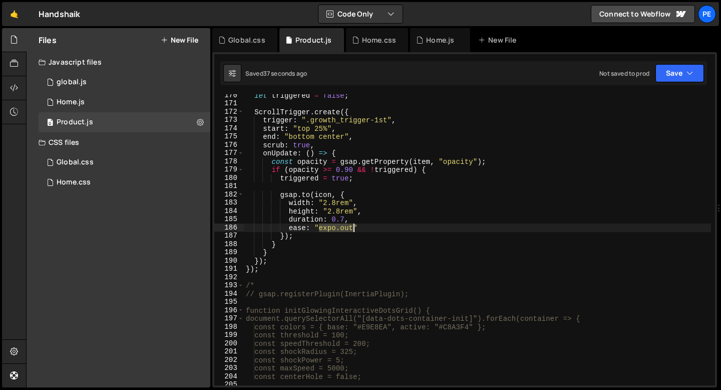
drag, startPoint x: 319, startPoint y: 228, endPoint x: 353, endPoint y: 226, distance: 34.1
click at [353, 226] on div "let triggered = false ; ScrollTrigger . create ({ trigger : ".growth_trigger-1s…" at bounding box center [477, 245] width 467 height 308
paste textarea ""back.out(1.4)""
click at [344, 219] on div "let triggered = false ; ScrollTrigger . create ({ trigger : ".growth_trigger-1s…" at bounding box center [477, 245] width 467 height 308
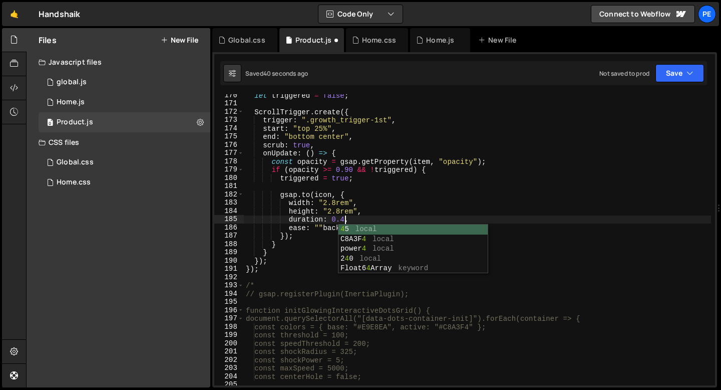
click at [324, 226] on div "let triggered = false ; ScrollTrigger . create ({ trigger : ".growth_trigger-1s…" at bounding box center [477, 245] width 467 height 308
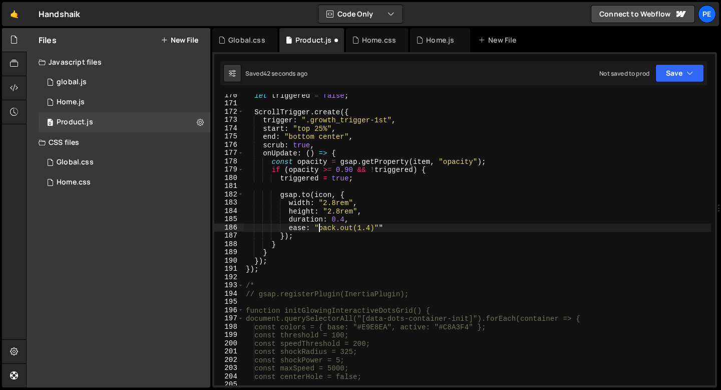
click at [378, 226] on div "let triggered = false ; ScrollTrigger . create ({ trigger : ".growth_trigger-1s…" at bounding box center [477, 245] width 467 height 308
click at [381, 227] on div "let triggered = false ; ScrollTrigger . create ({ trigger : ".growth_trigger-1s…" at bounding box center [477, 245] width 467 height 308
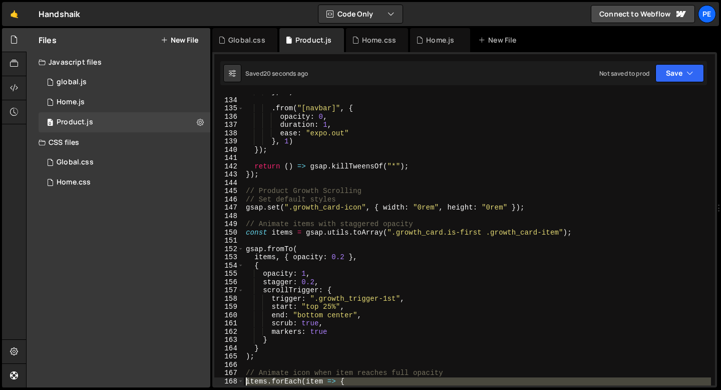
scroll to position [1114, 0]
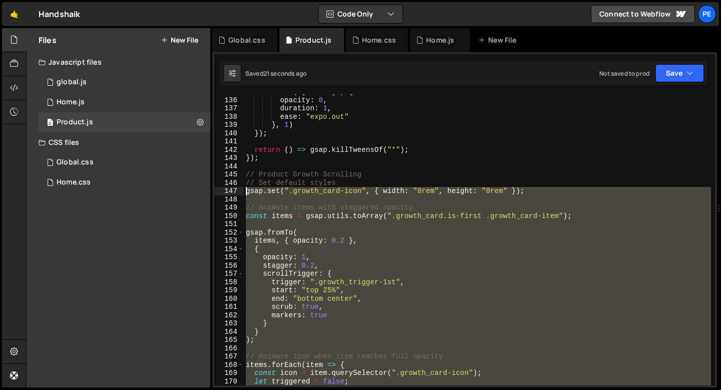
drag, startPoint x: 271, startPoint y: 270, endPoint x: 236, endPoint y: 191, distance: 85.9
click at [236, 192] on div "ease: "back.out(1.4)" 135 136 137 138 139 140 141 142 143 144 145 146 147 148 1…" at bounding box center [464, 239] width 501 height 291
click at [279, 184] on div ". from ( "[navbar]" , { opacity : 0 , duration : 1 , ease : "expo.out" } , 1 ) …" at bounding box center [477, 242] width 467 height 308
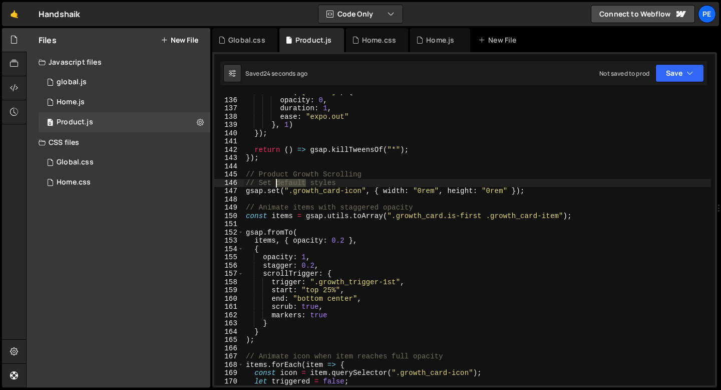
click at [279, 184] on div ". from ( "[navbar]" , { opacity : 0 , duration : 1 , ease : "expo.out" } , 1 ) …" at bounding box center [477, 242] width 467 height 308
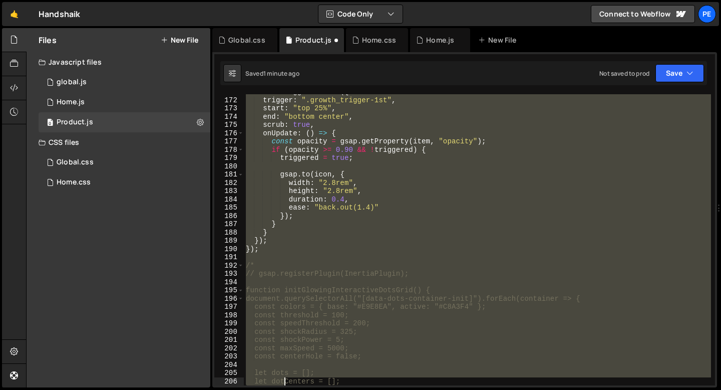
scroll to position [1428, 0]
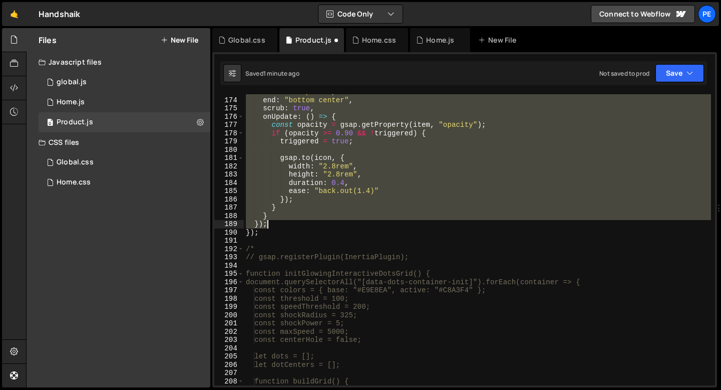
drag, startPoint x: 247, startPoint y: 182, endPoint x: 271, endPoint y: 229, distance: 53.1
click at [271, 228] on div "start : "top 25%" , end : "bottom center" , scrub : true , onUpdate : ( ) => { …" at bounding box center [477, 242] width 467 height 308
type textarea "}); });"
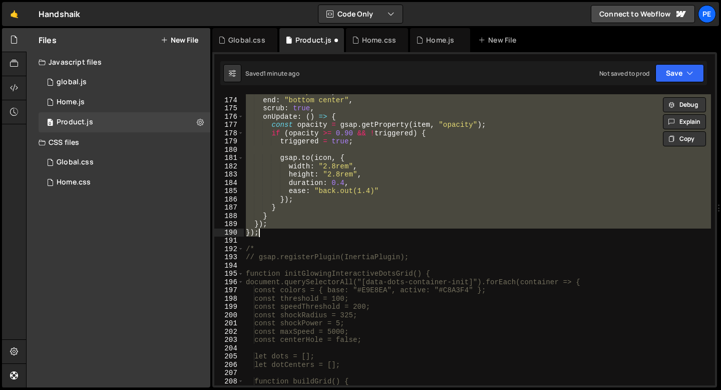
scroll to position [0, 1]
paste textarea
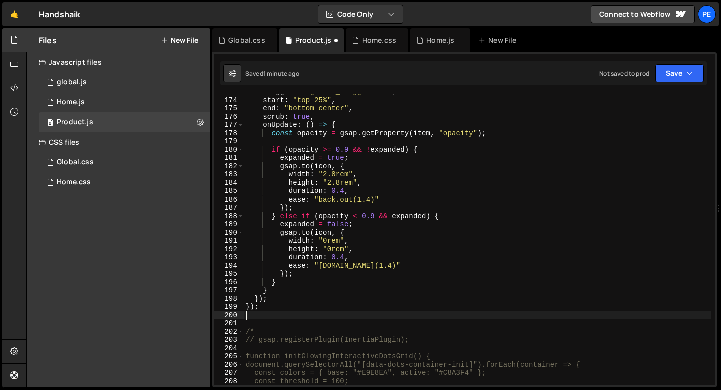
scroll to position [0, 0]
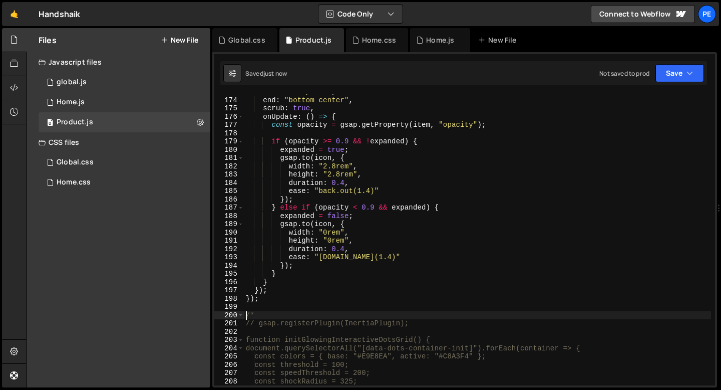
click at [349, 256] on div "start : "top 25%" , end : "bottom center" , scrub : true , onUpdate : ( ) => { …" at bounding box center [477, 242] width 467 height 308
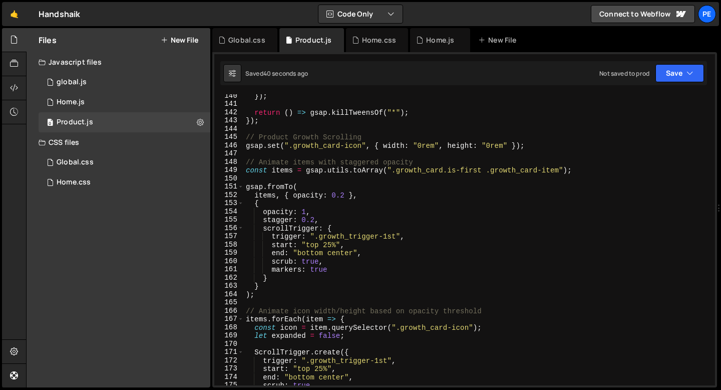
scroll to position [1101, 0]
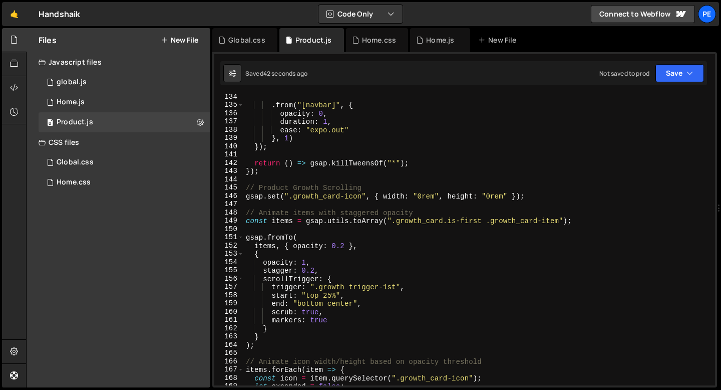
click at [246, 196] on div ". from ( "[navbar]" , { opacity : 0 , duration : 1 , ease : "expo.out" } , 1 ) …" at bounding box center [477, 247] width 467 height 308
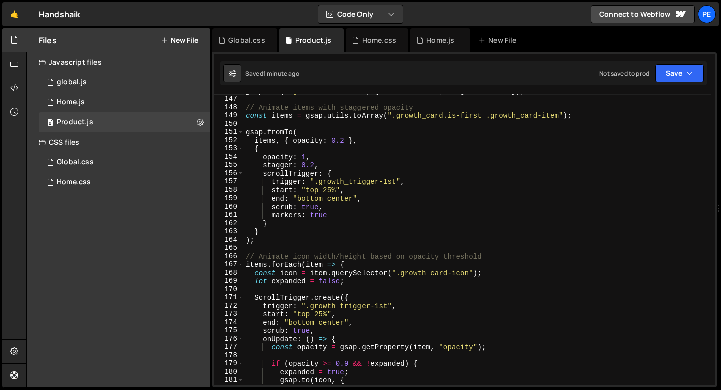
scroll to position [1396, 0]
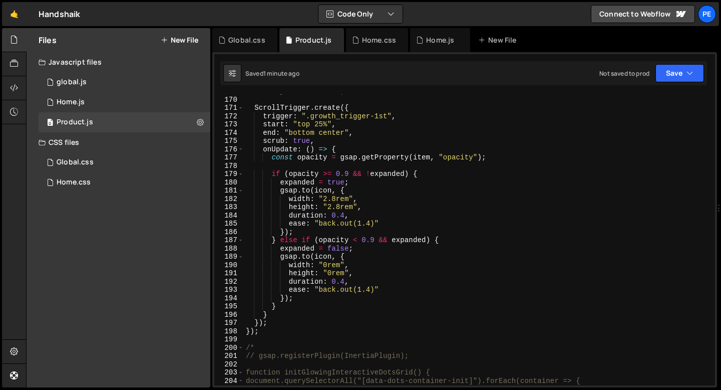
click at [347, 174] on div "let expanded = false ; ScrollTrigger . create ({ trigger : ".growth_trigger-1st…" at bounding box center [477, 241] width 467 height 308
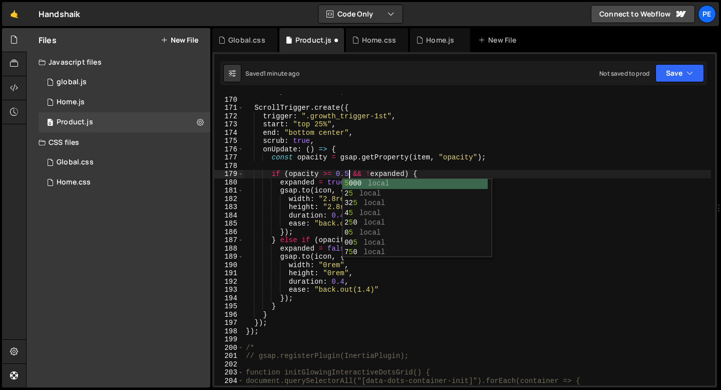
click at [312, 189] on div "let expanded = false ; ScrollTrigger . create ({ trigger : ".growth_trigger-1st…" at bounding box center [477, 241] width 467 height 308
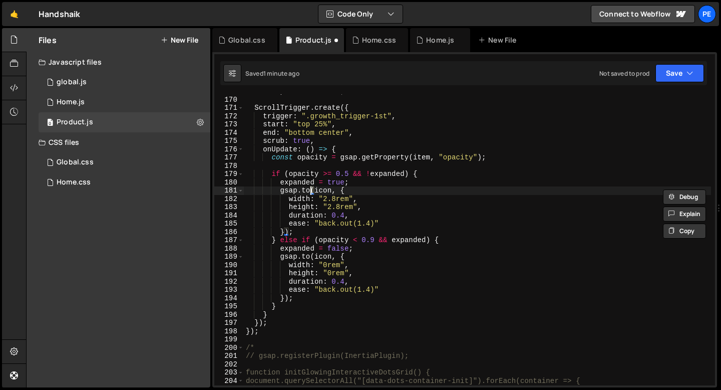
scroll to position [0, 7]
click at [374, 240] on div "let expanded = false ; ScrollTrigger . create ({ trigger : ".growth_trigger-1st…" at bounding box center [477, 241] width 467 height 308
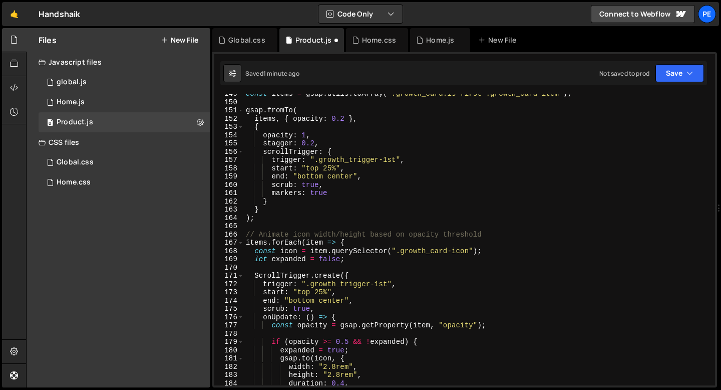
scroll to position [1224, 0]
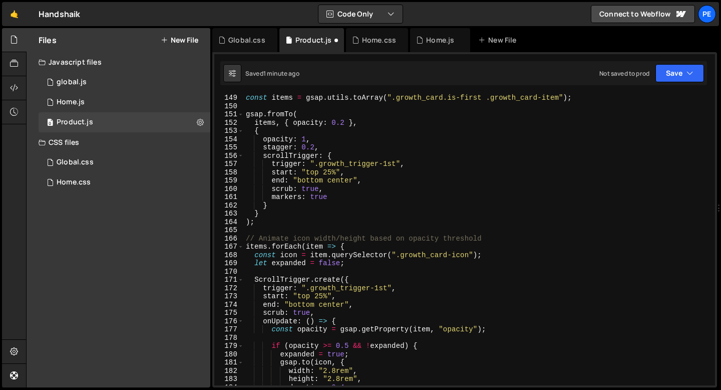
click at [345, 122] on div "const items = gsap . utils . toArray ( ".growth_card.is-first .growth_card-item…" at bounding box center [477, 248] width 467 height 308
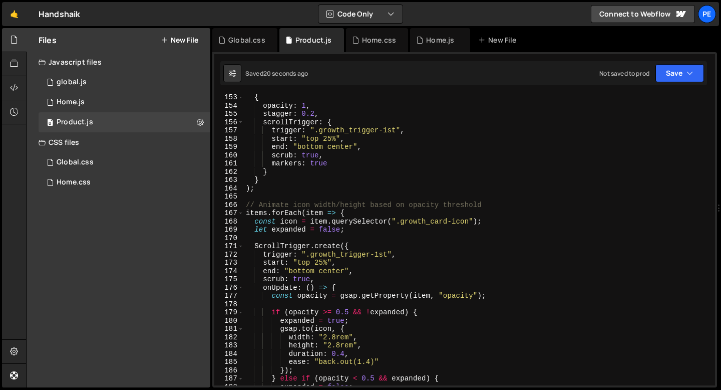
scroll to position [1260, 0]
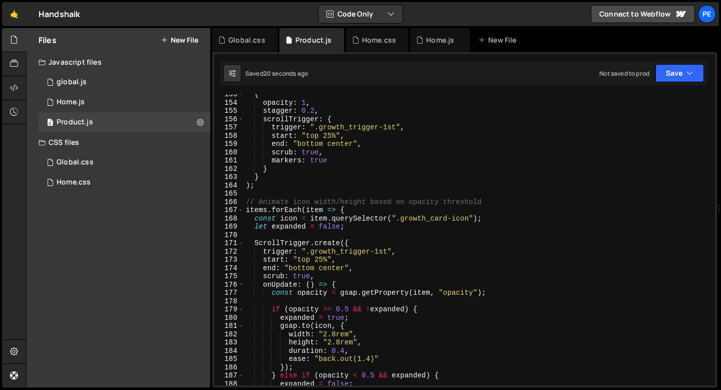
click at [349, 308] on div "{ opacity : 1 , stagger : 0.2 , scrollTrigger : { trigger : ".growth_trigger-1s…" at bounding box center [477, 244] width 467 height 308
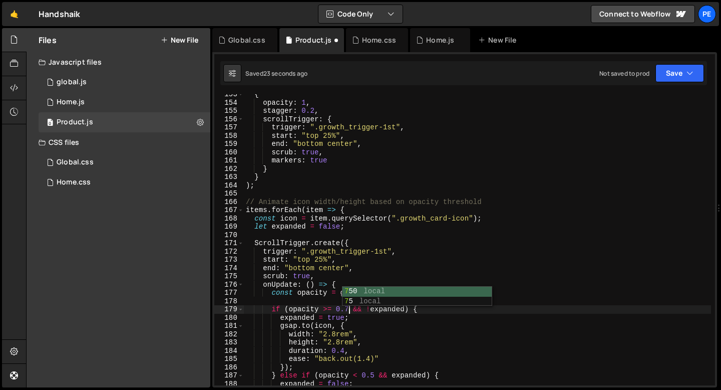
click at [374, 374] on div "{ opacity : 1 , stagger : 0.2 , scrollTrigger : { trigger : ".growth_trigger-1s…" at bounding box center [477, 244] width 467 height 308
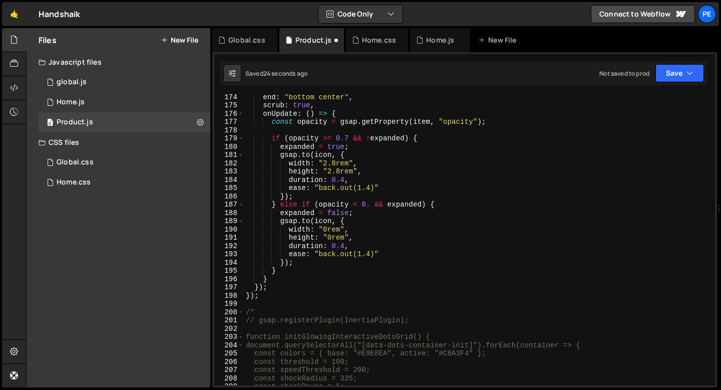
scroll to position [1418, 0]
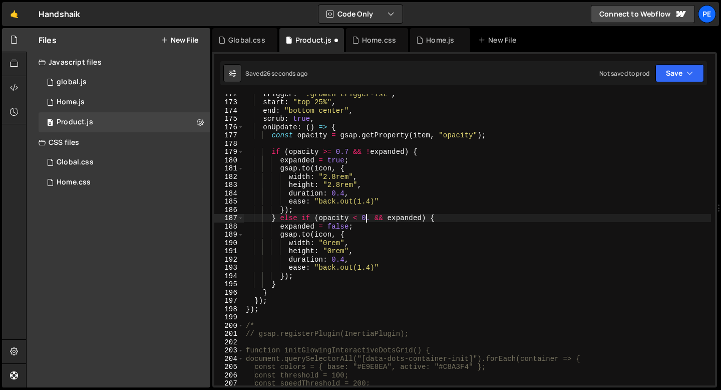
click at [365, 216] on div "trigger : ".growth_trigger-1st" , start : "top 25%" , end : "bottom center" , s…" at bounding box center [477, 244] width 467 height 308
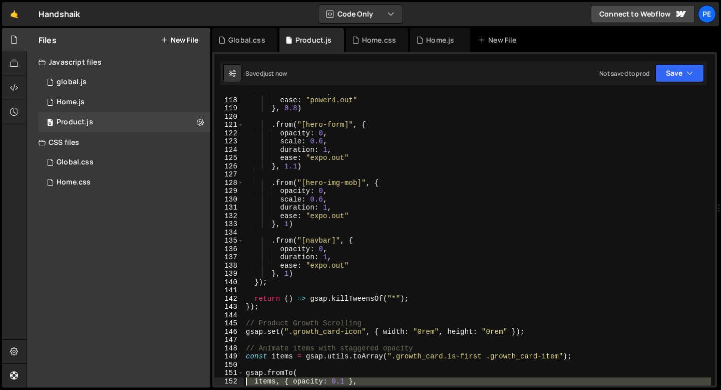
scroll to position [965, 0]
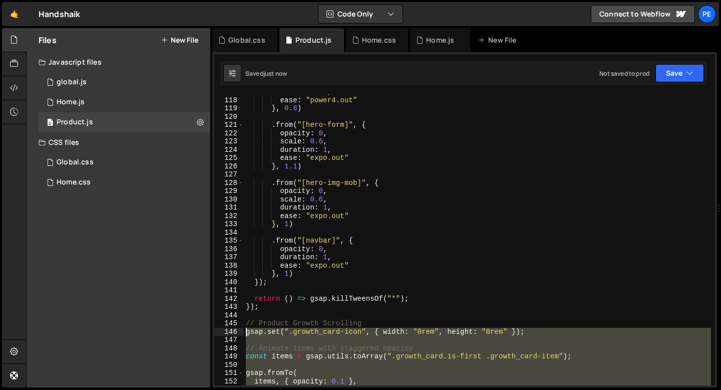
drag, startPoint x: 265, startPoint y: 310, endPoint x: 232, endPoint y: 331, distance: 39.2
click at [232, 331] on div "} else if (opacity < 0.7 && expanded) { 117 118 119 120 121 122 123 124 125 126…" at bounding box center [464, 239] width 501 height 291
type textarea "gsap.set(".growth_card-icon", { width: "0rem", height: "0rem" });"
paste textarea
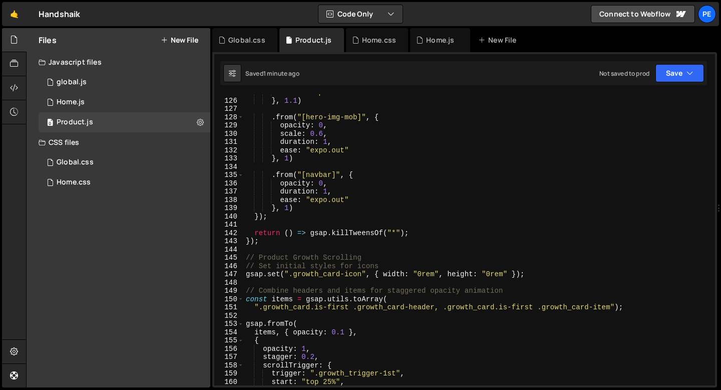
scroll to position [1031, 0]
click at [245, 268] on div "ease : "expo.out" } , 1.1 ) . from ( "[hero-img-mob]" , { opacity : 0 , scale :…" at bounding box center [477, 242] width 467 height 308
type textarea "// Set initial styles for icons"
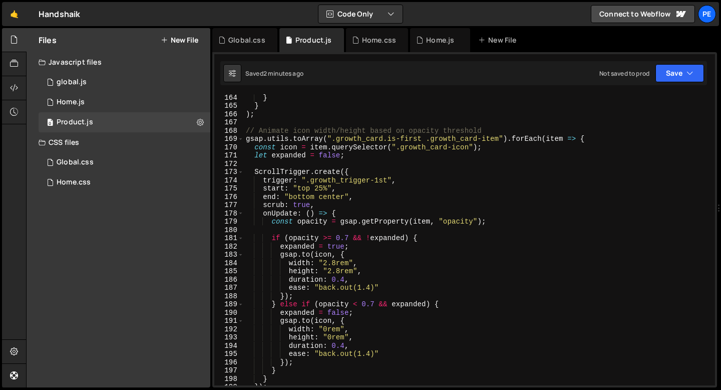
scroll to position [1348, 0]
click at [305, 230] on div "} } ) ; // Animate icon width/height based on opacity threshold gsap . utils . …" at bounding box center [477, 247] width 467 height 308
click at [331, 196] on div "} } ) ; // Animate icon width/height based on opacity threshold gsap . utils . …" at bounding box center [477, 247] width 467 height 308
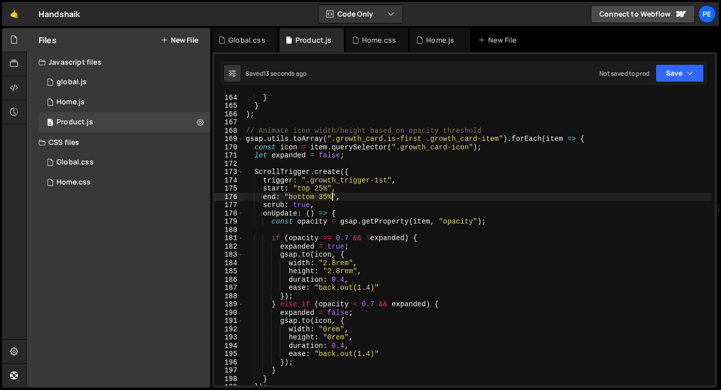
click at [326, 197] on div "} } ) ; // Animate icon width/height based on opacity threshold gsap . utils . …" at bounding box center [477, 247] width 467 height 308
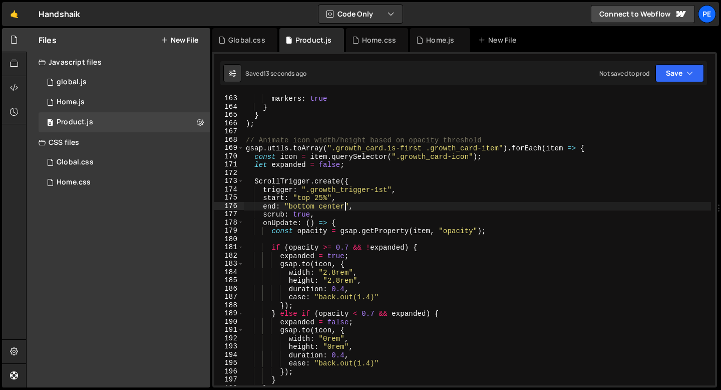
scroll to position [1283, 0]
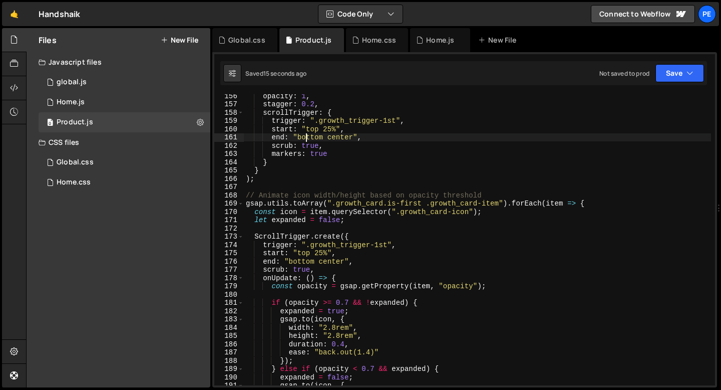
click at [306, 136] on div "opacity : 1 , stagger : 0.2 , scrollTrigger : { trigger : ".growth_trigger-1st"…" at bounding box center [477, 246] width 467 height 308
click at [307, 136] on div "opacity : 1 , stagger : 0.2 , scrollTrigger : { trigger : ".growth_trigger-1st"…" at bounding box center [477, 239] width 467 height 291
click at [307, 136] on div "opacity : 1 , stagger : 0.2 , scrollTrigger : { trigger : ".growth_trigger-1st"…" at bounding box center [477, 246] width 467 height 308
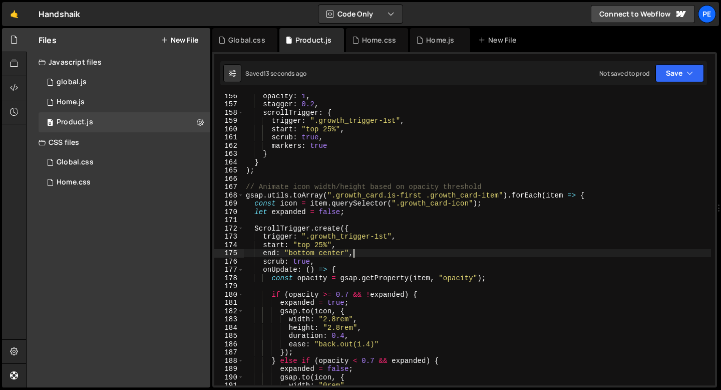
click at [354, 256] on div "opacity : 1 , stagger : 0.2 , scrollTrigger : { trigger : ".growth_trigger-1st"…" at bounding box center [477, 246] width 467 height 308
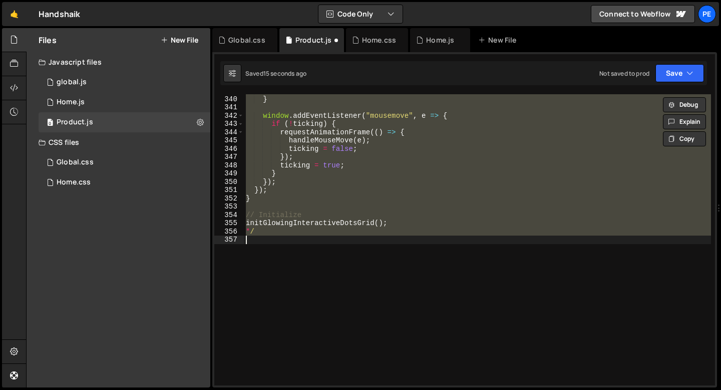
scroll to position [1185, 0]
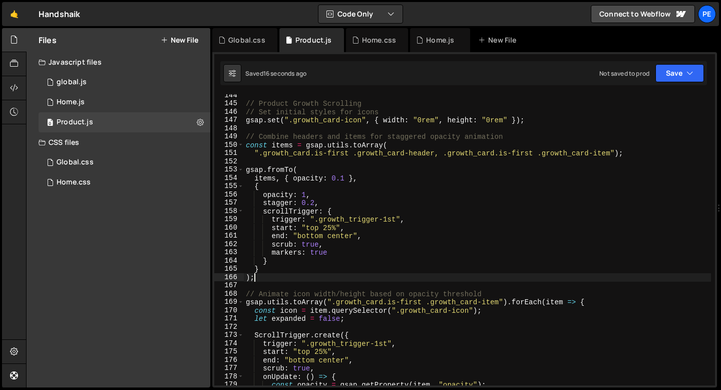
click at [263, 279] on div "// Product Growth Scrolling // Set initial styles for icons gsap . set ( ".grow…" at bounding box center [477, 245] width 467 height 308
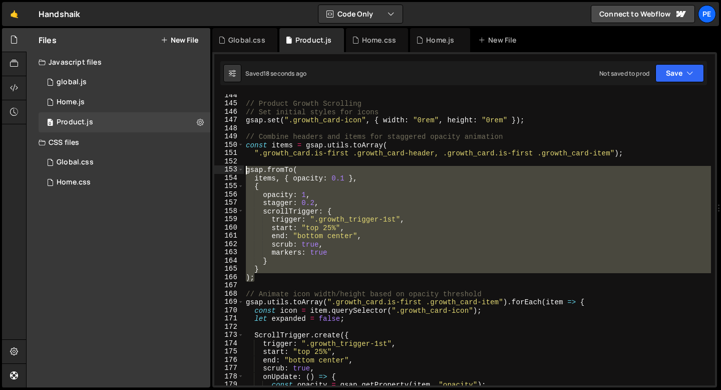
drag, startPoint x: 263, startPoint y: 279, endPoint x: 244, endPoint y: 171, distance: 108.9
click at [244, 171] on div "// Product Growth Scrolling // Set initial styles for icons gsap . set ( ".grow…" at bounding box center [477, 245] width 467 height 308
click at [245, 120] on div "// Product Growth Scrolling // Set initial styles for icons gsap . set ( ".grow…" at bounding box center [477, 245] width 467 height 308
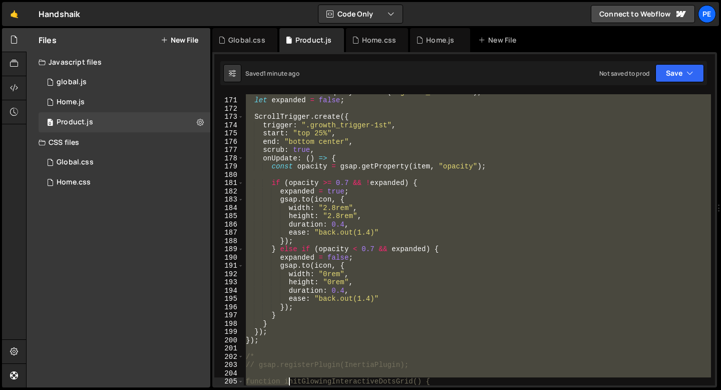
scroll to position [1403, 0]
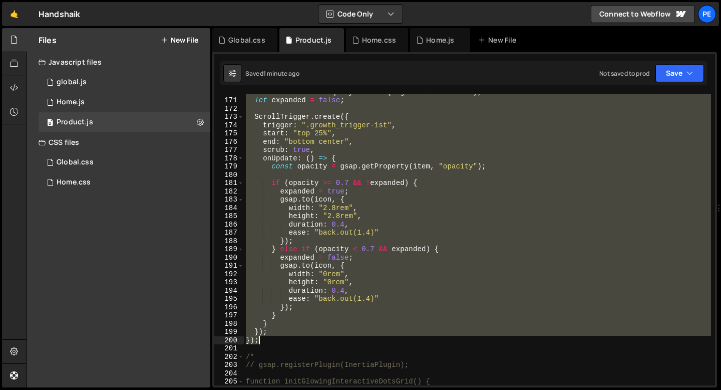
drag, startPoint x: 245, startPoint y: 120, endPoint x: 283, endPoint y: 342, distance: 225.5
click at [283, 342] on div "const icon = item . querySelector ( ".growth_card-icon" ) ; let expanded = fals…" at bounding box center [477, 242] width 467 height 308
click at [327, 141] on div "const icon = item . querySelector ( ".growth_card-icon" ) ; let expanded = fals…" at bounding box center [477, 239] width 467 height 291
click at [327, 141] on div "const icon = item . querySelector ( ".growth_card-icon" ) ; let expanded = fals…" at bounding box center [477, 242] width 467 height 308
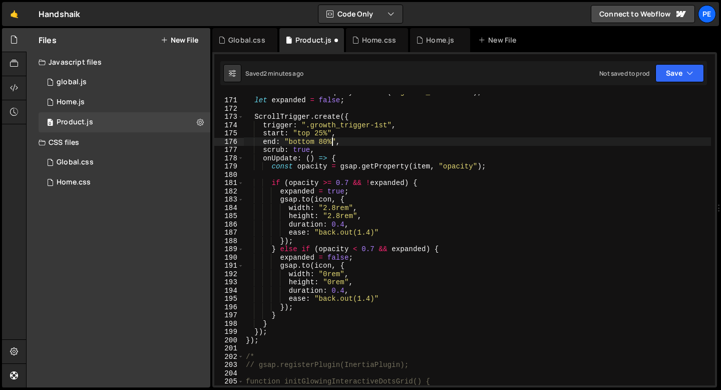
scroll to position [0, 6]
click at [680, 75] on button "Save" at bounding box center [680, 73] width 49 height 18
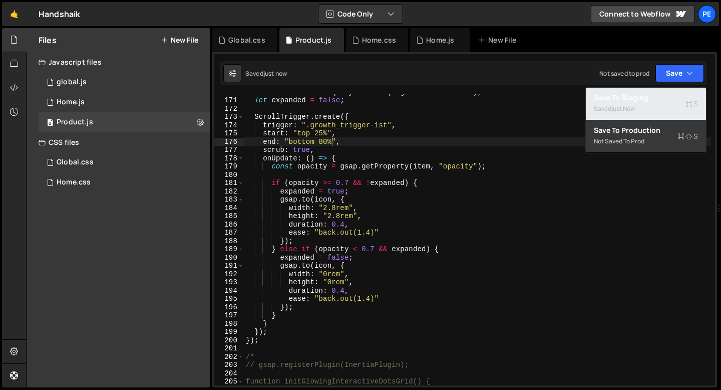
click at [622, 104] on div "just now" at bounding box center [624, 108] width 24 height 9
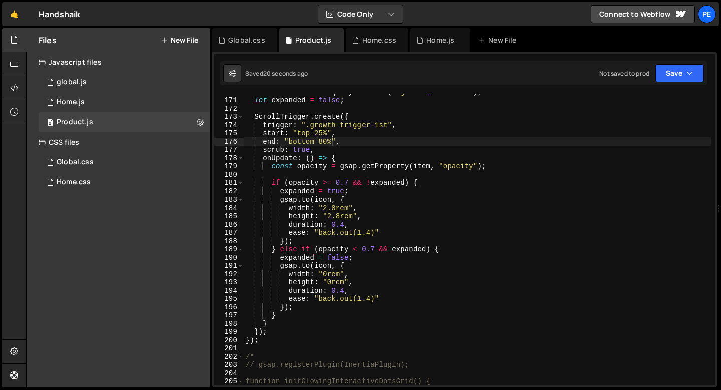
click at [323, 142] on div "const icon = item . querySelector ( ".growth_card-icon" ) ; let expanded = fals…" at bounding box center [477, 242] width 467 height 308
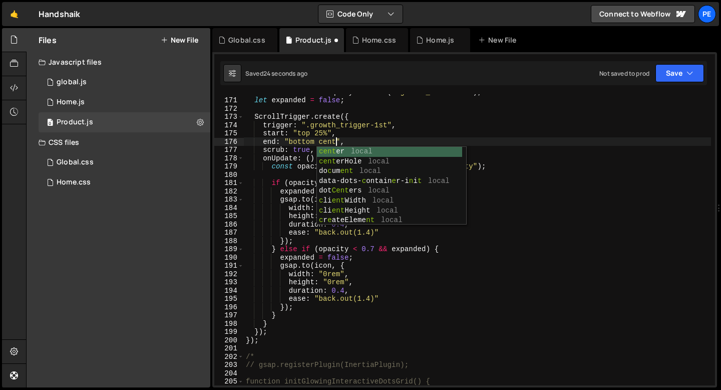
scroll to position [0, 7]
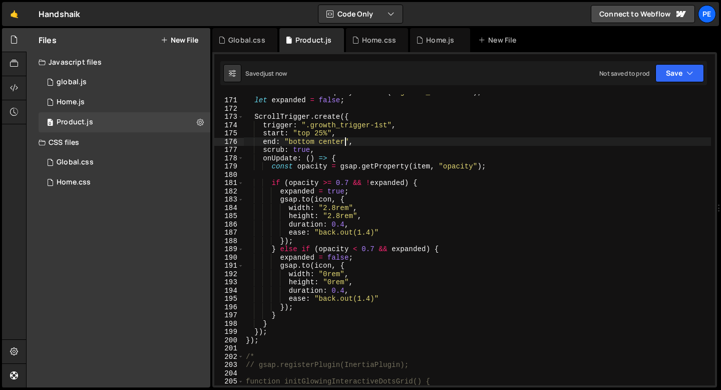
click at [378, 158] on div "const icon = item . querySelector ( ".growth_card-icon" ) ; let expanded = fals…" at bounding box center [477, 242] width 467 height 308
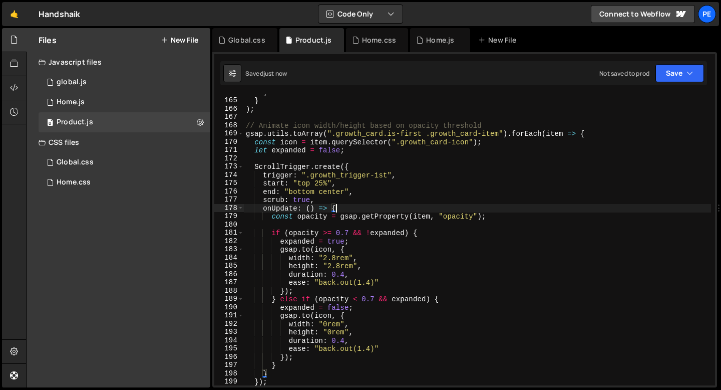
scroll to position [1353, 0]
click at [376, 166] on div "} } ) ; // Animate icon width/height based on opacity threshold gsap . utils . …" at bounding box center [477, 242] width 467 height 308
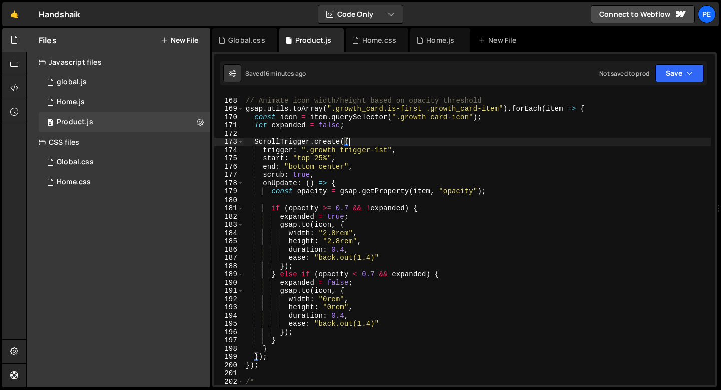
scroll to position [1381, 0]
click at [370, 256] on div "// Animate icon width/height based on opacity threshold gsap . utils . toArray …" at bounding box center [477, 248] width 467 height 308
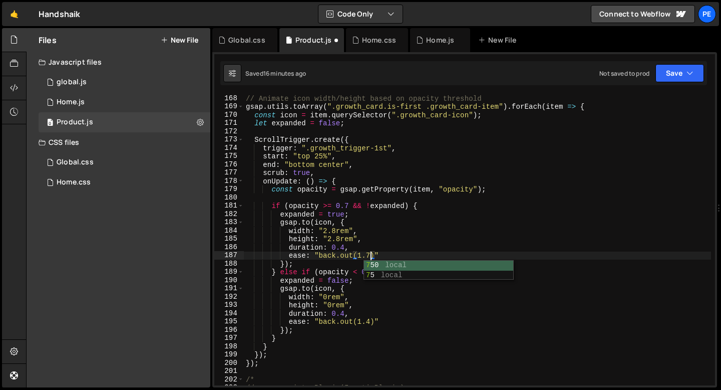
scroll to position [0, 9]
click at [370, 320] on div "// Animate icon width/height based on opacity threshold gsap . utils . toArray …" at bounding box center [477, 248] width 467 height 308
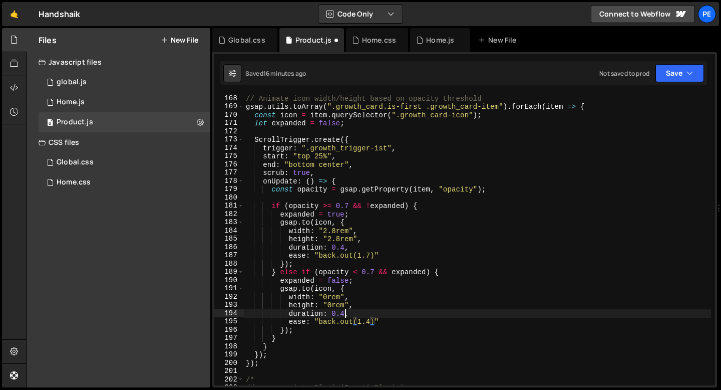
click at [345, 313] on div "// Animate icon width/height based on opacity threshold gsap . utils . toArray …" at bounding box center [477, 248] width 467 height 308
type textarea "duration: 0.4,"
